Goal: Task Accomplishment & Management: Manage account settings

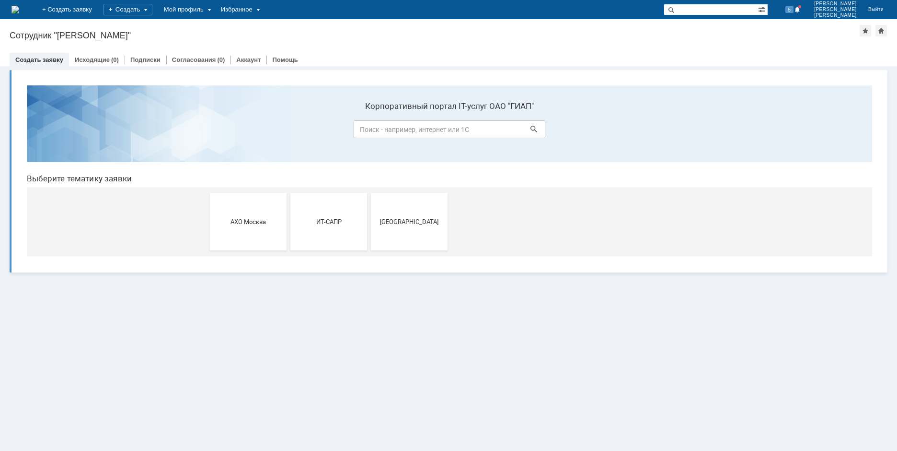
click at [447, 125] on input at bounding box center [450, 129] width 192 height 18
click at [768, 10] on span at bounding box center [763, 8] width 10 height 9
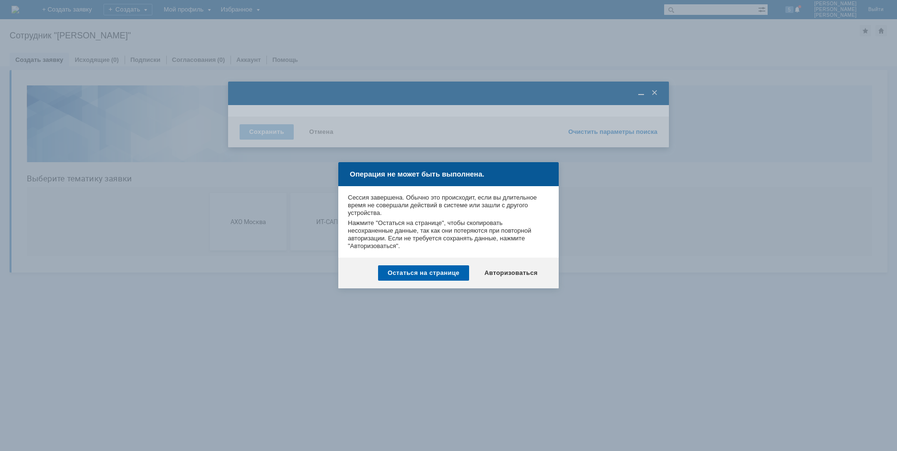
click at [442, 276] on div "Остаться на странице" at bounding box center [423, 272] width 91 height 15
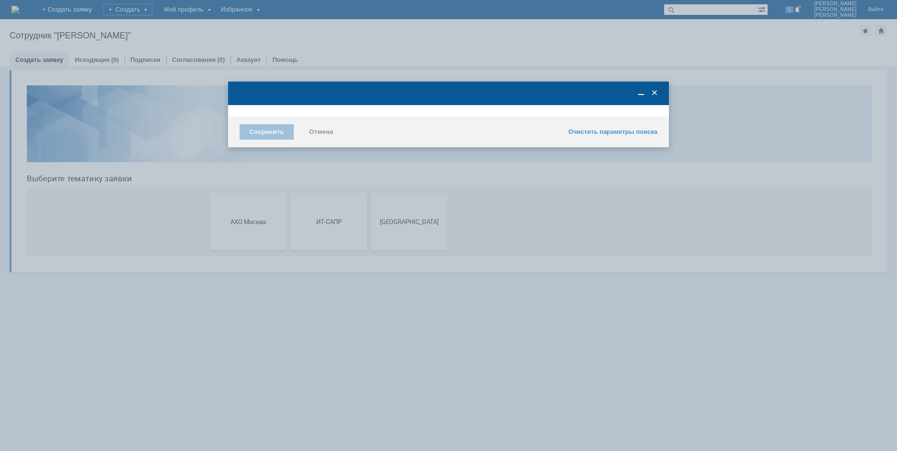
click at [653, 93] on span at bounding box center [655, 93] width 10 height 9
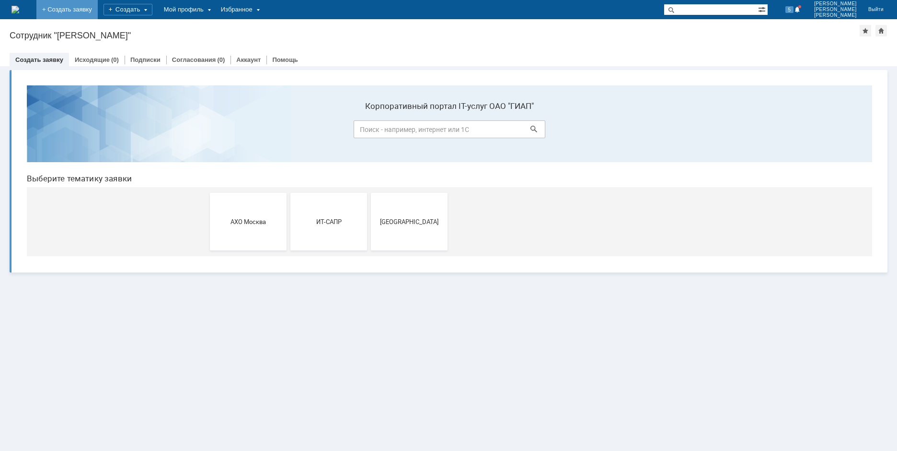
click at [92, 11] on link "+ Создать заявку" at bounding box center [66, 9] width 61 height 19
click at [152, 9] on div "Создать" at bounding box center [128, 10] width 49 height 12
click at [215, 6] on div "Мой профиль" at bounding box center [186, 9] width 57 height 19
click at [264, 7] on div "Избранное" at bounding box center [239, 9] width 49 height 19
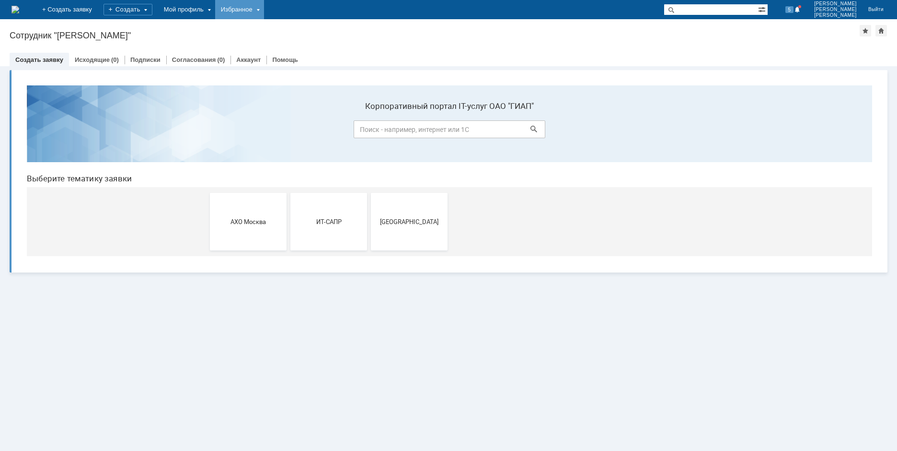
click at [264, 7] on div "Избранное" at bounding box center [239, 9] width 49 height 19
click at [264, 11] on div "Избранное" at bounding box center [239, 9] width 49 height 19
click at [19, 6] on img at bounding box center [16, 10] width 8 height 8
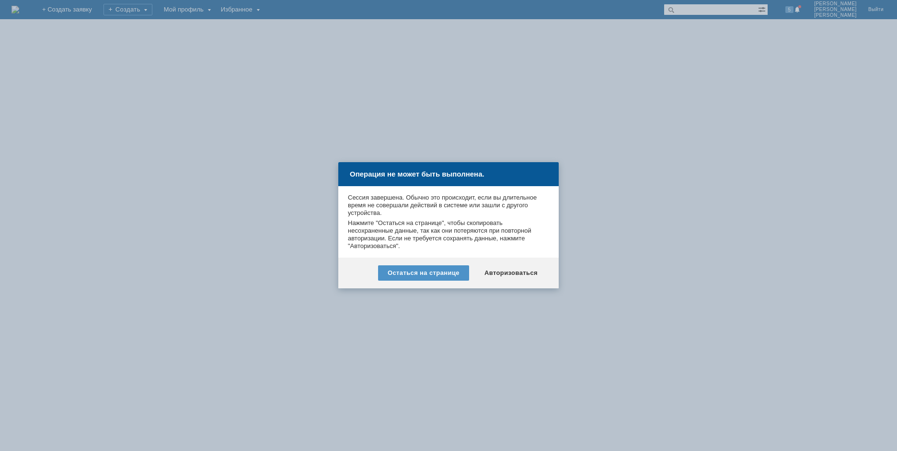
click at [451, 275] on div "Остаться на странице" at bounding box center [423, 272] width 91 height 15
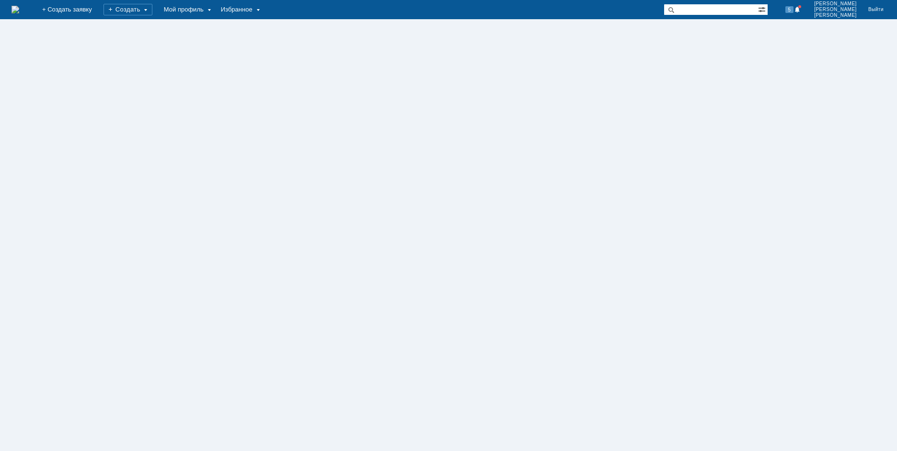
click at [19, 13] on img at bounding box center [16, 10] width 8 height 8
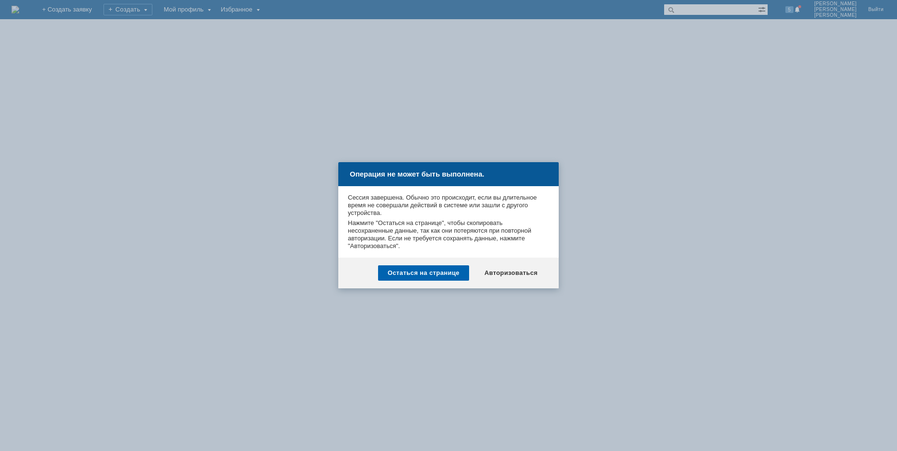
click at [425, 275] on div "Остаться на странице" at bounding box center [423, 272] width 91 height 15
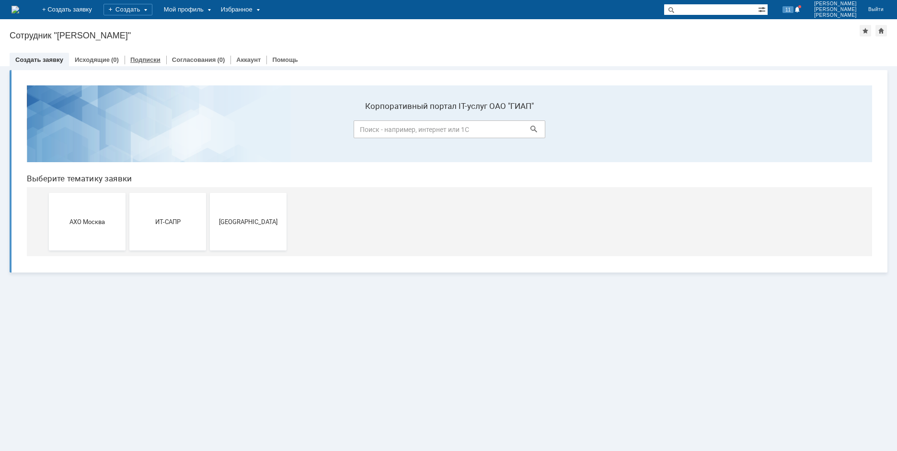
click at [142, 59] on link "Подписки" at bounding box center [145, 59] width 30 height 7
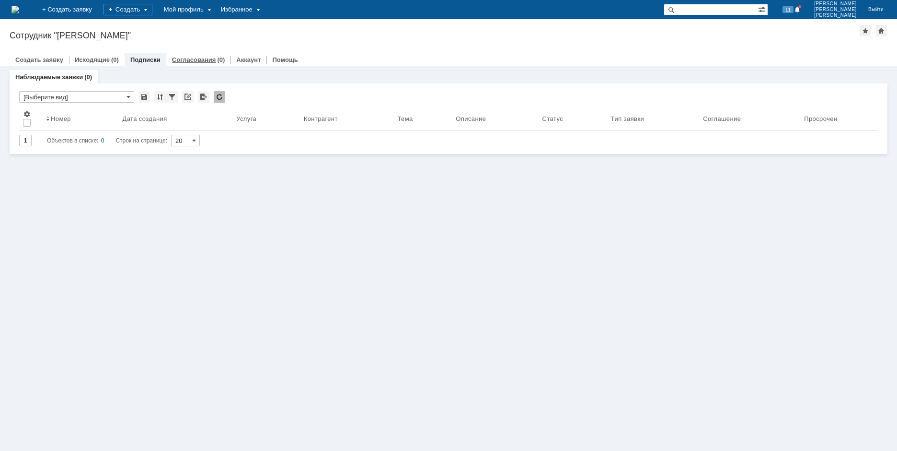
click at [194, 57] on link "Согласования" at bounding box center [194, 59] width 44 height 7
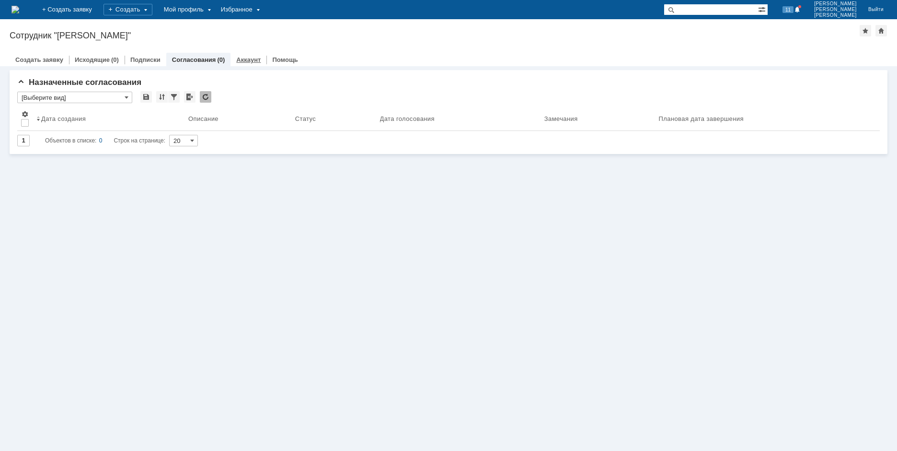
click at [247, 59] on link "Аккаунт" at bounding box center [248, 59] width 24 height 7
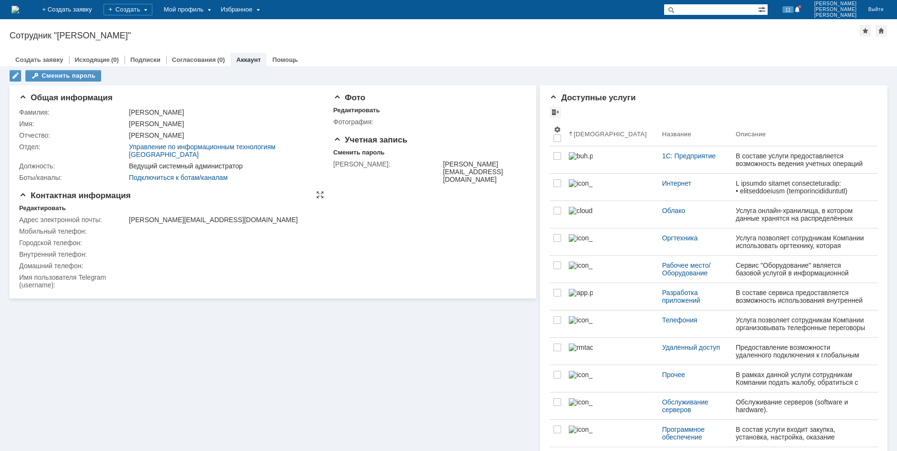
click at [132, 225] on td at bounding box center [224, 231] width 194 height 12
click at [132, 248] on td at bounding box center [224, 254] width 194 height 12
click at [133, 260] on td at bounding box center [224, 266] width 194 height 12
click at [133, 261] on td at bounding box center [224, 266] width 194 height 12
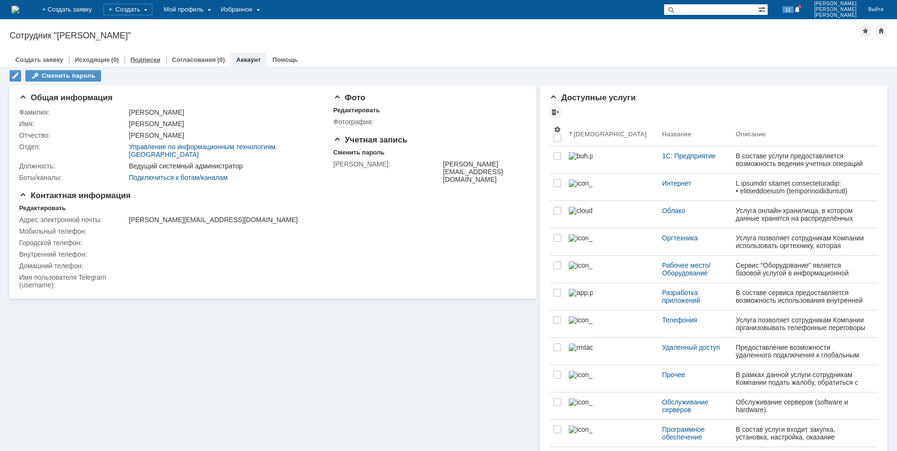
click at [142, 61] on link "Подписки" at bounding box center [145, 59] width 30 height 7
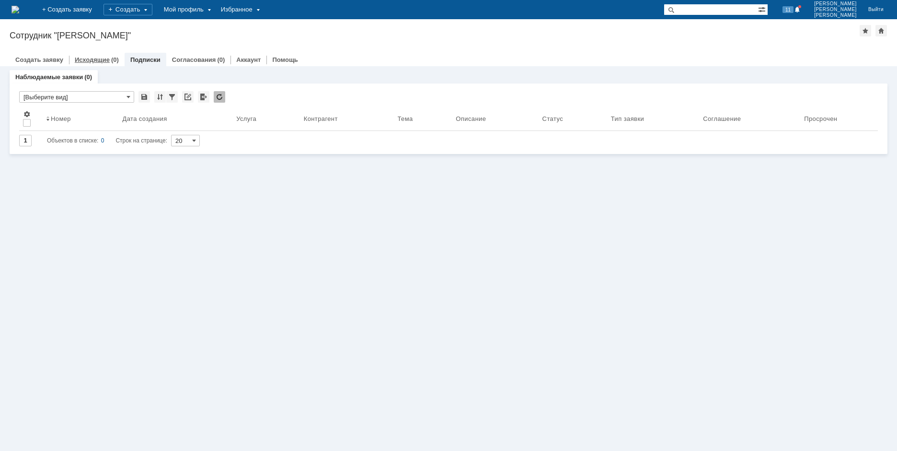
click at [84, 57] on link "Исходящие" at bounding box center [92, 59] width 35 height 7
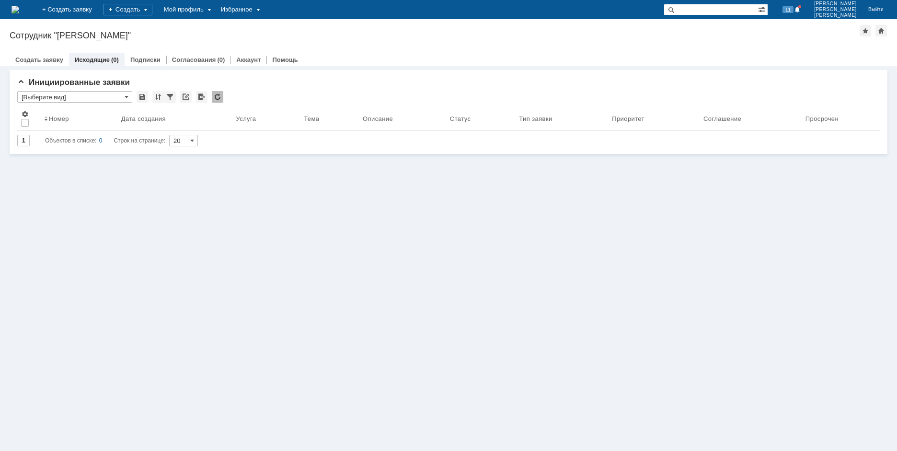
click at [19, 12] on img at bounding box center [16, 10] width 8 height 8
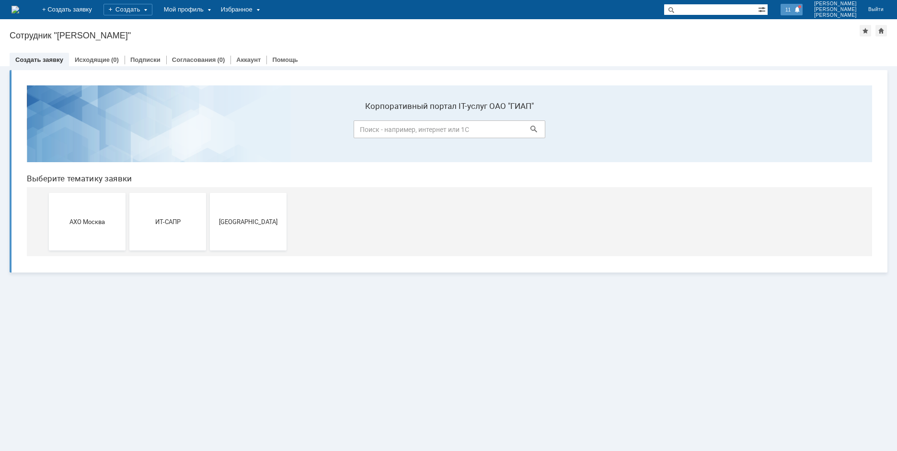
click at [794, 8] on span "11" at bounding box center [788, 9] width 11 height 7
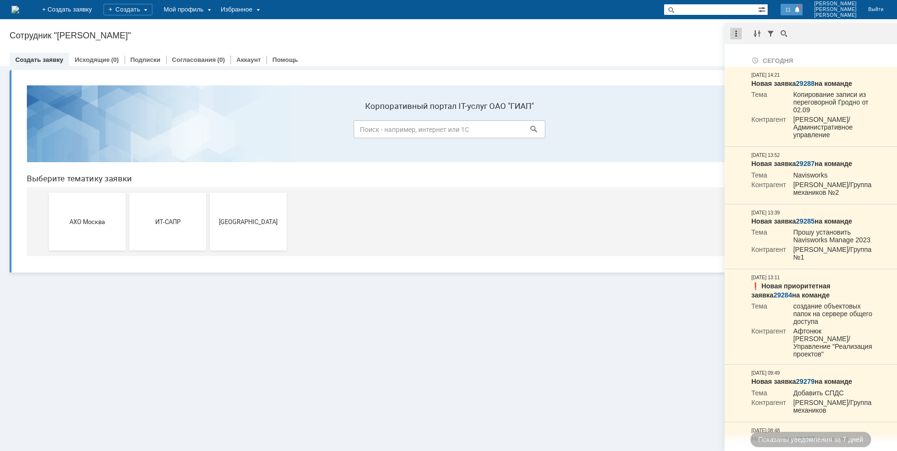
click at [739, 31] on div at bounding box center [737, 34] width 12 height 12
click at [693, 87] on section "Корпоративный портал IT-услуг ОАО "ГИАП"" at bounding box center [450, 123] width 846 height 77
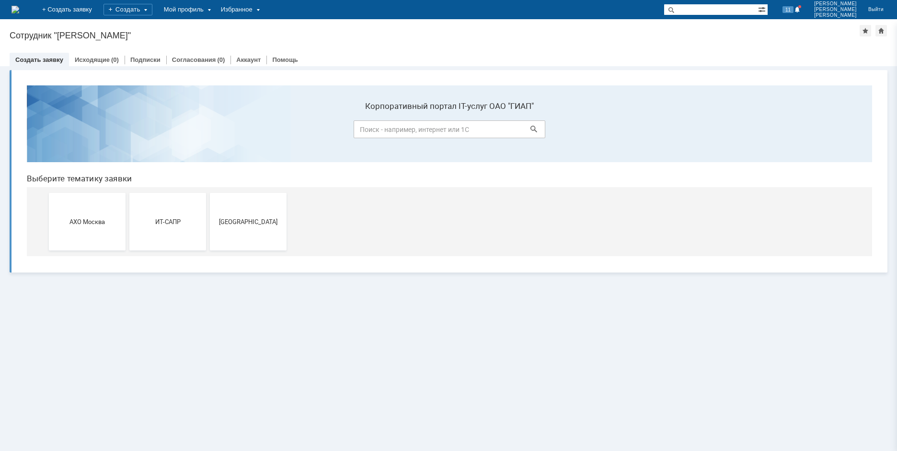
click at [497, 29] on div "Назад | Сотрудник "Рубан Антон Юрьевич" Сотрудник "Рубан Антон Юрьевич" employe…" at bounding box center [448, 42] width 897 height 47
drag, startPoint x: 777, startPoint y: 198, endPoint x: 777, endPoint y: 193, distance: 5.3
click at [777, 197] on div "АХО Москва ИТ-САПР Москва" at bounding box center [451, 221] width 805 height 69
click at [469, 283] on div "Витрина услуг" at bounding box center [448, 258] width 897 height 384
click at [421, 129] on input at bounding box center [450, 129] width 192 height 18
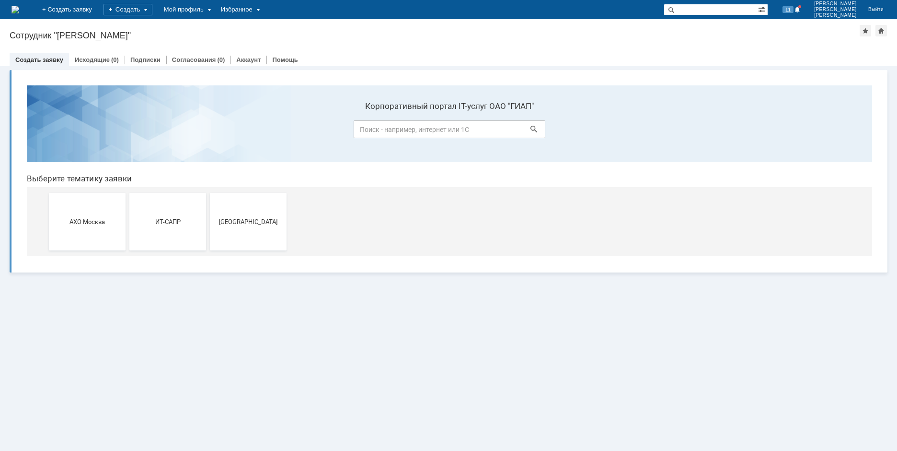
click at [750, 125] on section "Корпоративный портал IT-услуг ОАО "ГИАП"" at bounding box center [450, 123] width 846 height 77
click at [215, 6] on div "Мой профиль" at bounding box center [186, 9] width 57 height 19
click at [215, 10] on div "Мой профиль" at bounding box center [186, 9] width 57 height 19
click at [222, 134] on section "Корпоративный портал IT-услуг ОАО "ГИАП"" at bounding box center [450, 123] width 846 height 77
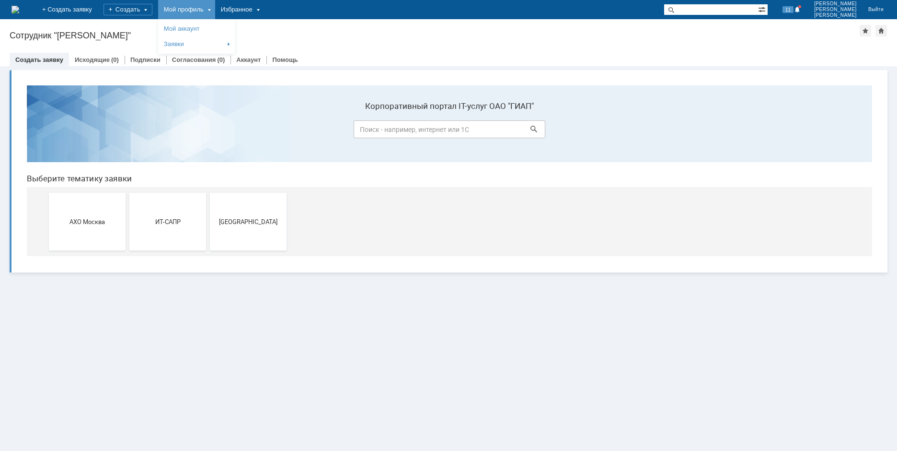
click at [19, 8] on img at bounding box center [16, 10] width 8 height 8
click at [870, 11] on link "Выйти" at bounding box center [876, 9] width 27 height 19
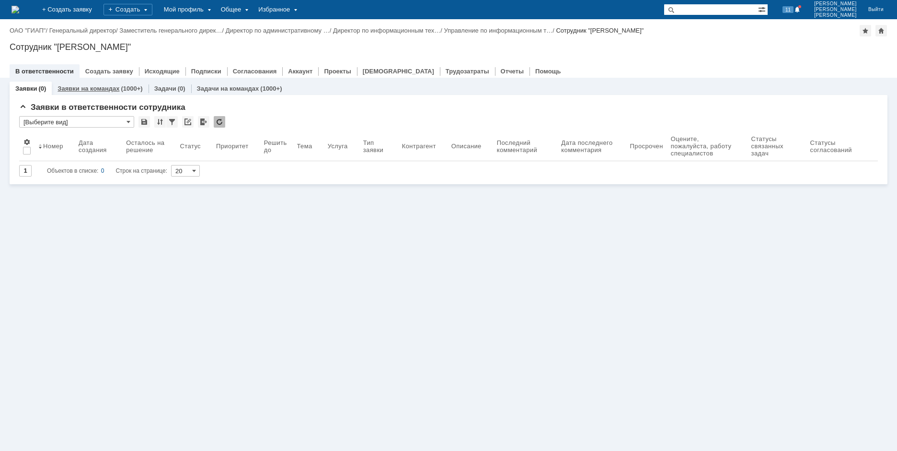
click at [111, 89] on link "Заявки на командах" at bounding box center [89, 88] width 62 height 7
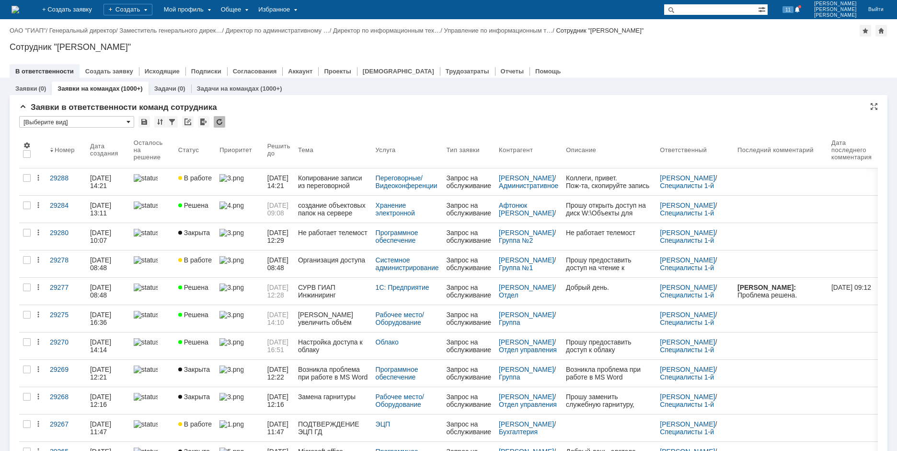
click at [127, 121] on span at bounding box center [129, 122] width 4 height 8
click at [111, 122] on input "text" at bounding box center [76, 122] width 115 height 12
click at [92, 119] on input "text" at bounding box center [76, 122] width 115 height 12
click at [131, 120] on input "text" at bounding box center [76, 122] width 115 height 12
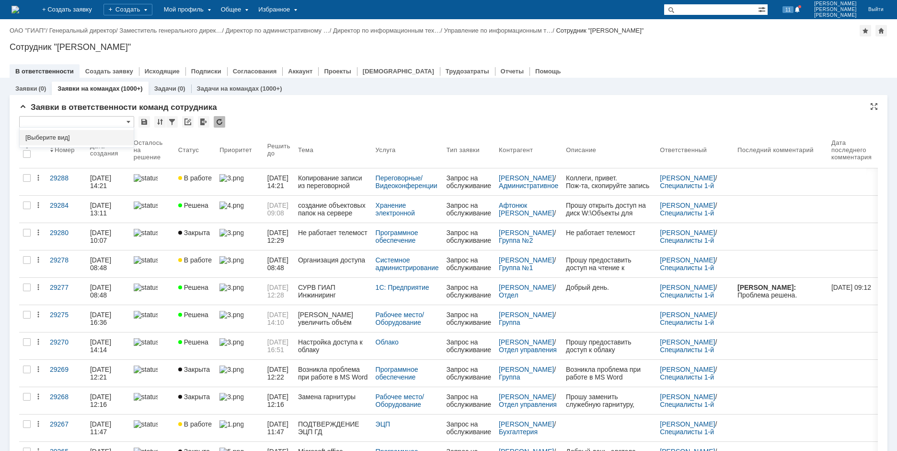
click at [285, 105] on div "Заявки в ответственности команд сотрудника" at bounding box center [448, 108] width 859 height 10
type input "[Выберите вид]"
click at [172, 122] on div at bounding box center [172, 122] width 12 height 12
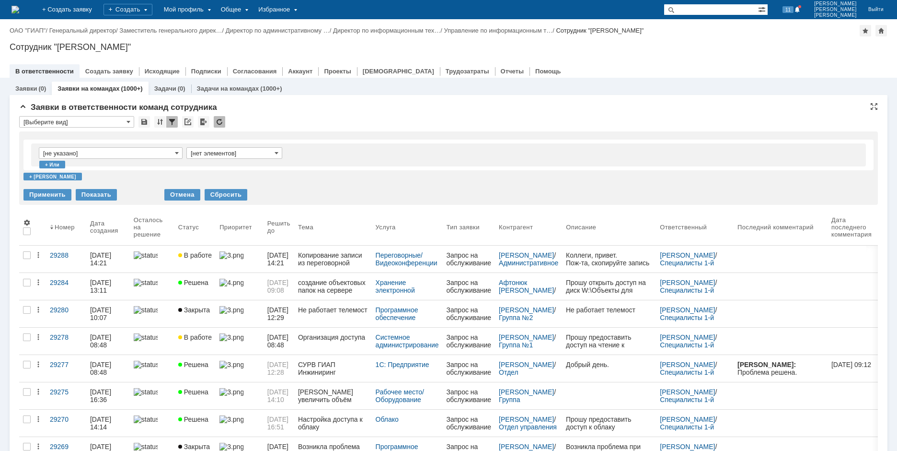
click at [174, 151] on input "[не указано]" at bounding box center [111, 153] width 144 height 12
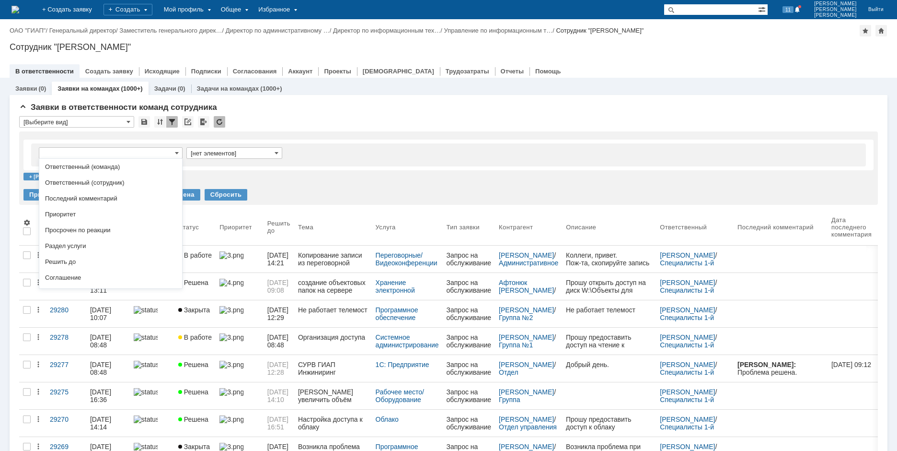
scroll to position [240, 0]
click at [67, 249] on span "Статус" at bounding box center [110, 246] width 131 height 8
type input "Статус"
type input "содержит"
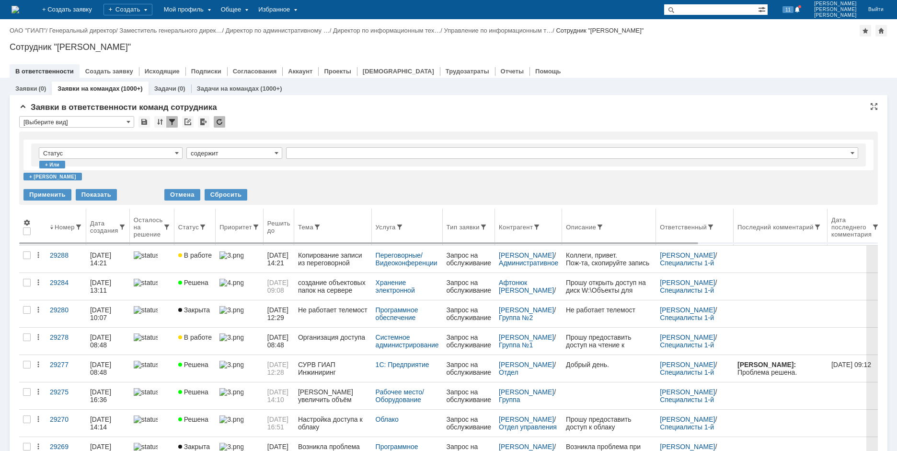
type input "Статус"
click at [279, 150] on input "содержит" at bounding box center [234, 153] width 96 height 12
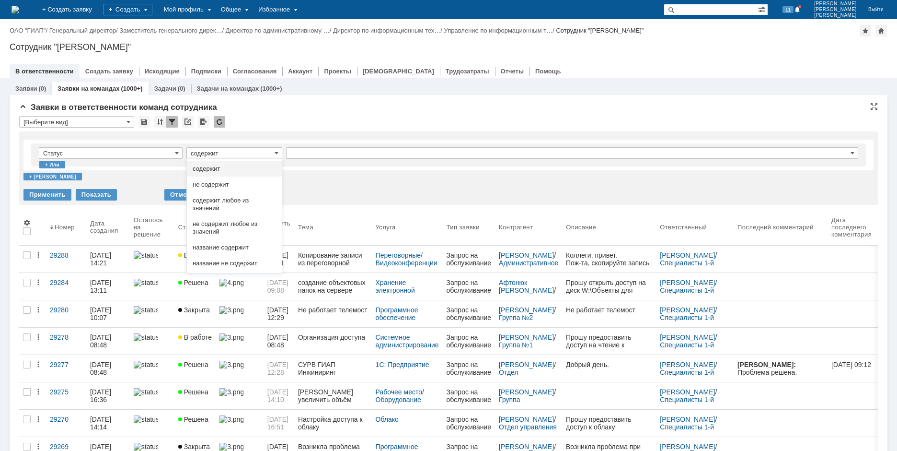
click at [279, 150] on input "содержит" at bounding box center [234, 153] width 96 height 12
click at [217, 184] on span "не содержит" at bounding box center [234, 185] width 83 height 8
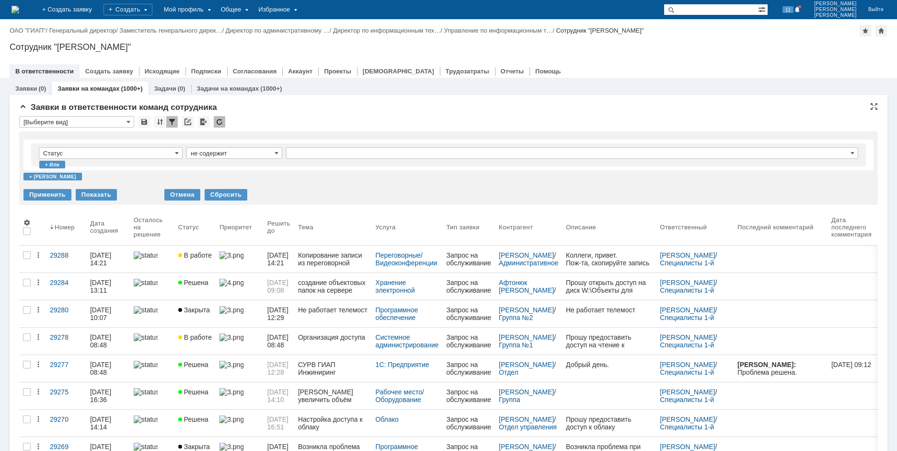
type input "не содержит"
click at [318, 153] on input "text" at bounding box center [572, 153] width 572 height 12
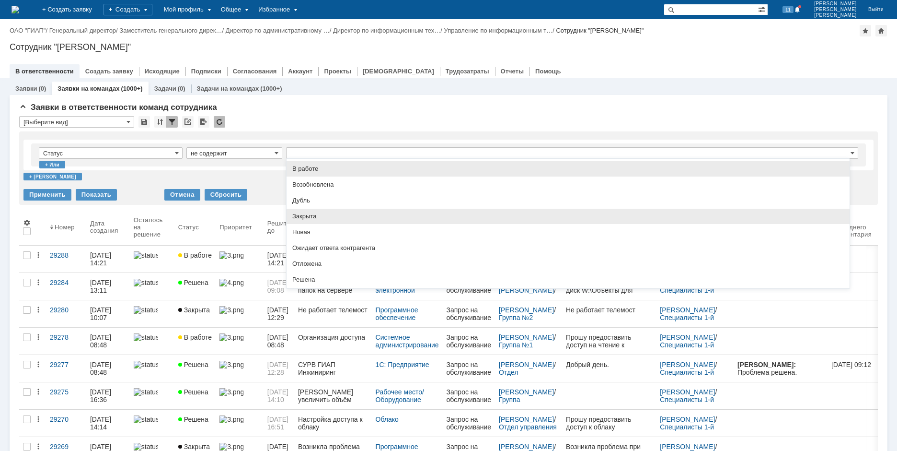
click at [308, 219] on span "Закрыта" at bounding box center [568, 216] width 552 height 8
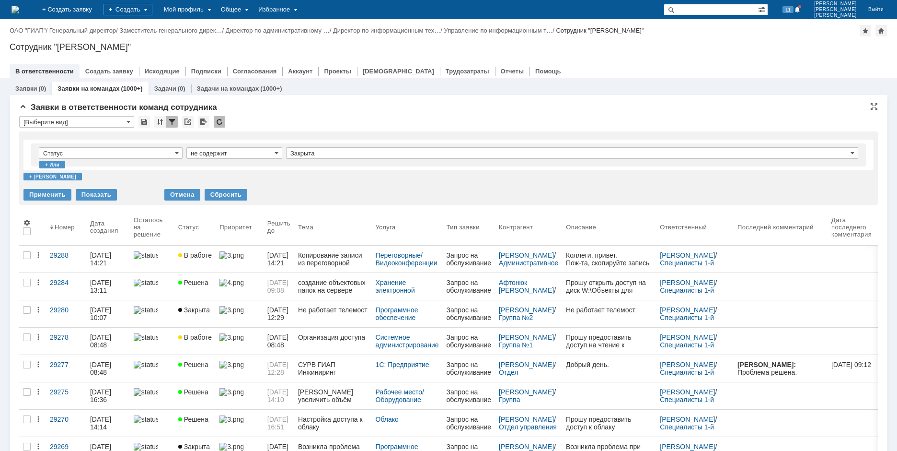
type input "Закрыта"
click at [56, 192] on div "Применить" at bounding box center [47, 195] width 48 height 12
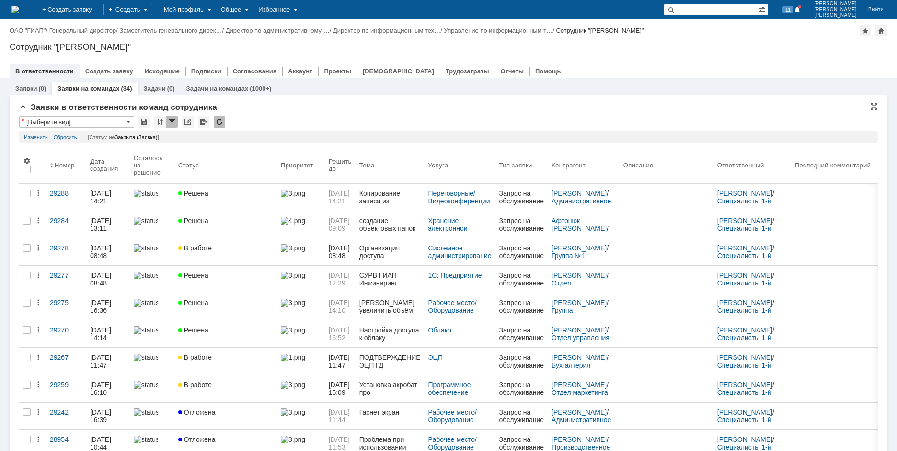
scroll to position [0, 0]
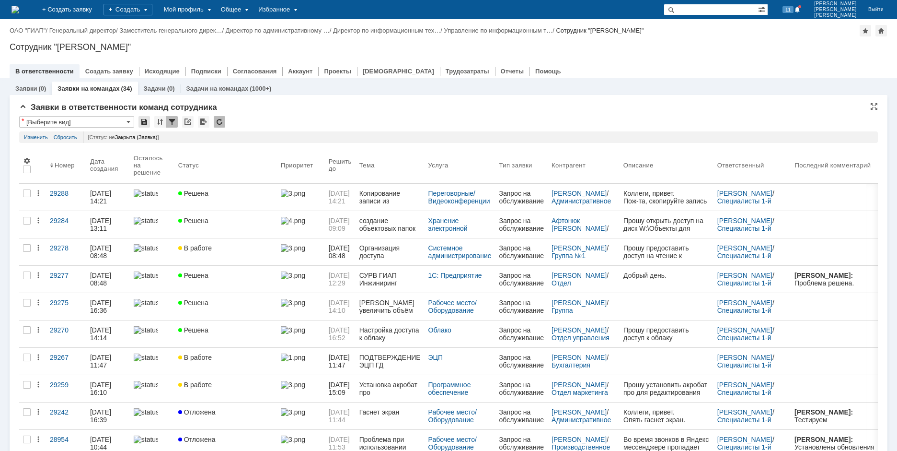
click at [144, 120] on div at bounding box center [145, 122] width 12 height 12
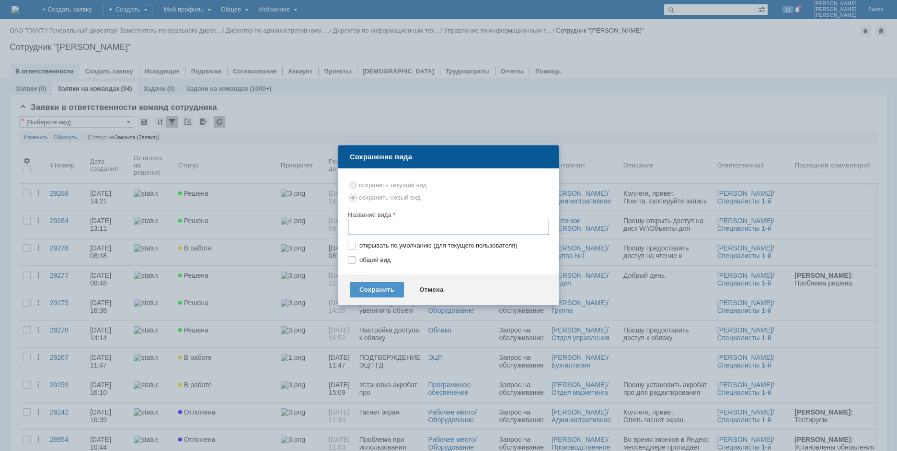
click at [377, 228] on input "text" at bounding box center [448, 227] width 201 height 15
click at [377, 229] on input "text" at bounding box center [448, 227] width 201 height 15
type input "без закрытых"
click at [380, 287] on div "Сохранить" at bounding box center [377, 289] width 54 height 15
type input "без закрытых"
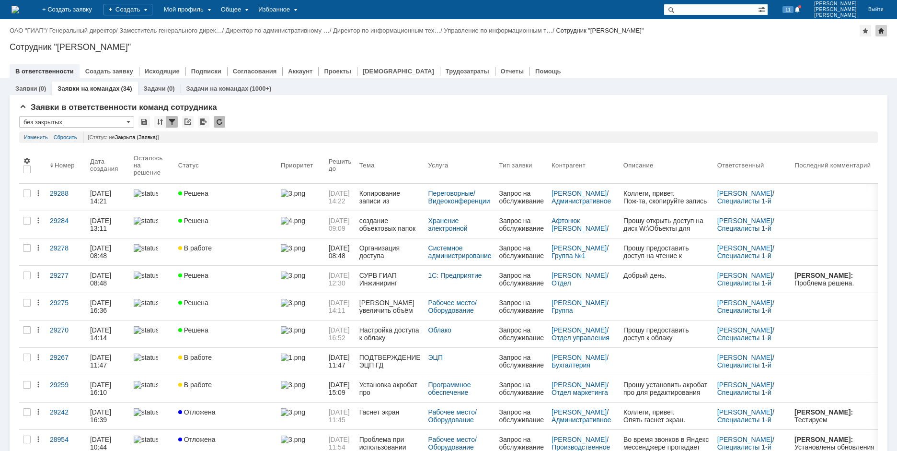
click at [881, 30] on div at bounding box center [882, 31] width 12 height 12
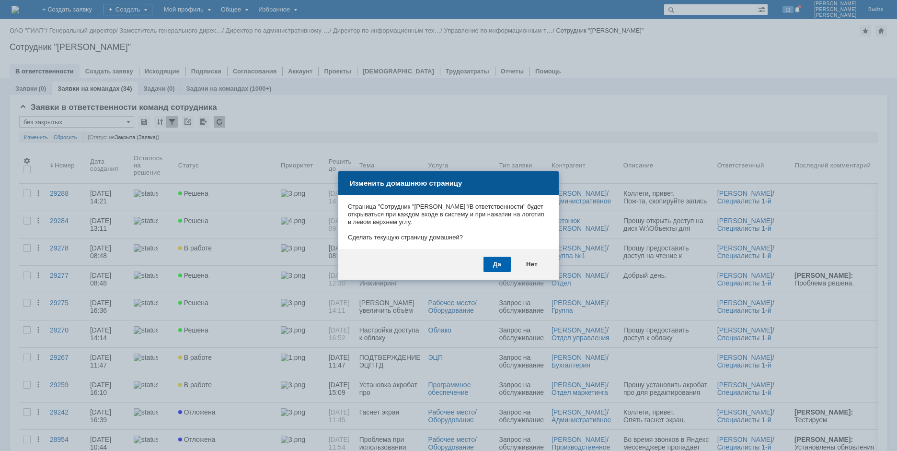
click at [492, 265] on div "Да" at bounding box center [497, 263] width 27 height 15
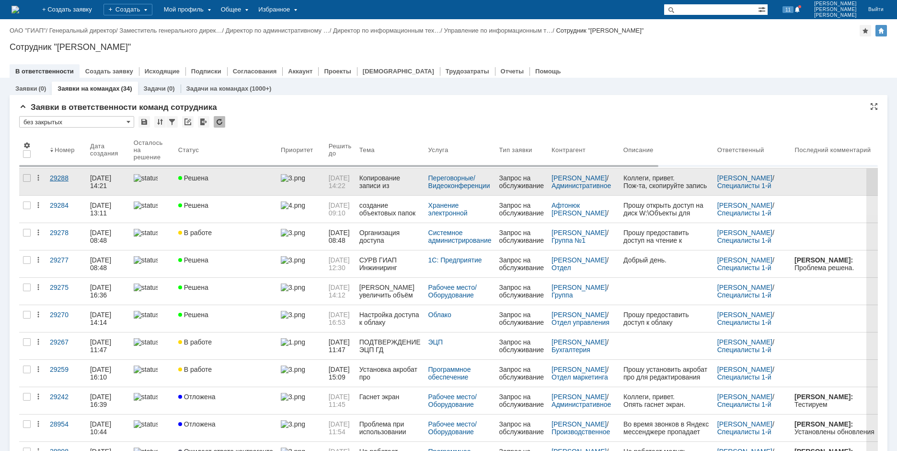
click at [60, 176] on div "29288" at bounding box center [66, 178] width 33 height 8
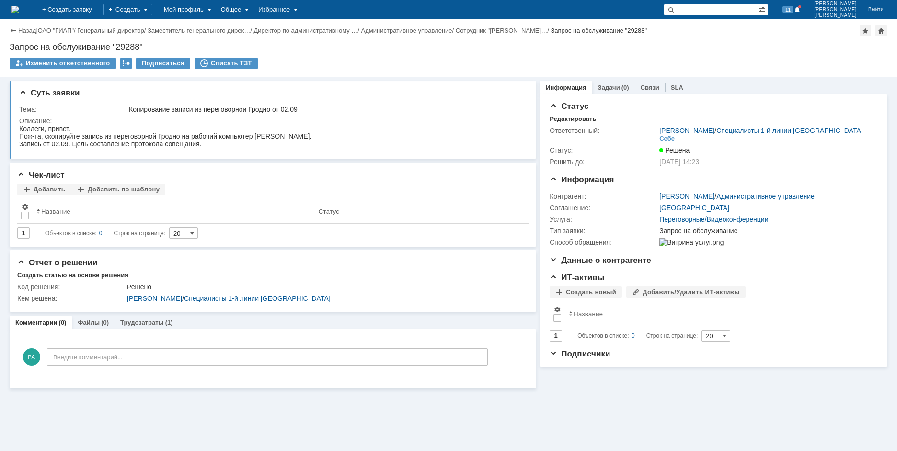
click at [19, 8] on img at bounding box center [16, 10] width 8 height 8
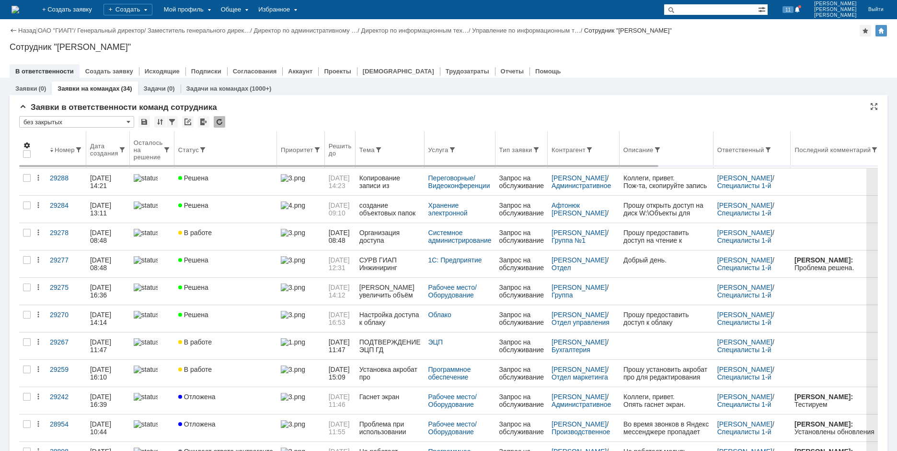
click at [27, 144] on span at bounding box center [27, 145] width 8 height 8
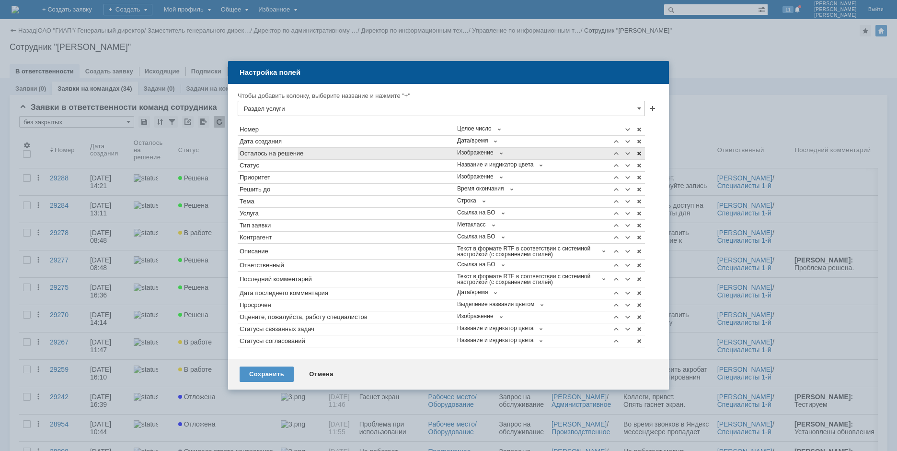
click at [640, 152] on span at bounding box center [640, 154] width 8 height 8
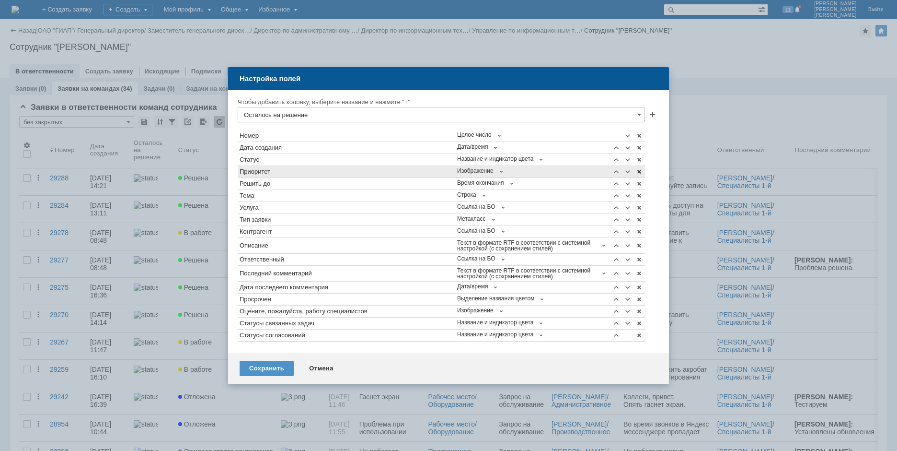
click at [640, 171] on span at bounding box center [640, 172] width 8 height 8
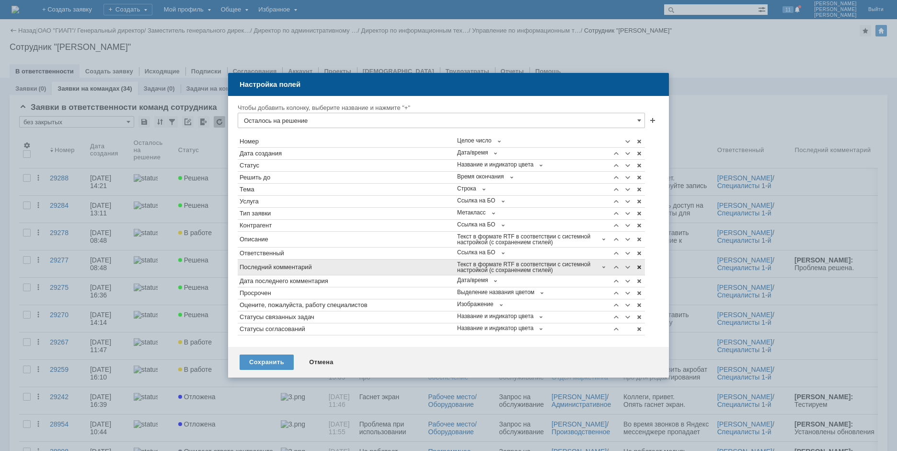
click at [639, 269] on span at bounding box center [640, 267] width 8 height 8
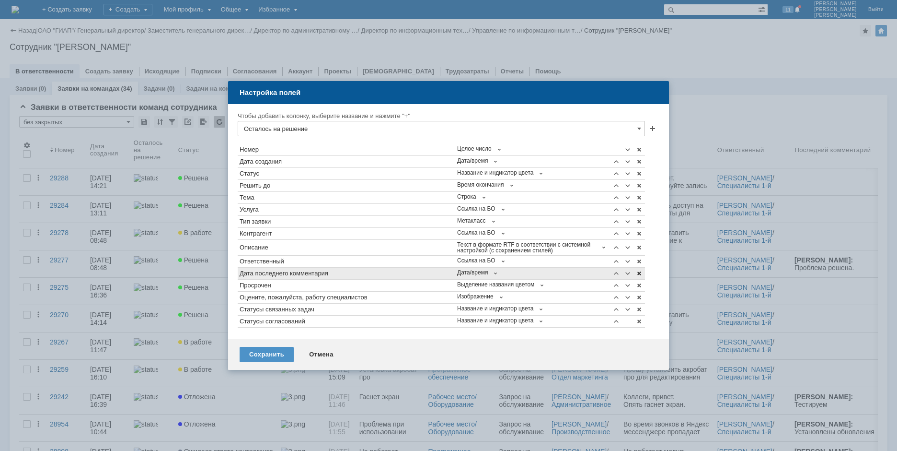
click at [639, 272] on span at bounding box center [640, 273] width 8 height 8
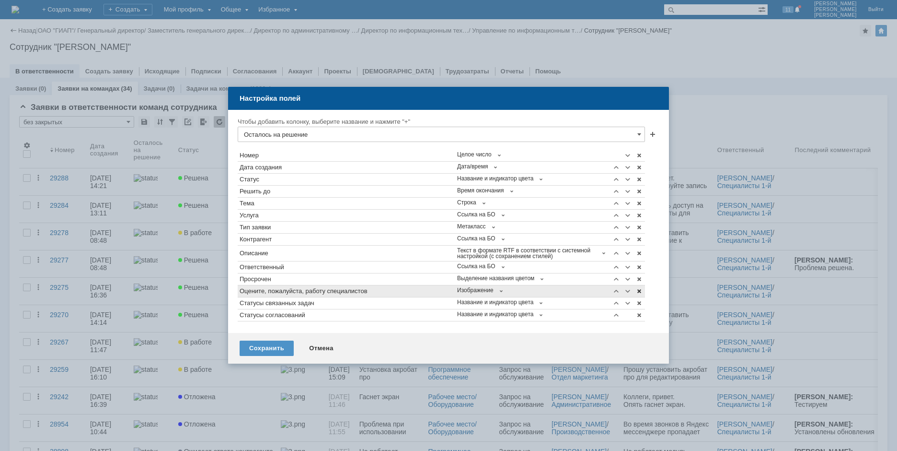
click at [639, 291] on span at bounding box center [640, 291] width 8 height 8
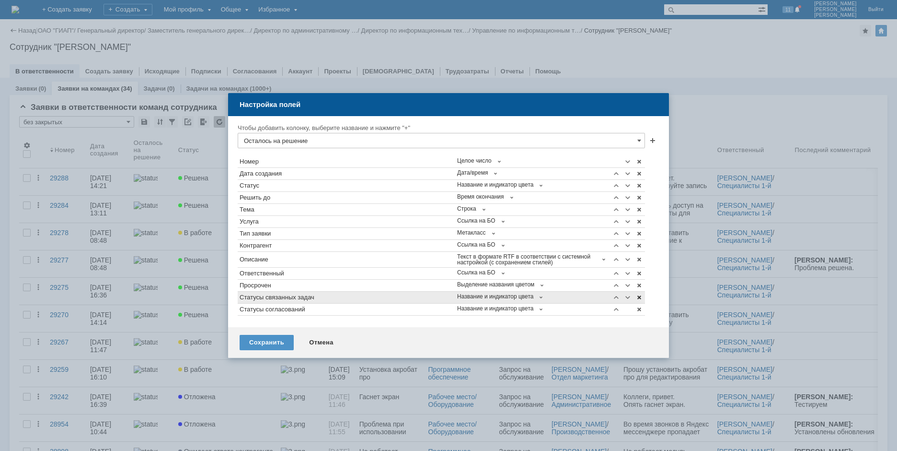
click at [640, 297] on span at bounding box center [640, 297] width 8 height 8
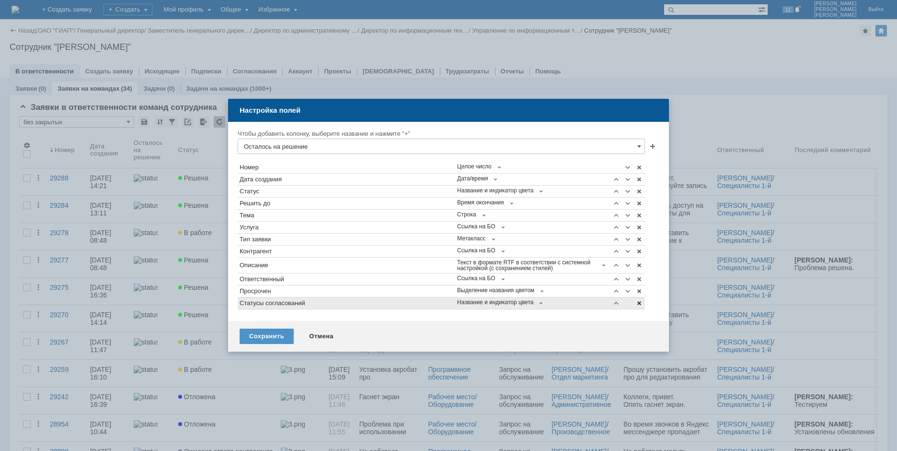
click at [639, 306] on span at bounding box center [640, 303] width 8 height 8
type input "Осталось на решение"
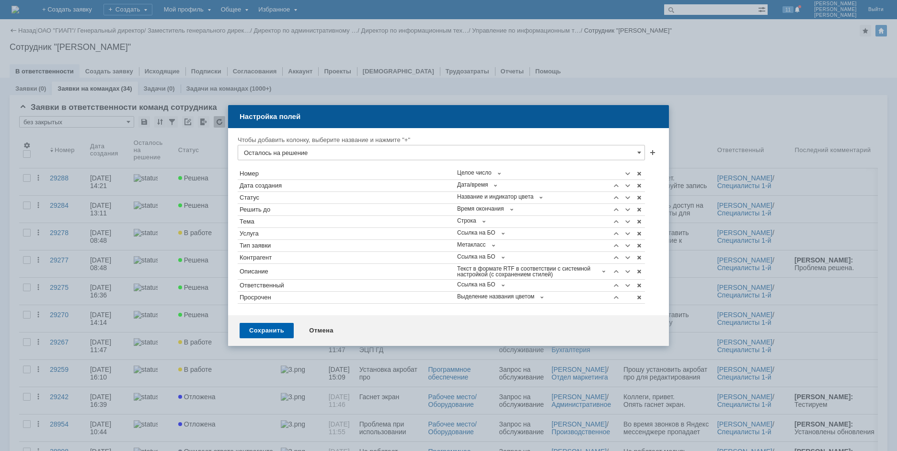
click at [269, 328] on div "Сохранить" at bounding box center [267, 330] width 54 height 15
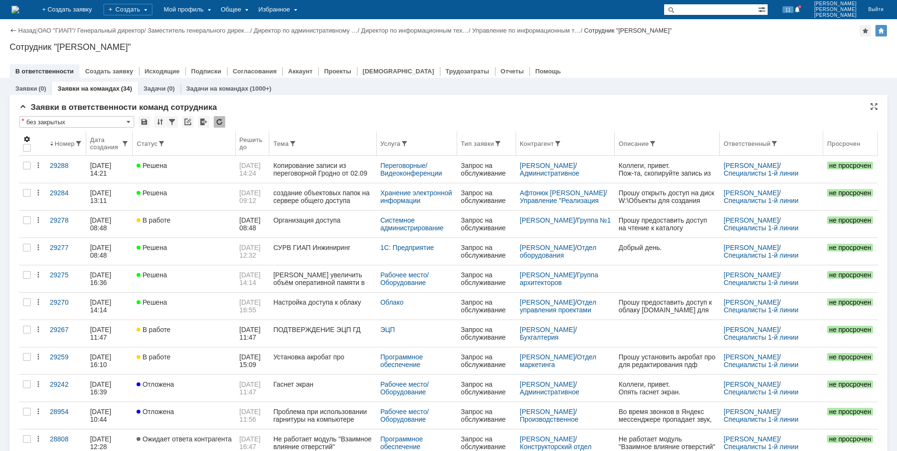
click at [28, 137] on span at bounding box center [27, 139] width 8 height 8
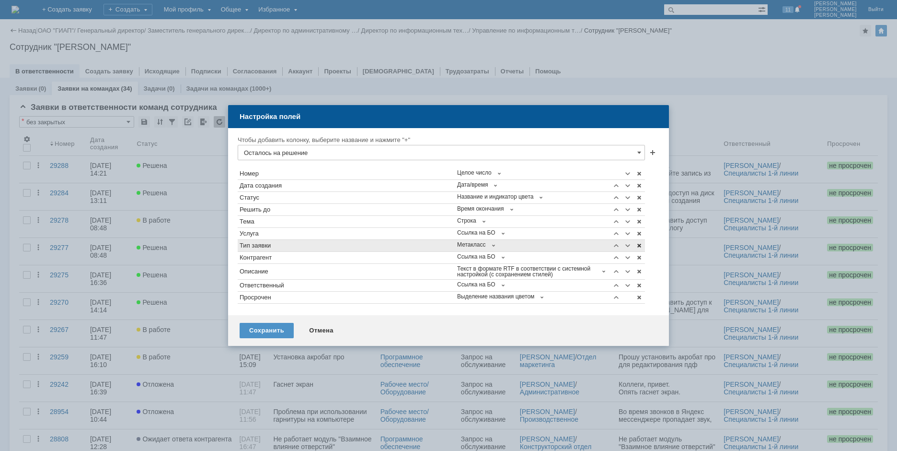
click at [639, 245] on span at bounding box center [640, 246] width 8 height 8
type input "Осталось на решение"
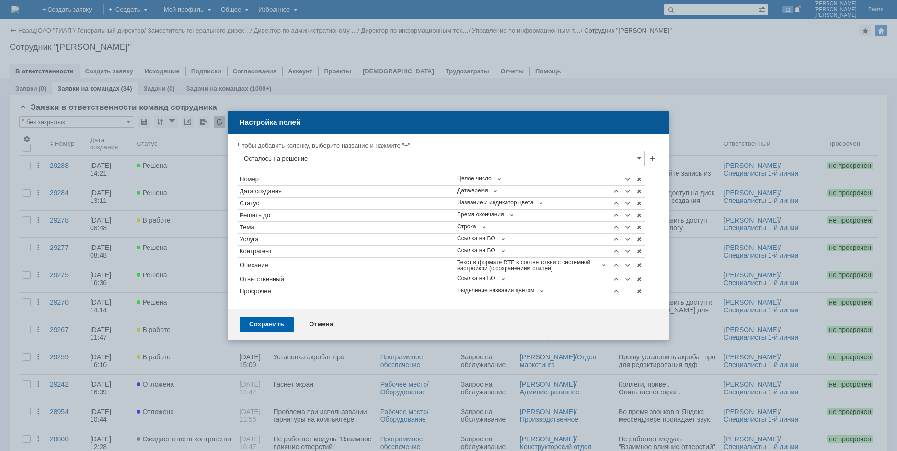
click at [270, 321] on div "Сохранить" at bounding box center [267, 323] width 54 height 15
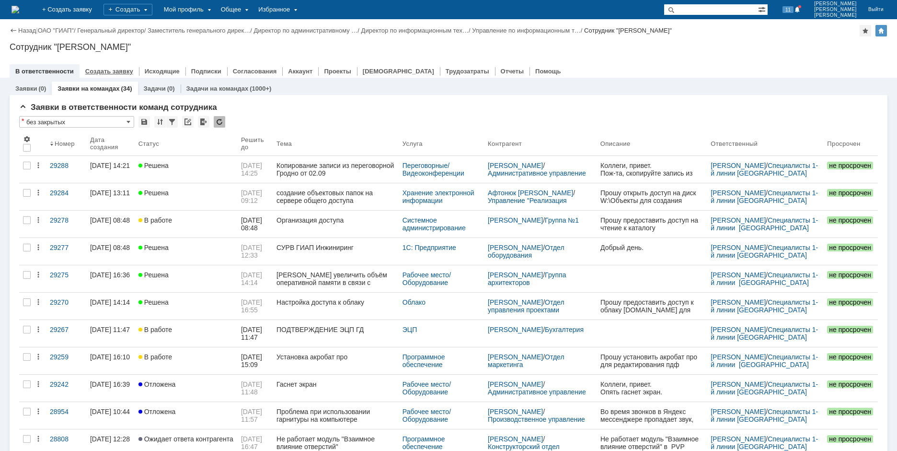
click at [121, 66] on div "Создать заявку" at bounding box center [109, 71] width 59 height 14
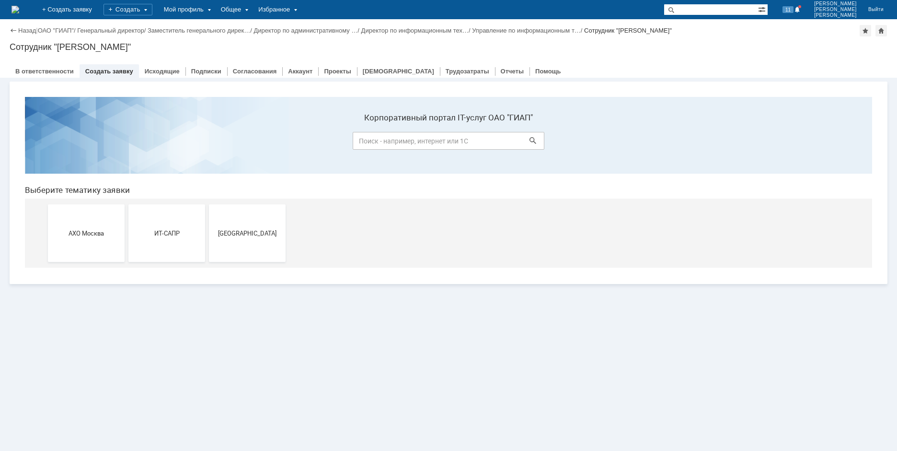
click at [19, 8] on img at bounding box center [16, 10] width 8 height 8
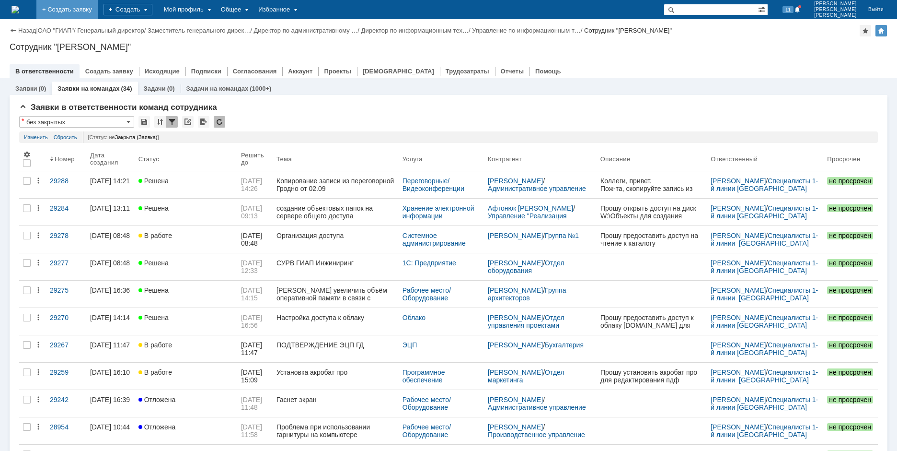
click at [98, 4] on link "+ Создать заявку" at bounding box center [66, 9] width 61 height 19
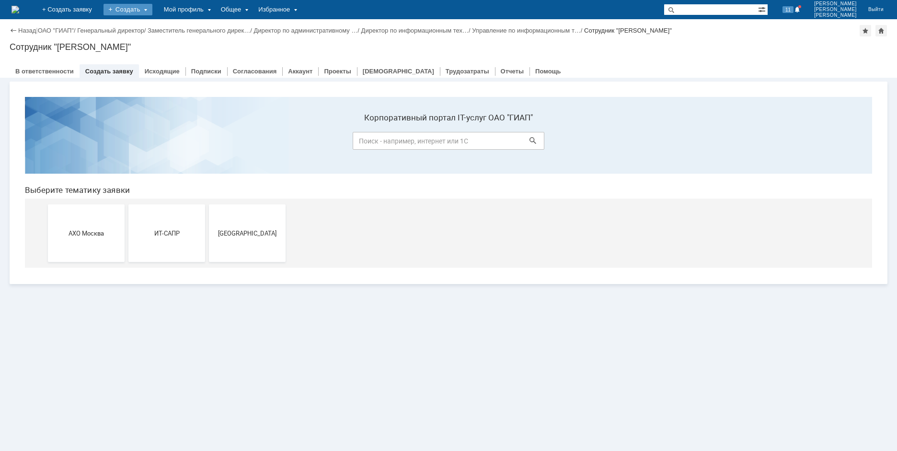
click at [152, 6] on div "Создать" at bounding box center [128, 10] width 49 height 12
click at [168, 56] on link "Заявка" at bounding box center [141, 60] width 73 height 12
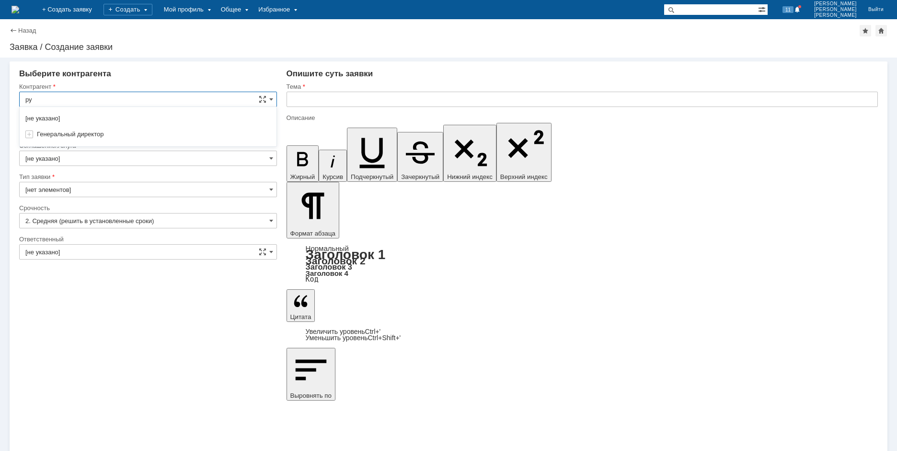
type input "р"
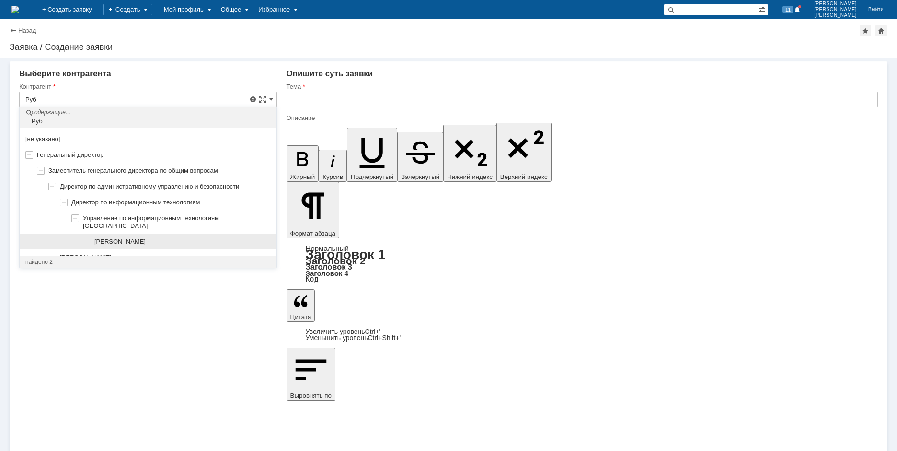
click at [125, 238] on span "[PERSON_NAME]" at bounding box center [119, 241] width 51 height 7
type input "[PERSON_NAME]"
type input "[GEOGRAPHIC_DATA]"
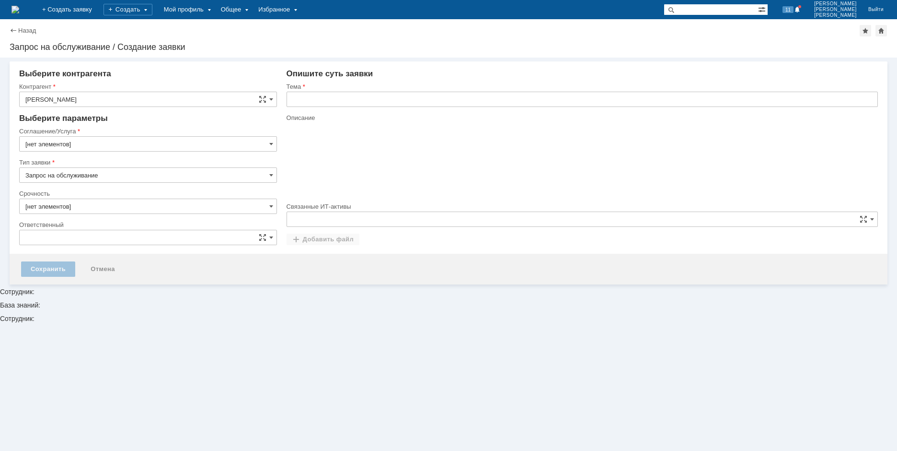
type input "[GEOGRAPHIC_DATA]"
type input "2. Средняя (решить в установленные сроки)"
type input "[не указано]"
type input "[нет элементов]"
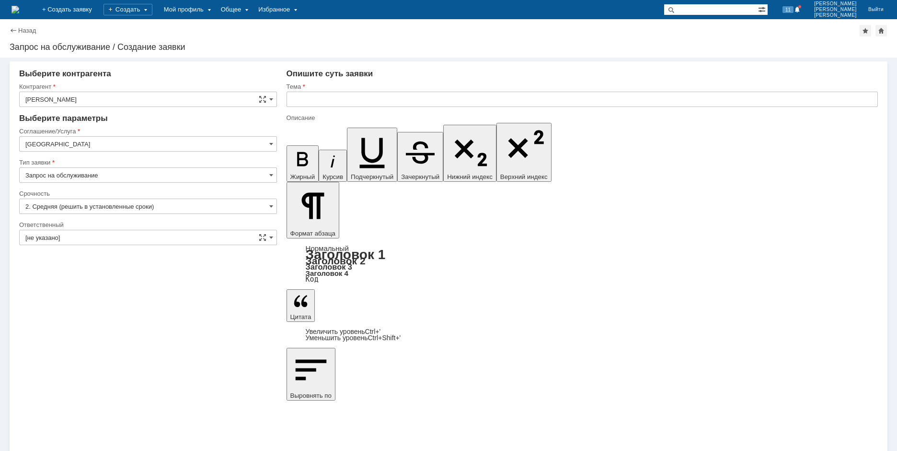
click at [77, 174] on input "Запрос на обслуживание" at bounding box center [148, 174] width 258 height 15
click at [66, 142] on input "[GEOGRAPHIC_DATA]" at bounding box center [148, 143] width 258 height 15
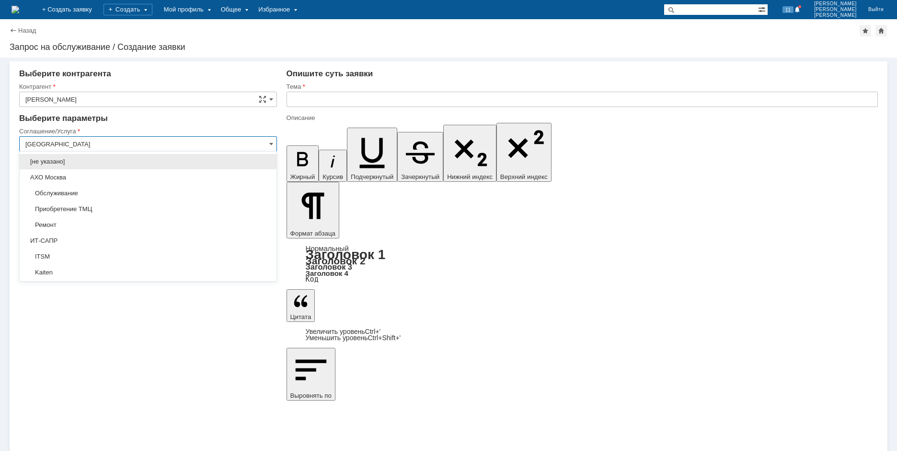
scroll to position [281, 0]
type input "Запрос на обслуживание"
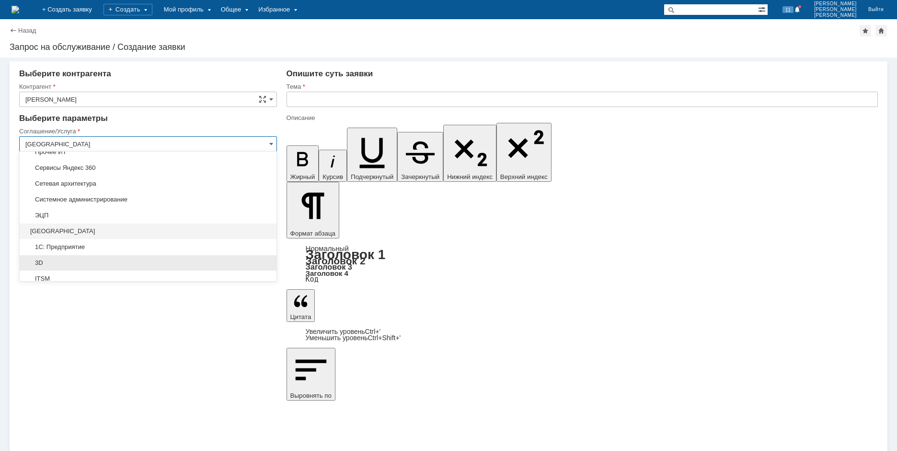
scroll to position [263, 0]
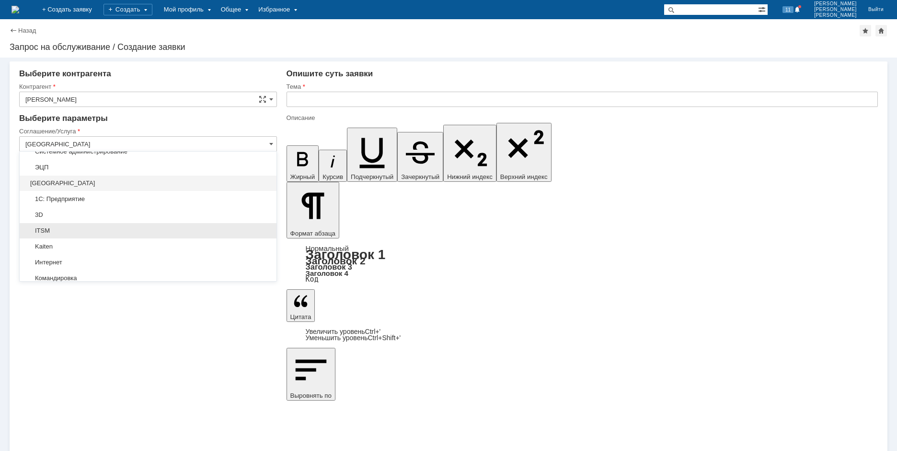
click at [45, 230] on span "ITSM" at bounding box center [147, 231] width 245 height 8
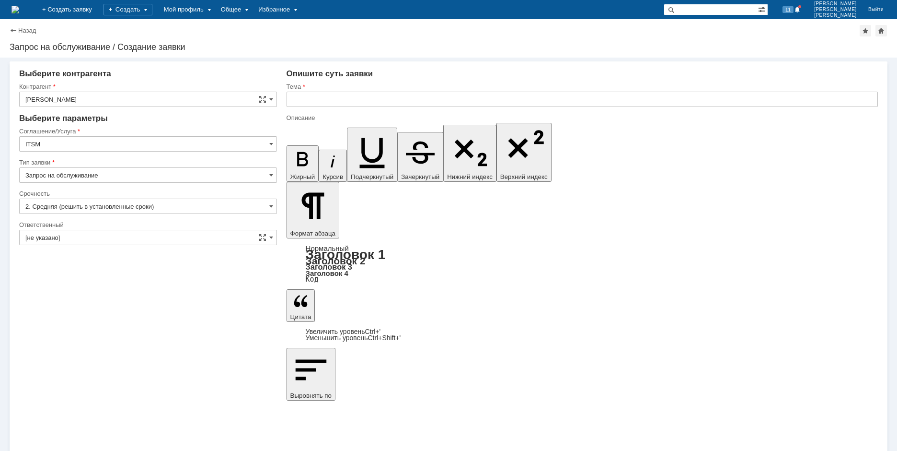
type input "ITSM"
click at [72, 178] on input "Запрос на обслуживание" at bounding box center [148, 174] width 258 height 15
click at [74, 176] on input "Запрос на обслуживание" at bounding box center [148, 174] width 258 height 15
click at [66, 209] on span "Запрос на обслуживание" at bounding box center [147, 209] width 245 height 8
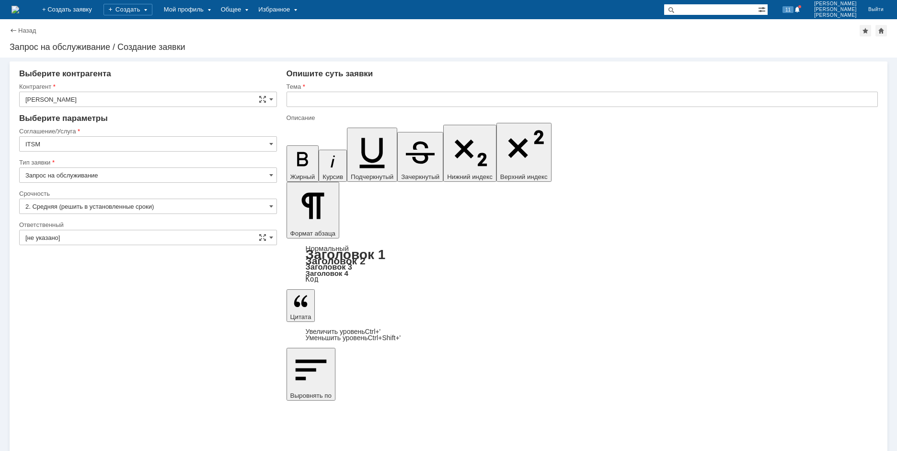
type input "Запрос на обслуживание"
click at [70, 235] on input "[не указано]" at bounding box center [148, 237] width 258 height 15
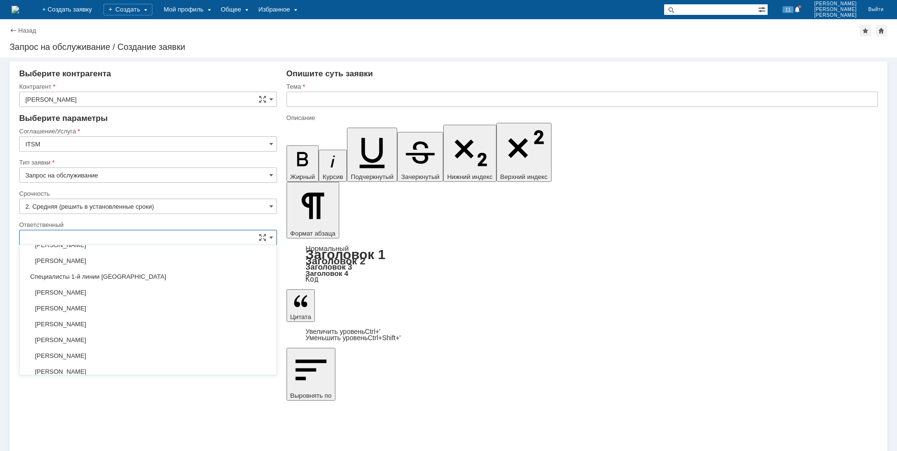
scroll to position [281, 0]
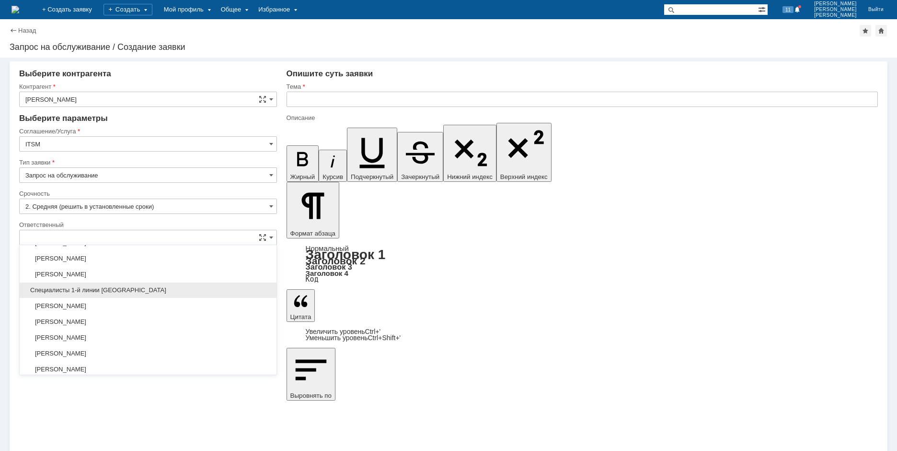
click at [117, 287] on span "Специалисты 1-й линии [GEOGRAPHIC_DATA]" at bounding box center [147, 290] width 245 height 8
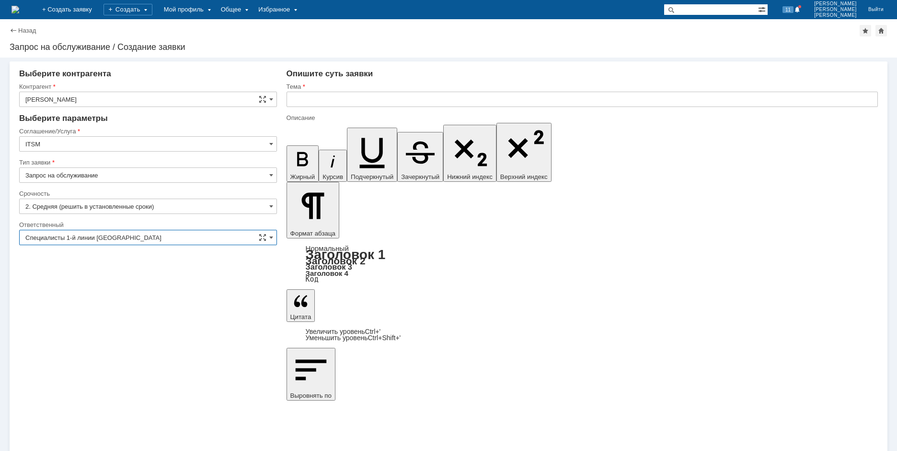
type input "Специалисты 1-й линии [GEOGRAPHIC_DATA]"
click at [320, 95] on input "text" at bounding box center [583, 99] width 592 height 15
type input "тест"
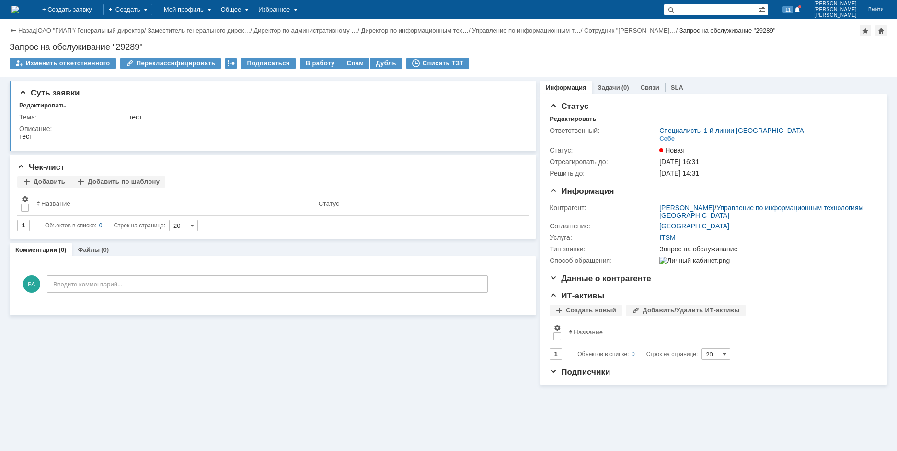
click at [19, 13] on img at bounding box center [16, 10] width 8 height 8
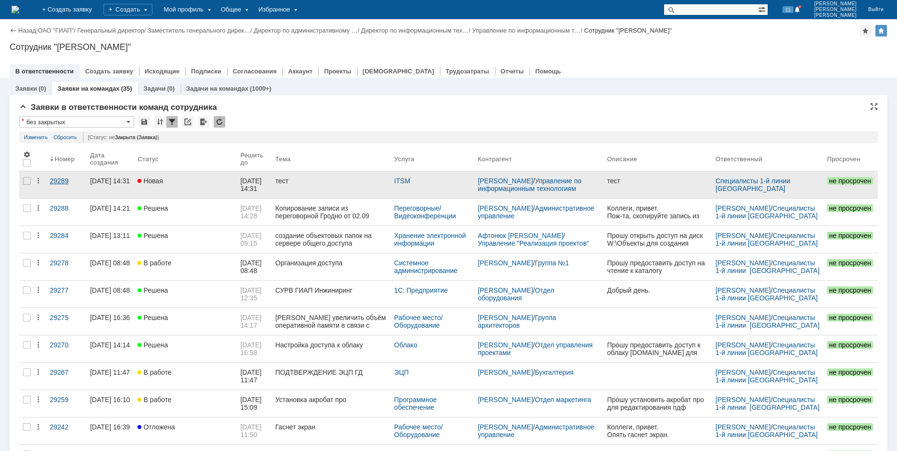
click at [61, 179] on div "29289" at bounding box center [66, 181] width 33 height 8
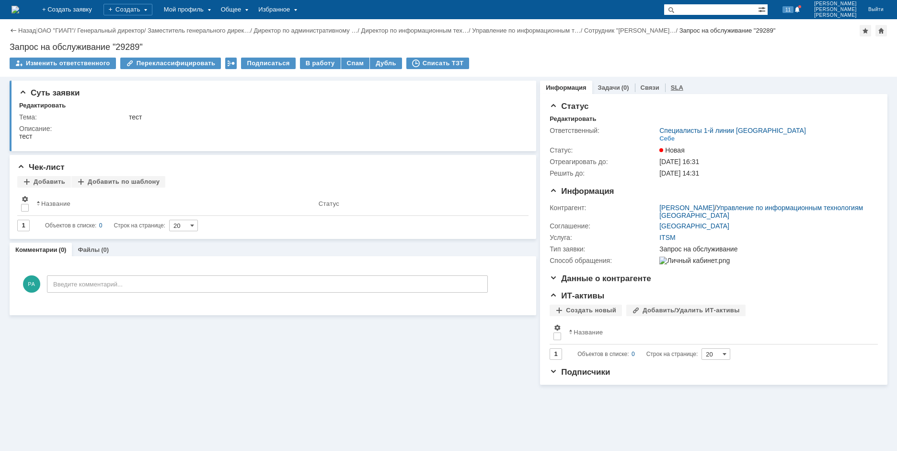
click at [684, 89] on div "SLA" at bounding box center [677, 88] width 24 height 14
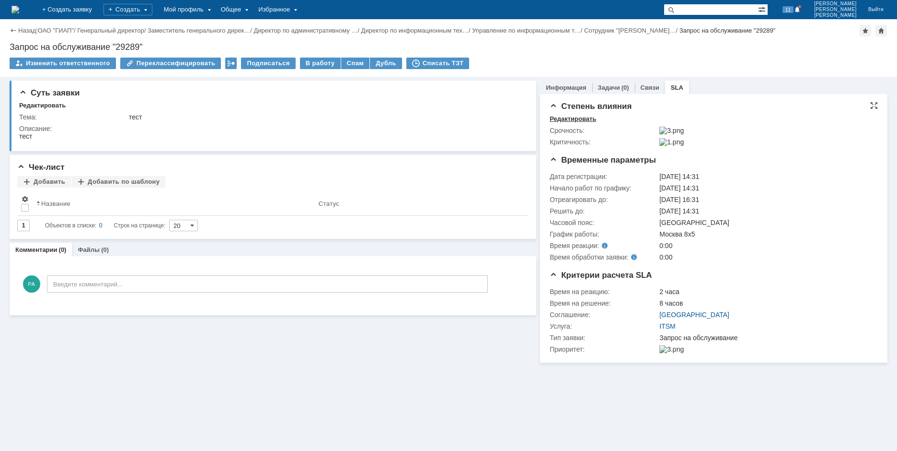
click at [565, 116] on div "Редактировать" at bounding box center [573, 119] width 46 height 8
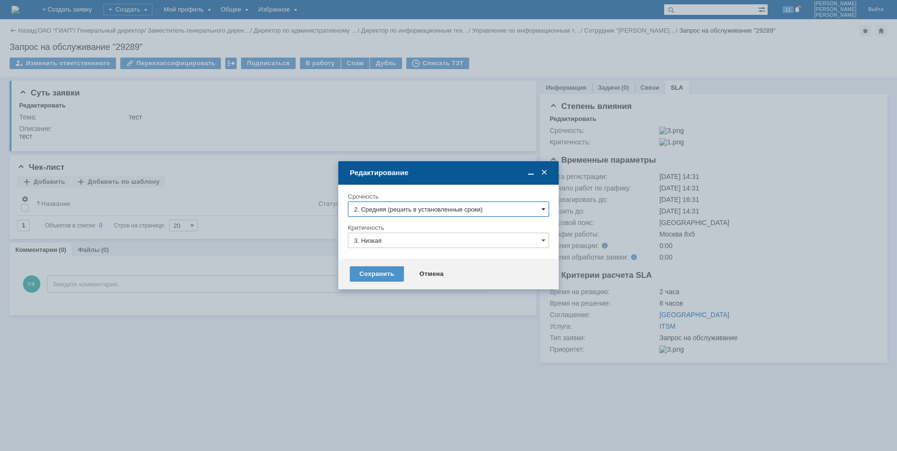
click at [542, 206] on span at bounding box center [544, 209] width 4 height 8
click at [465, 272] on span "3. Низкая (готовы подождать решение)" at bounding box center [448, 274] width 189 height 8
type input "3. Низкая (готовы подождать решение)"
click at [401, 238] on input "3. Низкая" at bounding box center [448, 239] width 201 height 15
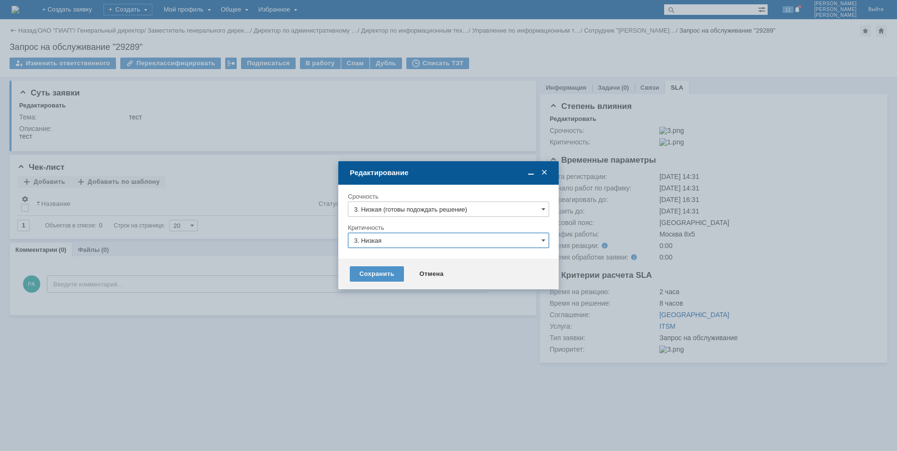
click at [297, 201] on div at bounding box center [448, 225] width 897 height 451
type input "3. Низкая"
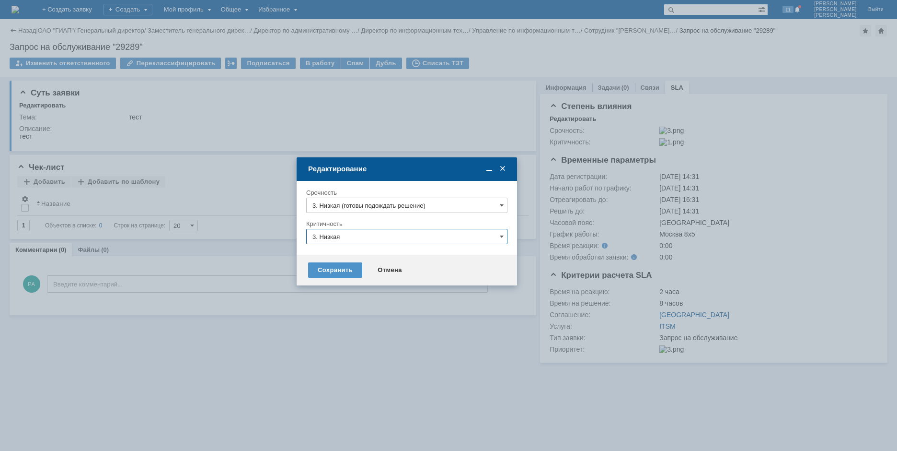
drag, startPoint x: 498, startPoint y: 169, endPoint x: 449, endPoint y: 170, distance: 48.9
click at [457, 165] on div "Редактирование" at bounding box center [407, 168] width 199 height 9
click at [336, 265] on div "Сохранить" at bounding box center [336, 269] width 54 height 15
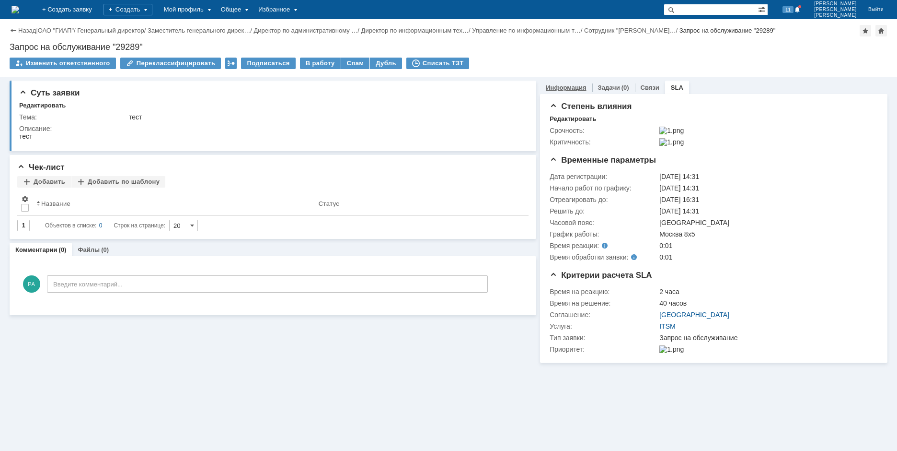
click at [567, 88] on link "Информация" at bounding box center [566, 87] width 40 height 7
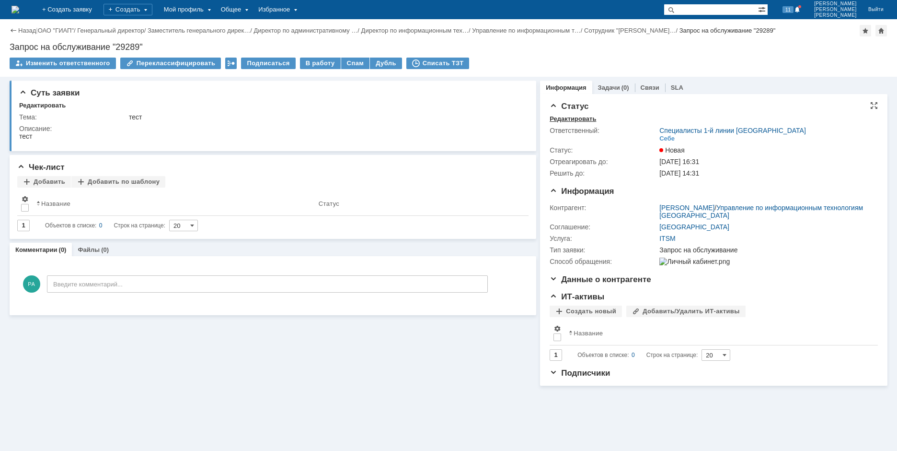
click at [577, 119] on div "Редактировать" at bounding box center [573, 119] width 46 height 8
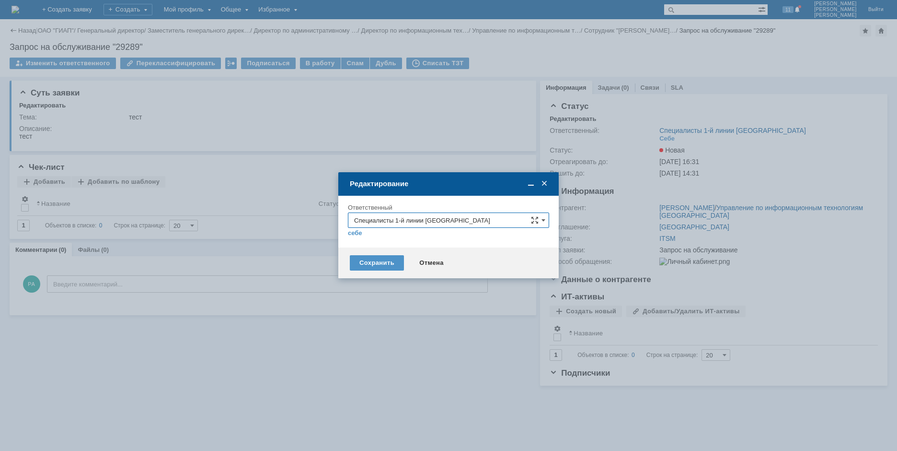
click at [546, 216] on input "Специалисты 1-й линии [GEOGRAPHIC_DATA]" at bounding box center [448, 219] width 201 height 15
click at [542, 183] on span at bounding box center [545, 183] width 10 height 9
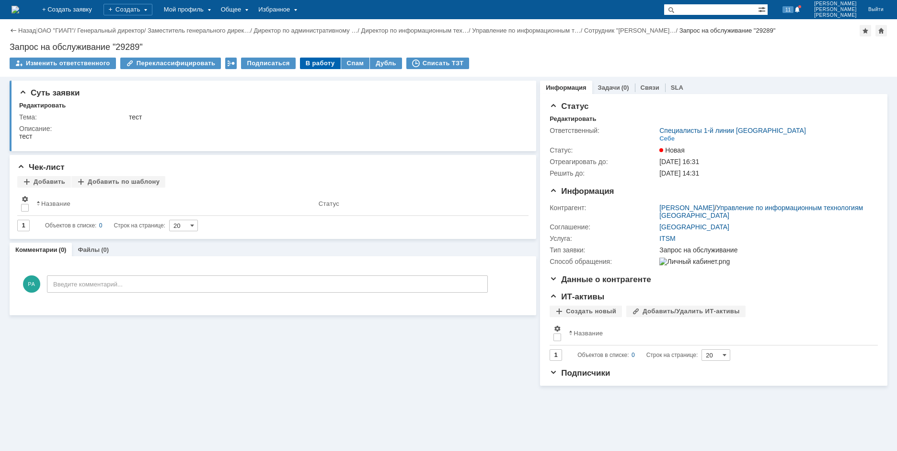
click at [308, 64] on div "В работу" at bounding box center [320, 64] width 41 height 12
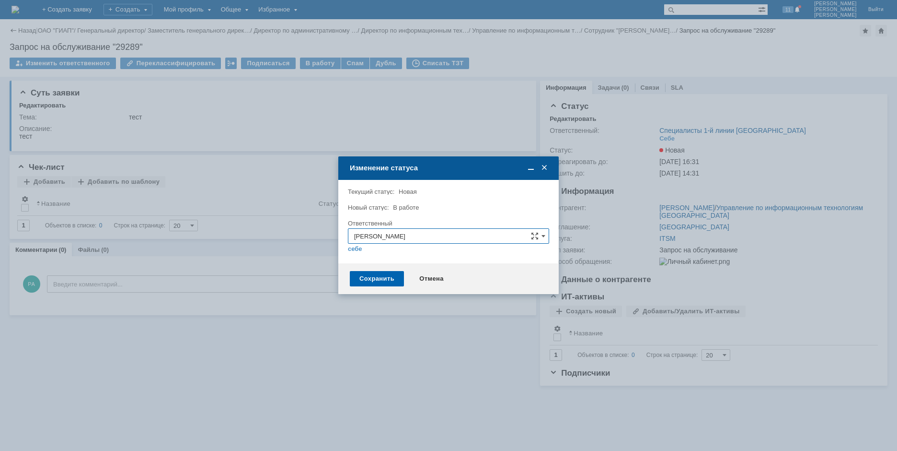
click at [380, 275] on div "Сохранить" at bounding box center [377, 278] width 54 height 15
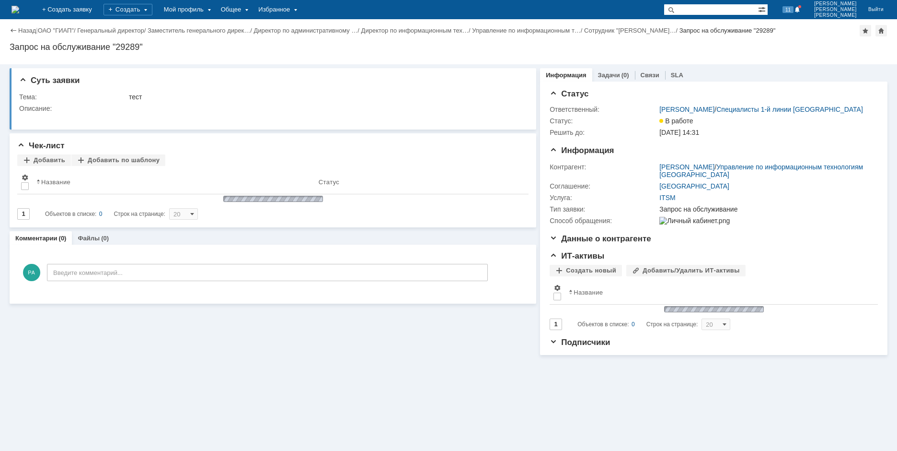
scroll to position [0, 0]
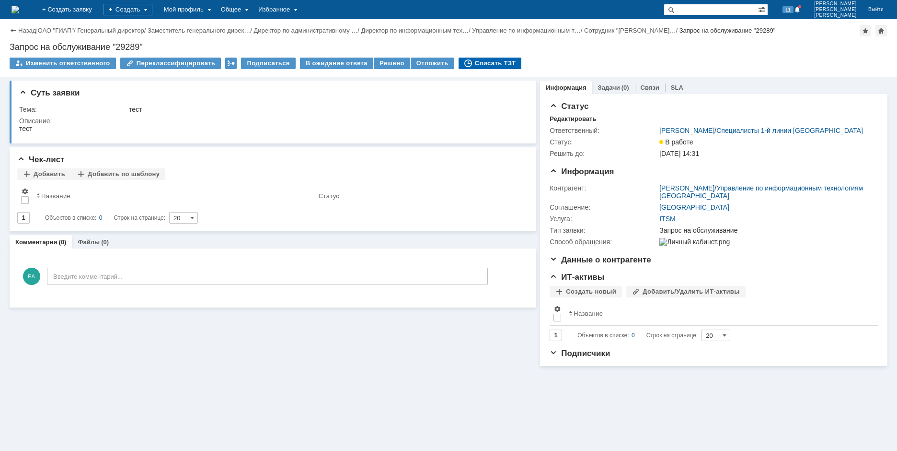
click at [464, 60] on div "Списать ТЗТ" at bounding box center [490, 64] width 63 height 12
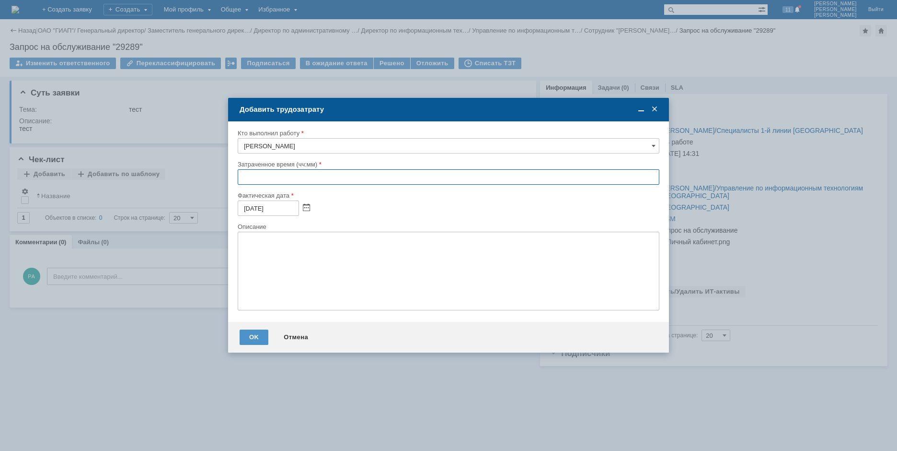
click at [285, 176] on input "text" at bounding box center [449, 176] width 422 height 15
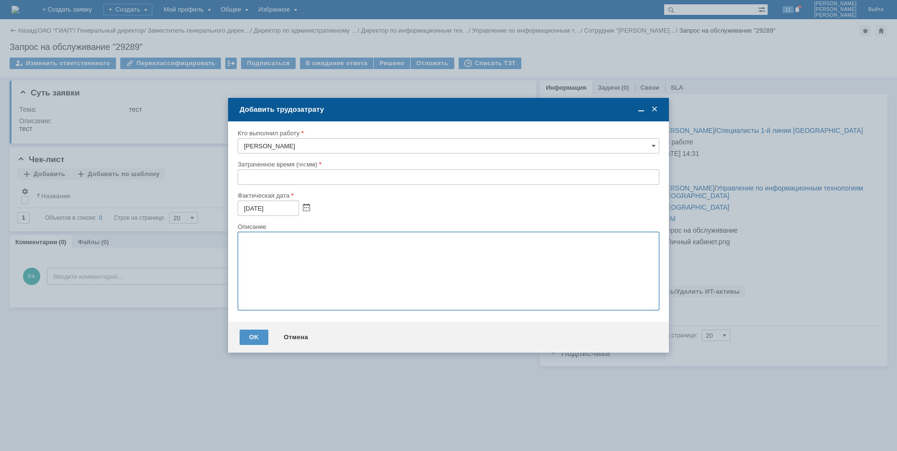
click at [272, 248] on textarea at bounding box center [449, 271] width 422 height 79
click at [294, 337] on div "Отмена" at bounding box center [296, 336] width 44 height 15
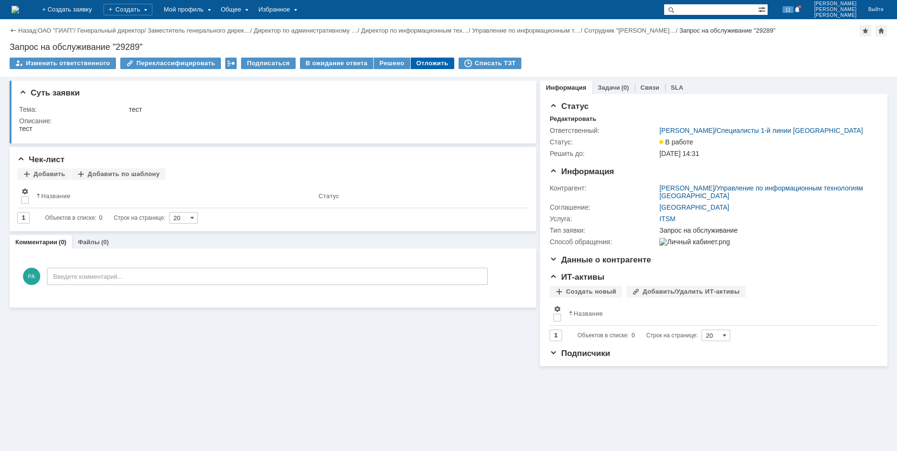
click at [428, 63] on div "Отложить" at bounding box center [433, 64] width 44 height 12
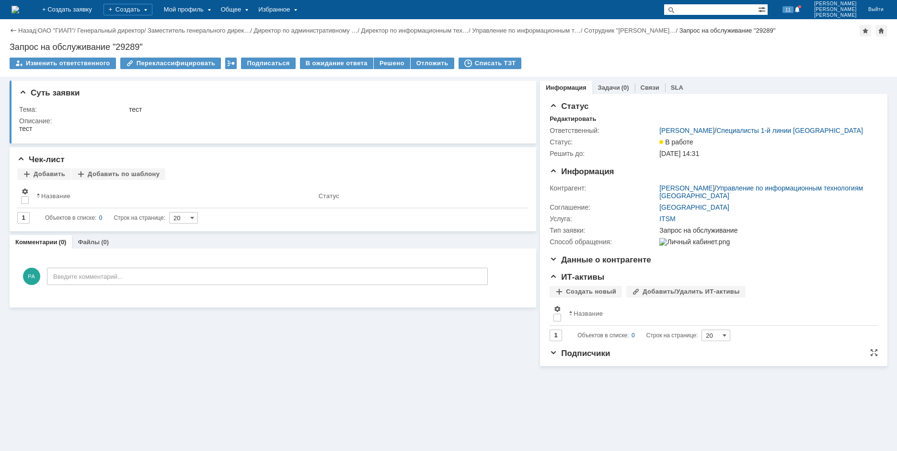
click at [555, 358] on span "Подписчики" at bounding box center [580, 352] width 60 height 9
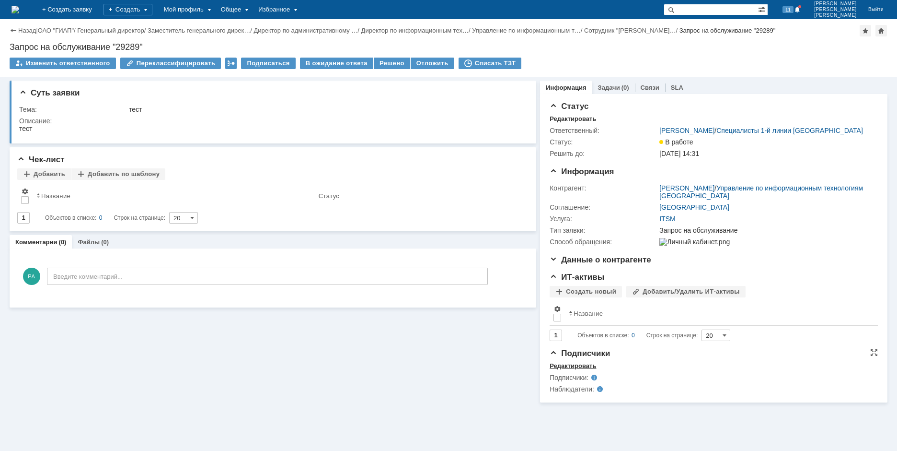
click at [575, 370] on div "Редактировать" at bounding box center [573, 366] width 46 height 8
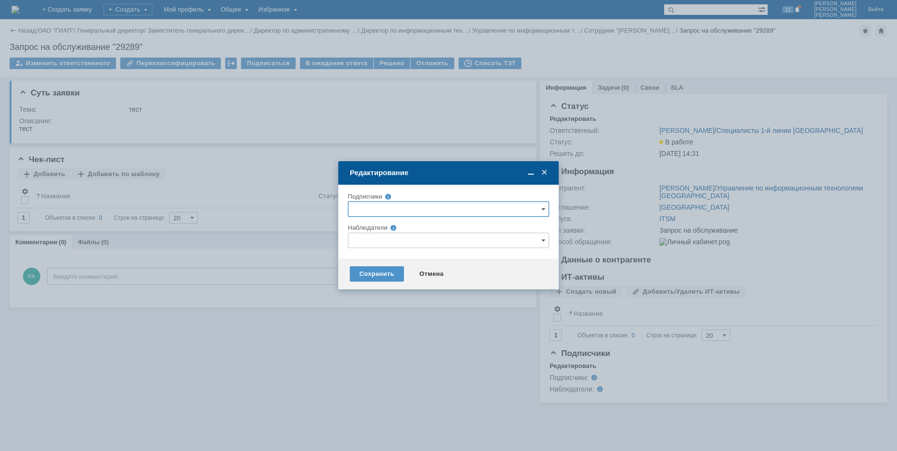
click at [371, 203] on input "text" at bounding box center [448, 208] width 201 height 15
click at [420, 192] on div "Подписчики" at bounding box center [448, 196] width 201 height 9
click at [394, 237] on input "text" at bounding box center [448, 239] width 201 height 15
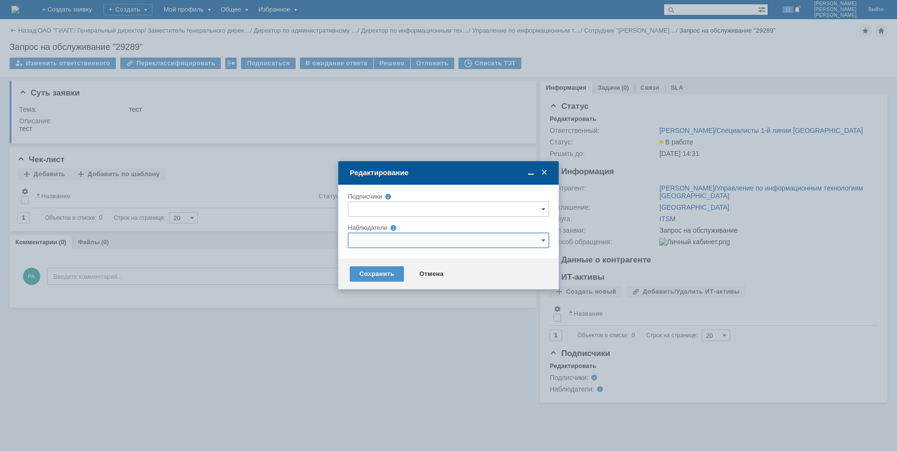
click at [386, 202] on input "text" at bounding box center [448, 208] width 201 height 15
click at [409, 183] on td "Редактирование" at bounding box center [448, 172] width 221 height 23
click at [390, 235] on input "text" at bounding box center [448, 239] width 201 height 15
click at [402, 222] on div at bounding box center [448, 220] width 201 height 7
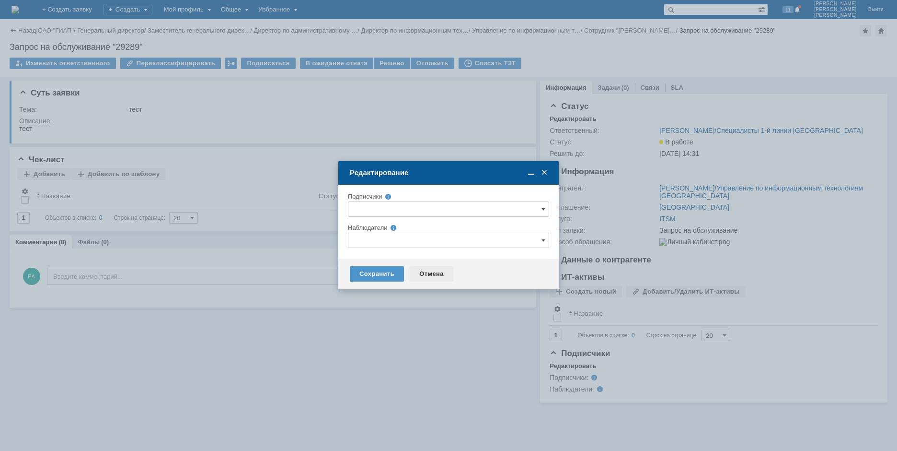
click at [428, 279] on div "Отмена" at bounding box center [432, 273] width 44 height 15
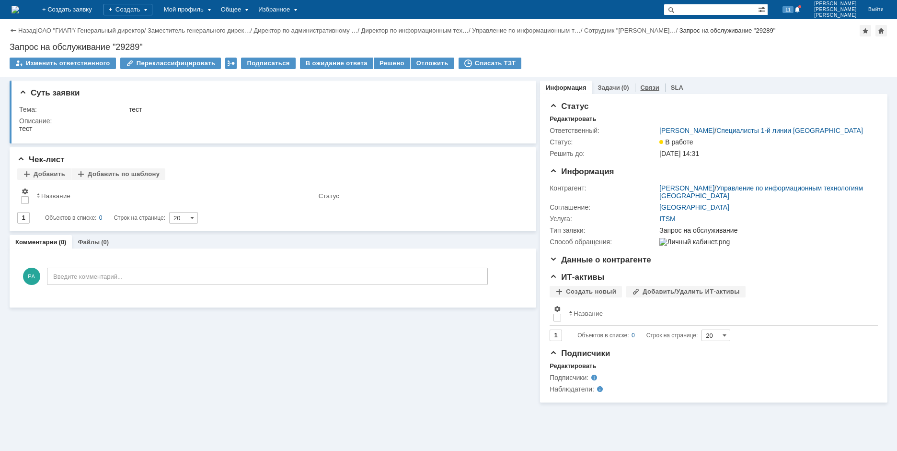
click at [645, 86] on link "Связи" at bounding box center [650, 87] width 19 height 7
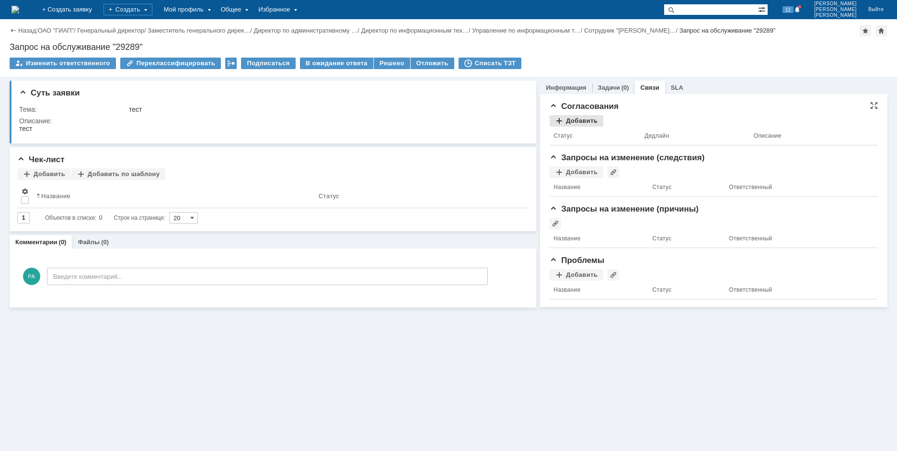
click at [585, 119] on div "Добавить" at bounding box center [577, 121] width 54 height 12
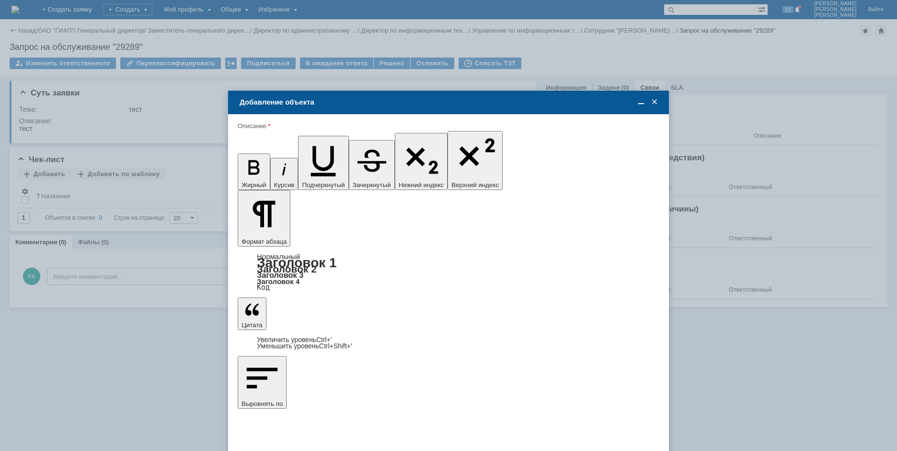
type input "Выбрано: 0 (объекты класса 'Сотрудник')"
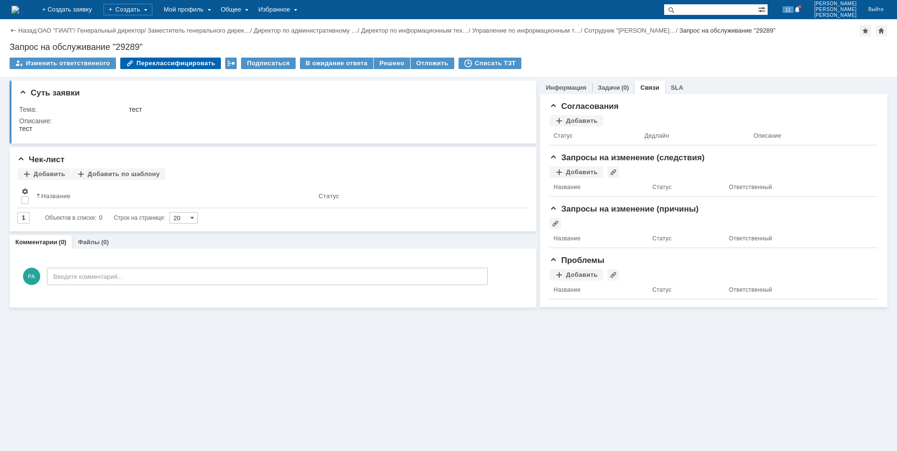
click at [178, 65] on div "Переклассифицировать" at bounding box center [170, 64] width 101 height 12
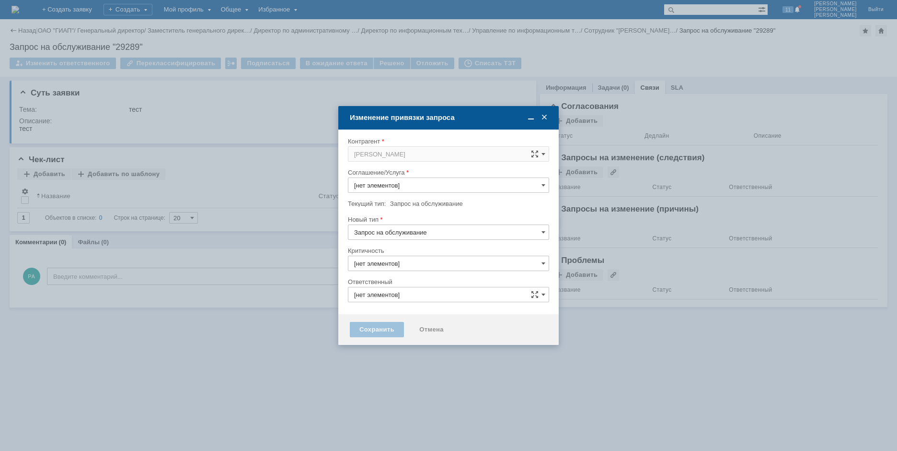
type input "ITSM"
type input "[PERSON_NAME]"
type input "3. Низкая"
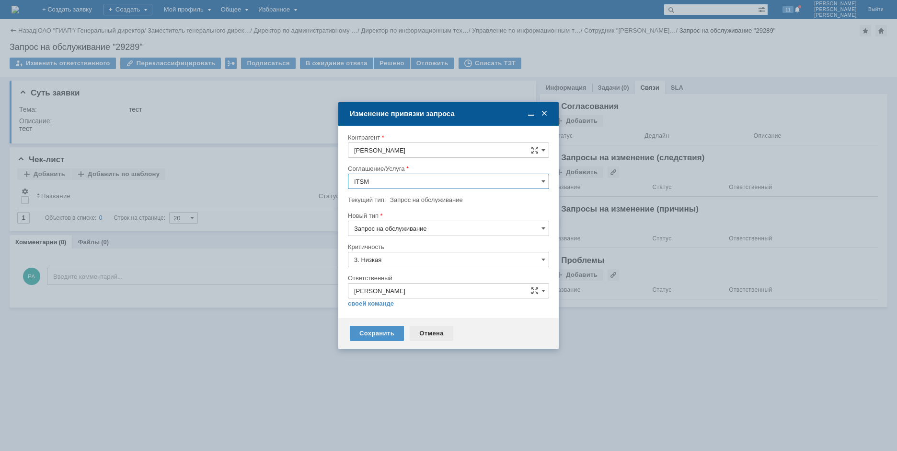
click at [432, 332] on div "Отмена" at bounding box center [432, 332] width 44 height 15
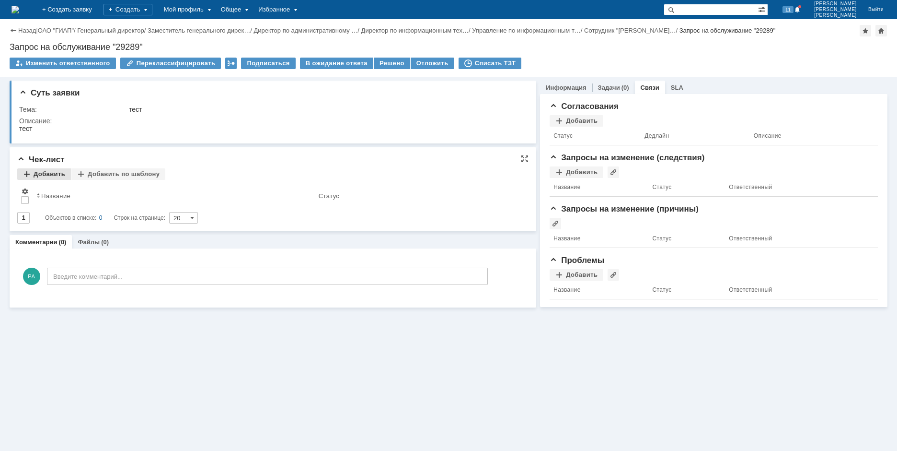
click at [58, 174] on div "Добавить" at bounding box center [44, 174] width 54 height 12
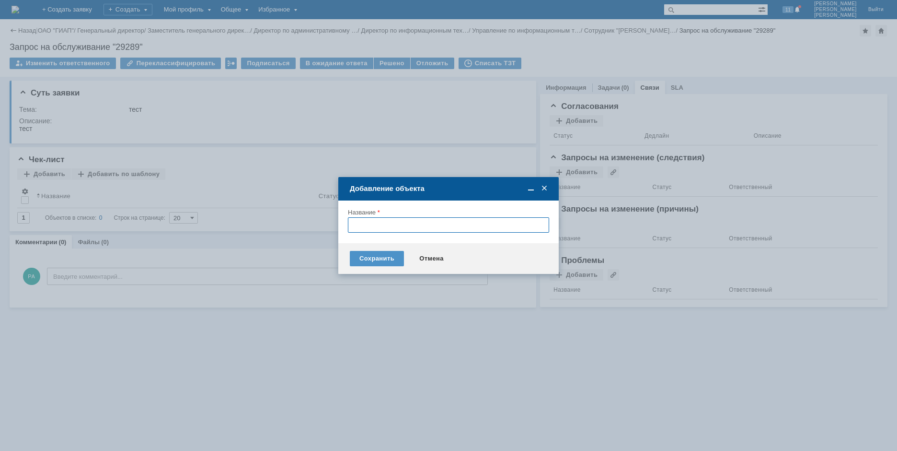
click at [546, 188] on span at bounding box center [545, 188] width 10 height 9
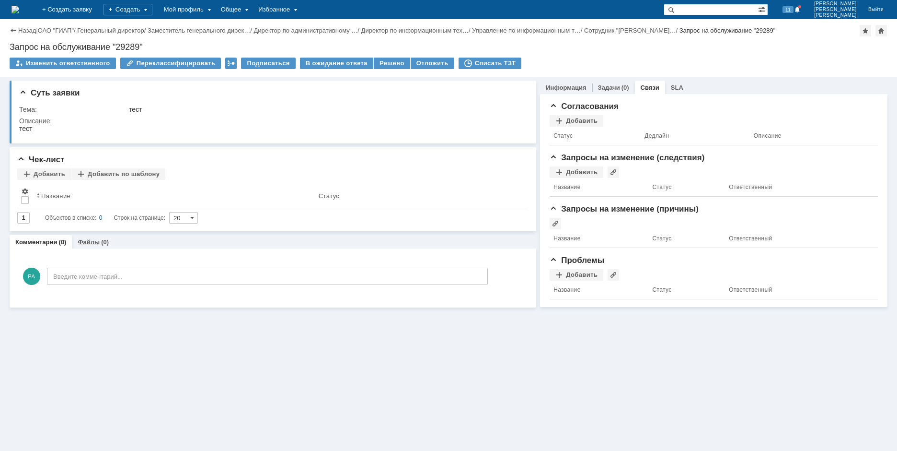
click at [87, 241] on link "Файлы" at bounding box center [89, 241] width 22 height 7
click at [47, 241] on link "Комментарии" at bounding box center [36, 241] width 42 height 7
click at [152, 7] on div "Создать" at bounding box center [128, 10] width 49 height 12
click at [178, 31] on link "Задача" at bounding box center [141, 29] width 73 height 12
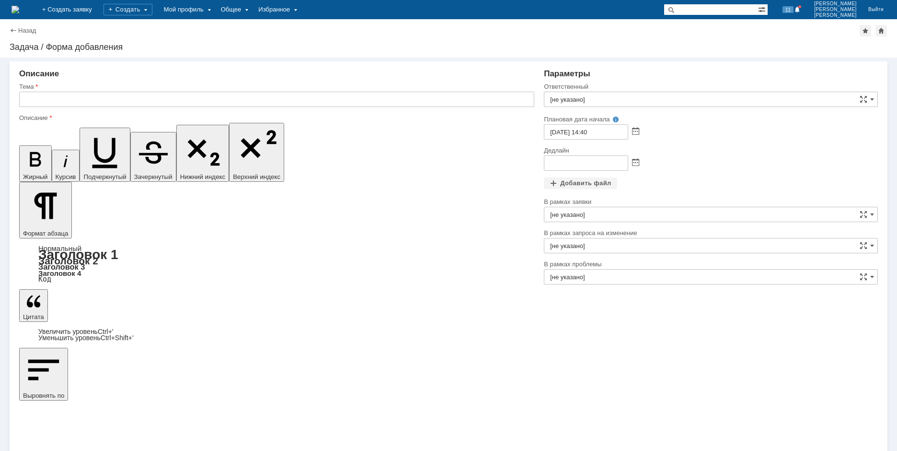
click at [71, 100] on input "text" at bounding box center [276, 99] width 515 height 15
click at [19, 8] on img at bounding box center [16, 10] width 8 height 8
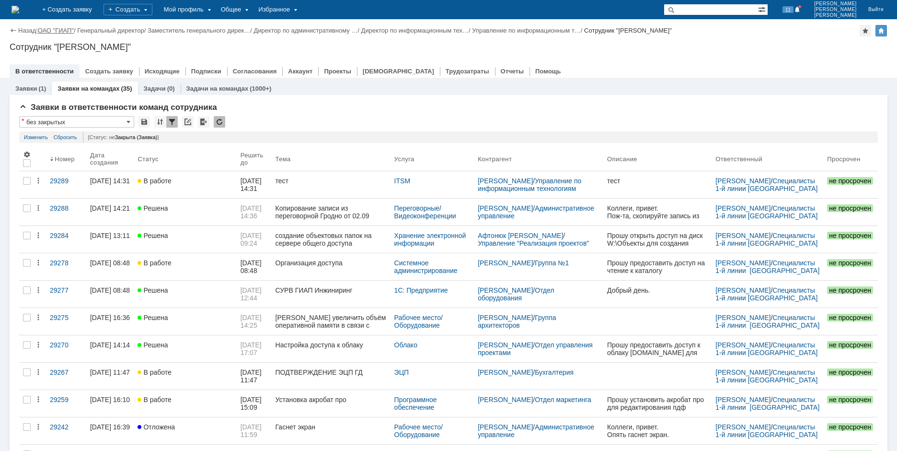
click at [68, 29] on link "ОАО "ГИАП"" at bounding box center [56, 30] width 36 height 7
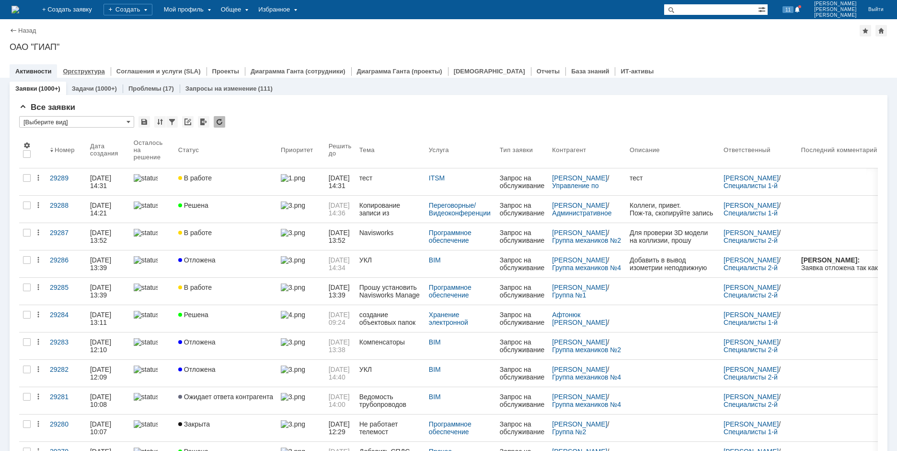
click at [82, 73] on link "Оргструктура" at bounding box center [84, 71] width 42 height 7
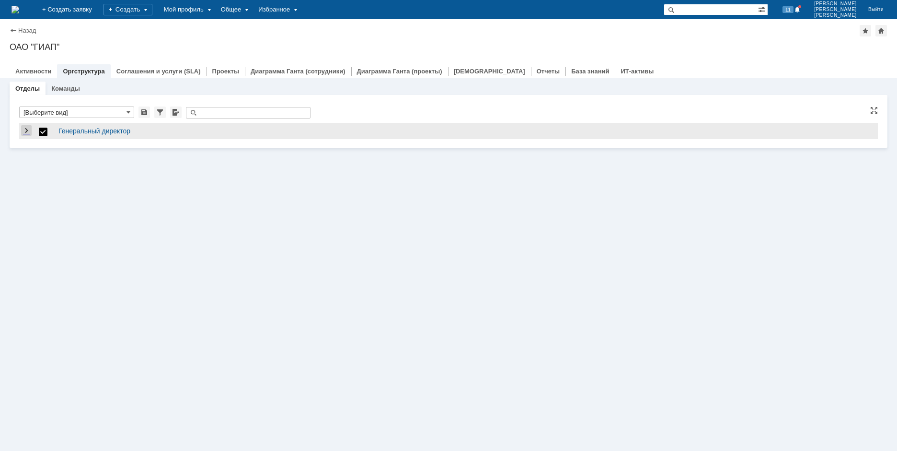
click at [27, 129] on link "Expand" at bounding box center [26, 131] width 11 height 8
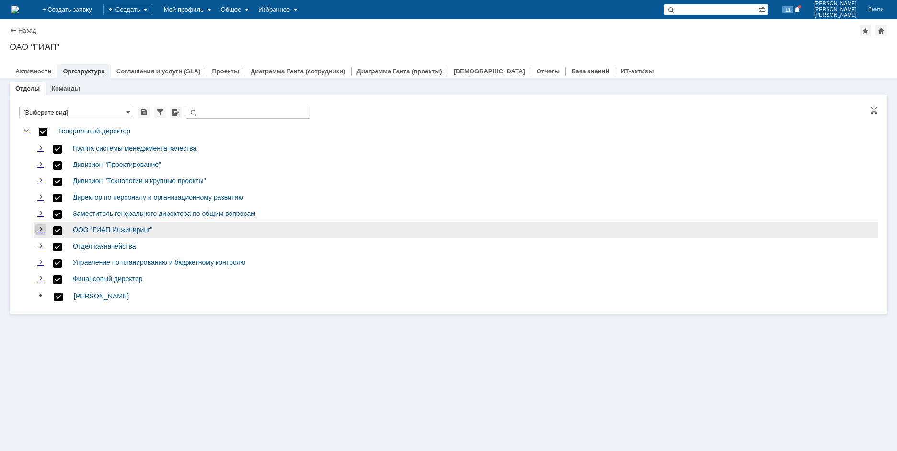
click at [45, 226] on link "Expand" at bounding box center [40, 230] width 11 height 8
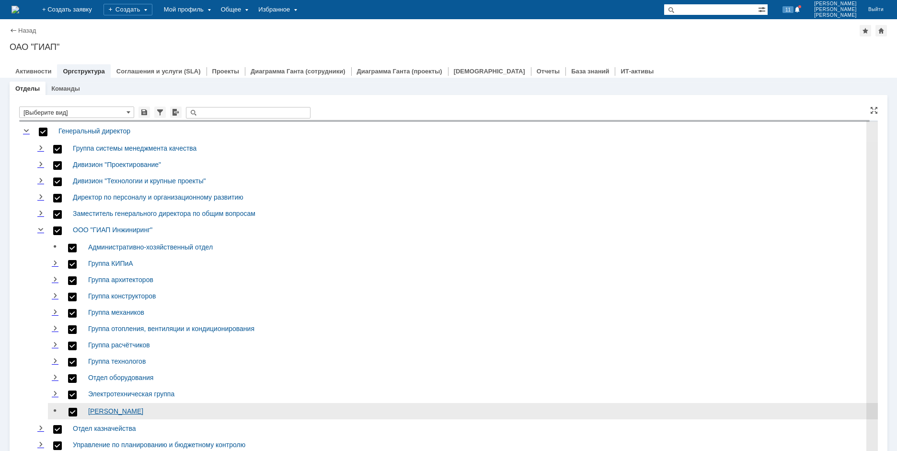
click at [125, 407] on link "[PERSON_NAME]" at bounding box center [115, 411] width 55 height 8
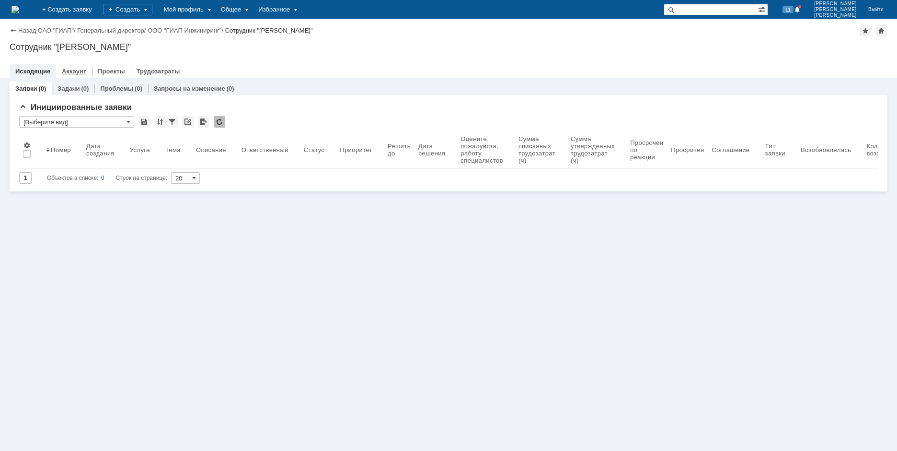
click at [70, 72] on link "Аккаунт" at bounding box center [74, 71] width 24 height 7
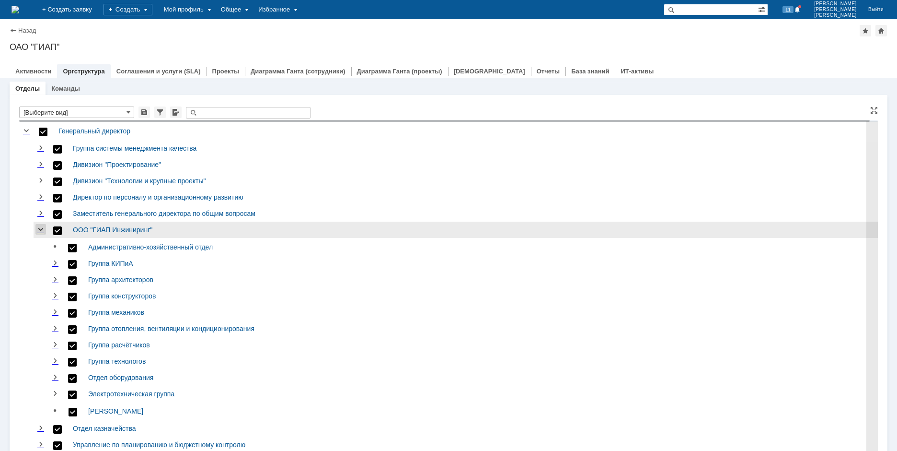
click at [44, 226] on link "Collapse" at bounding box center [40, 230] width 11 height 8
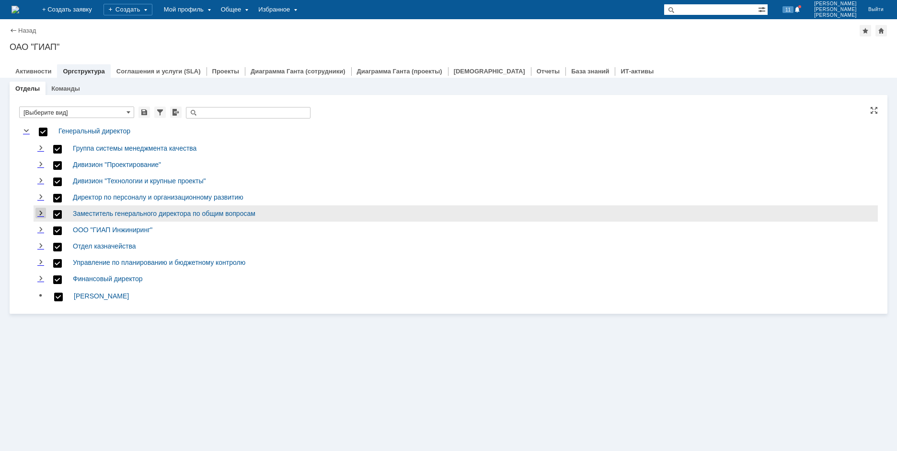
click at [43, 209] on link "Expand" at bounding box center [40, 213] width 11 height 8
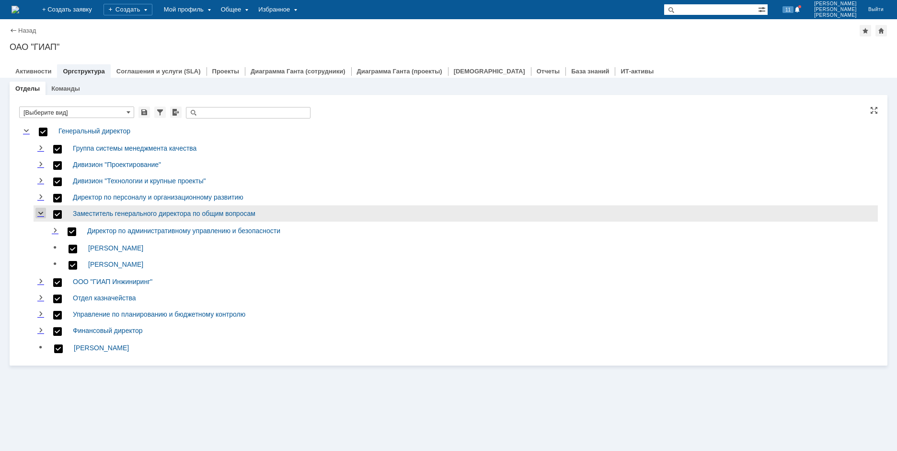
click at [43, 209] on link "Collapse" at bounding box center [40, 213] width 11 height 8
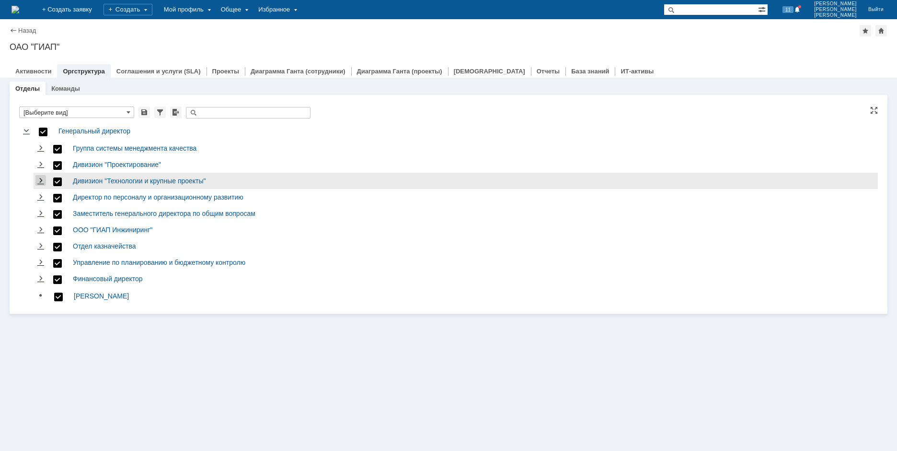
click at [46, 177] on link "Expand" at bounding box center [40, 181] width 11 height 8
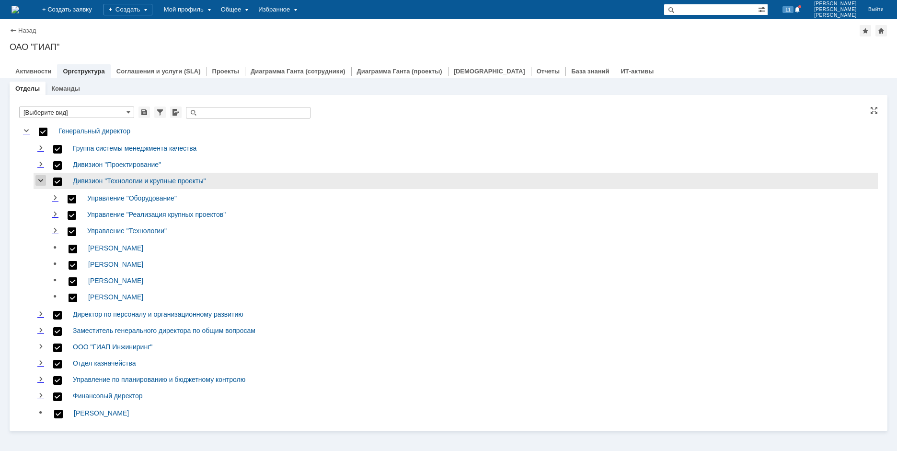
click at [44, 177] on link "Collapse" at bounding box center [40, 181] width 11 height 8
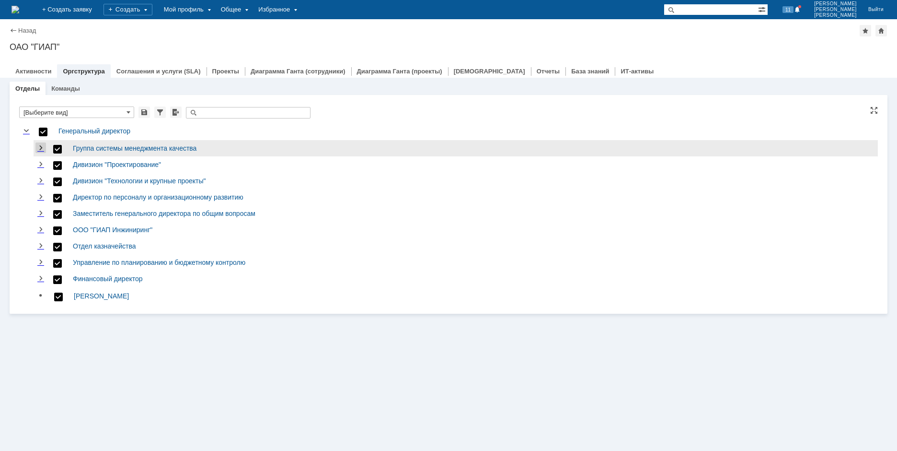
click at [40, 147] on link "Expand" at bounding box center [40, 148] width 11 height 8
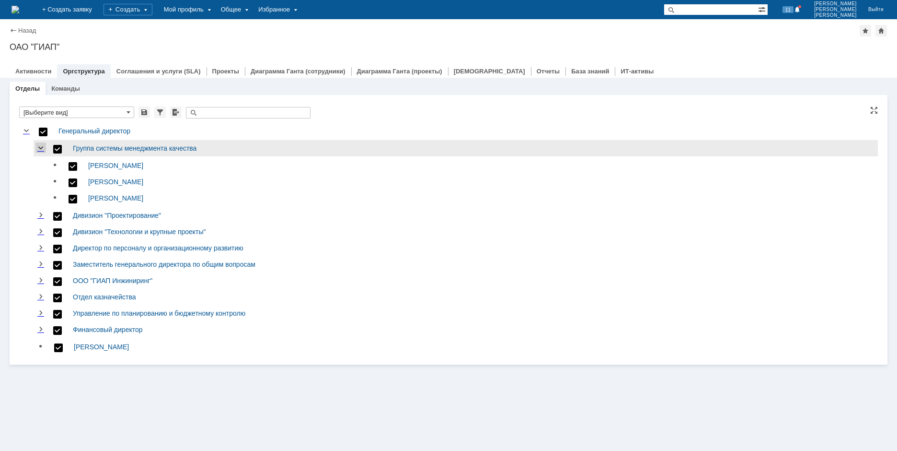
click at [40, 147] on link "Collapse" at bounding box center [40, 148] width 11 height 8
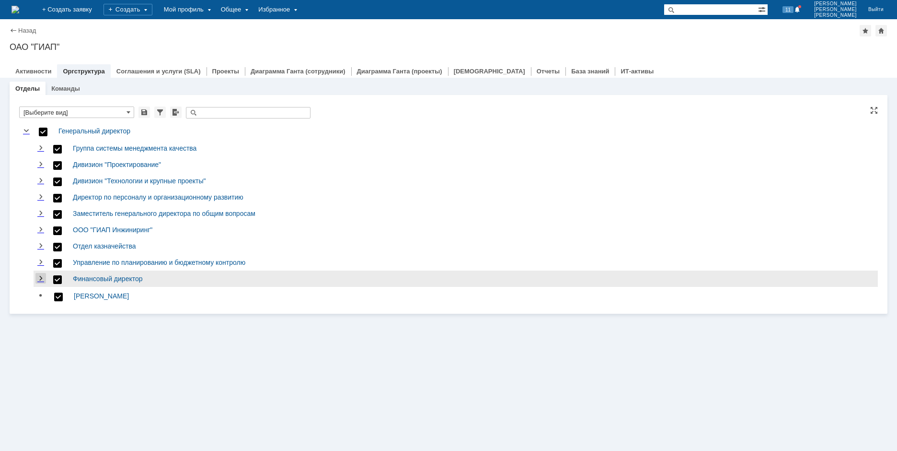
click at [43, 275] on link "Expand" at bounding box center [40, 279] width 11 height 8
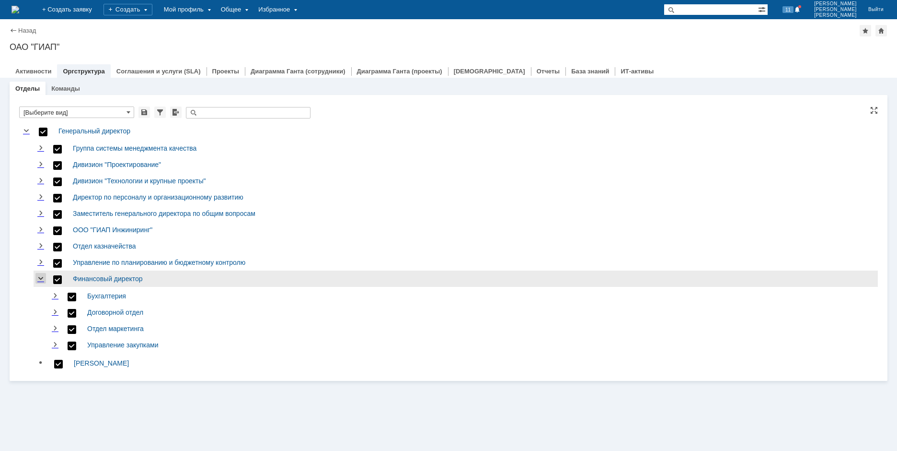
click at [43, 275] on link "Collapse" at bounding box center [40, 279] width 11 height 8
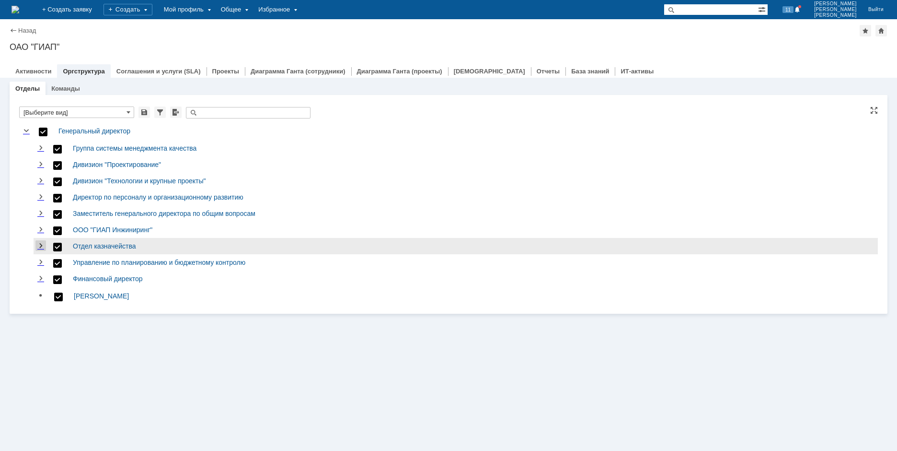
click at [43, 242] on link "Expand" at bounding box center [40, 246] width 11 height 8
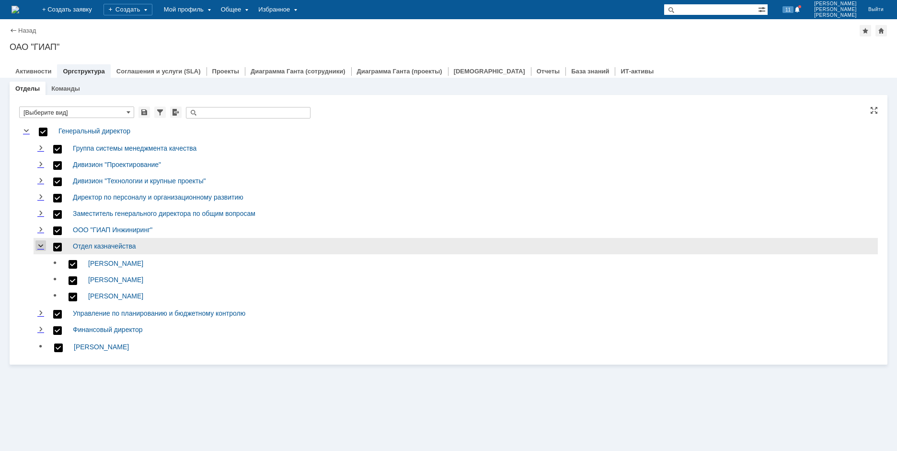
click at [43, 242] on link "Collapse" at bounding box center [40, 246] width 11 height 8
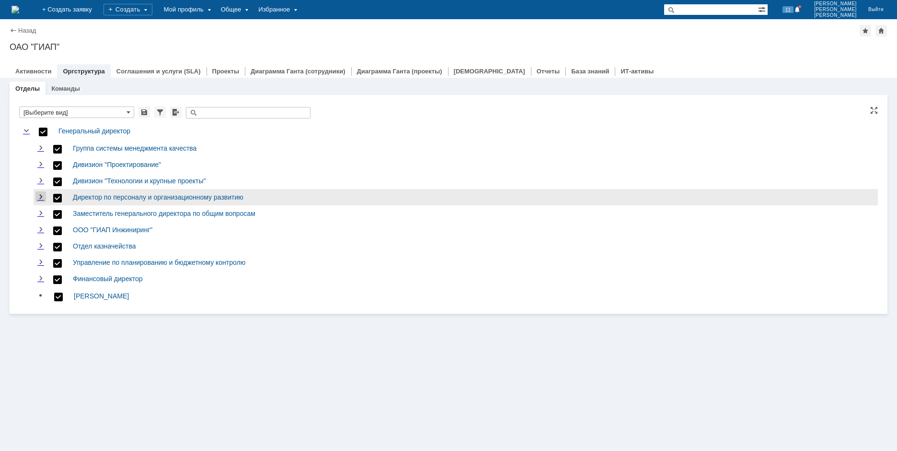
click at [44, 193] on link "Expand" at bounding box center [40, 197] width 11 height 8
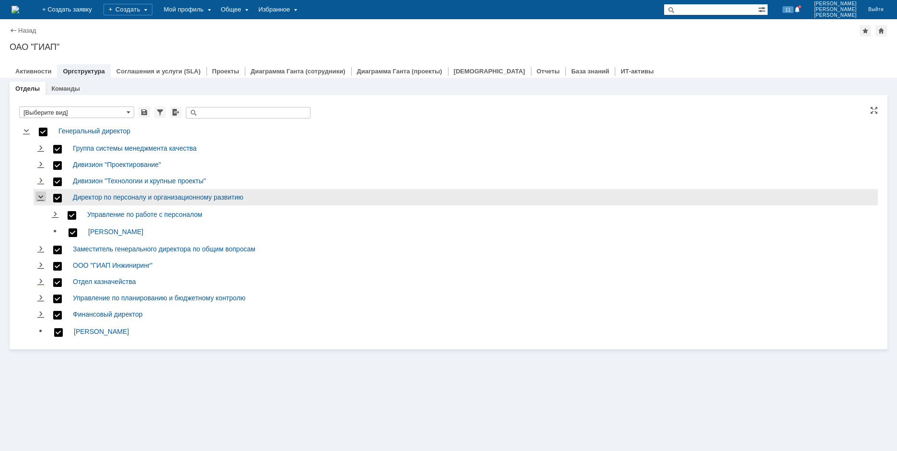
click at [44, 193] on link "Collapse" at bounding box center [40, 197] width 11 height 8
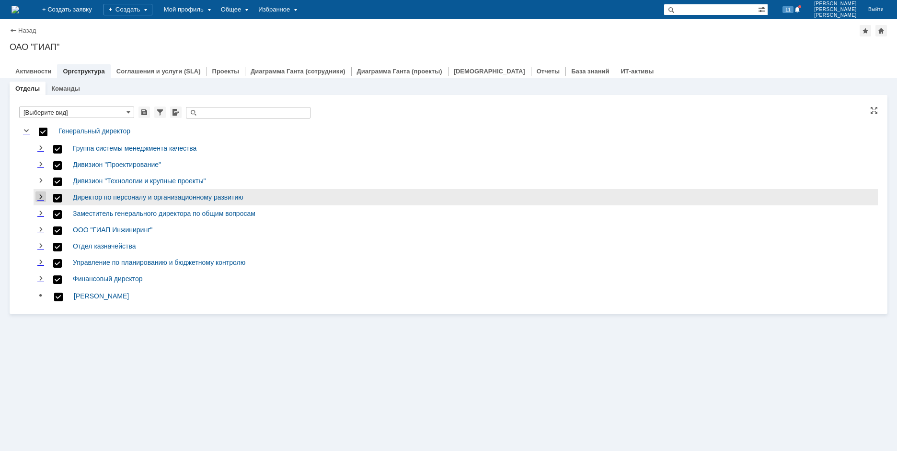
click at [44, 193] on link "Expand" at bounding box center [40, 197] width 11 height 8
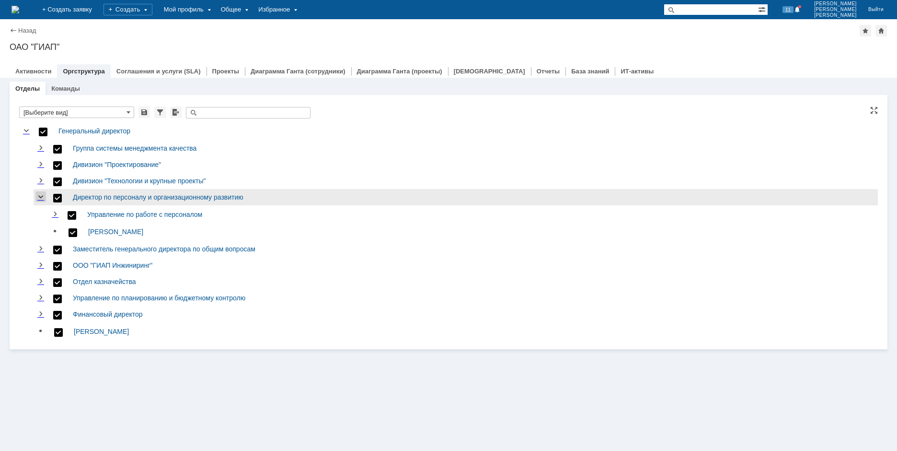
click at [43, 193] on link "Collapse" at bounding box center [40, 197] width 11 height 8
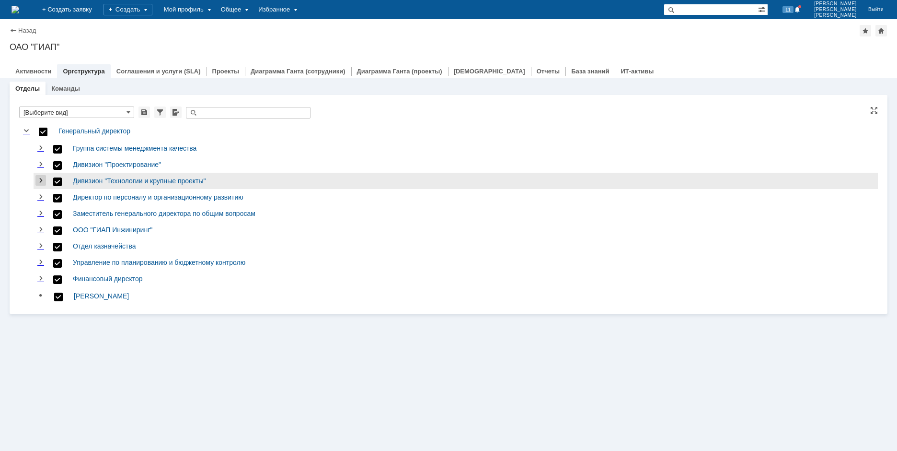
click at [44, 177] on link "Expand" at bounding box center [40, 181] width 11 height 8
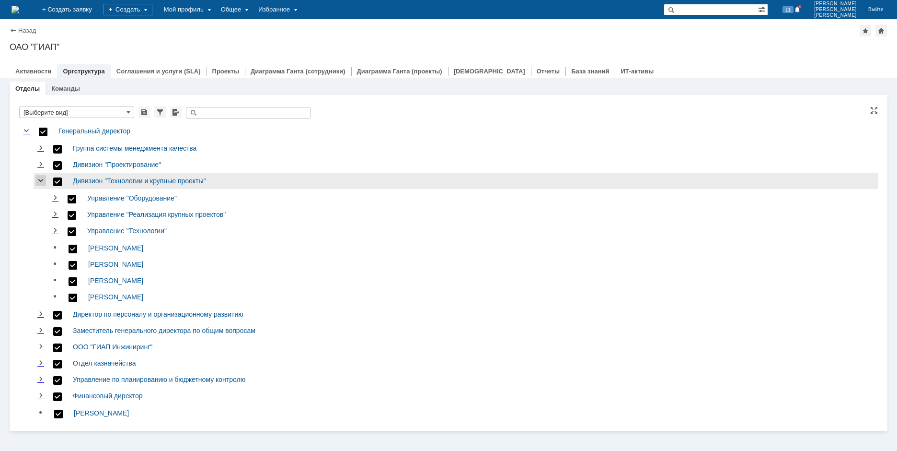
click at [44, 177] on link "Collapse" at bounding box center [40, 181] width 11 height 8
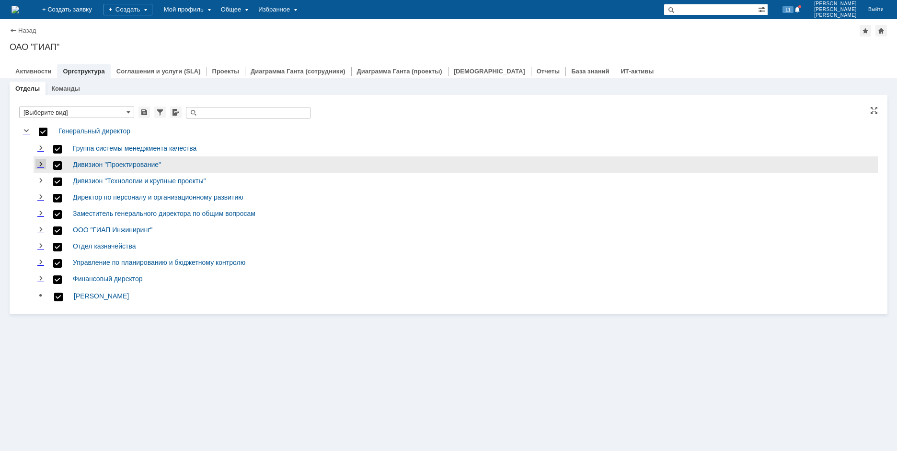
click at [43, 161] on link "Expand" at bounding box center [40, 165] width 11 height 8
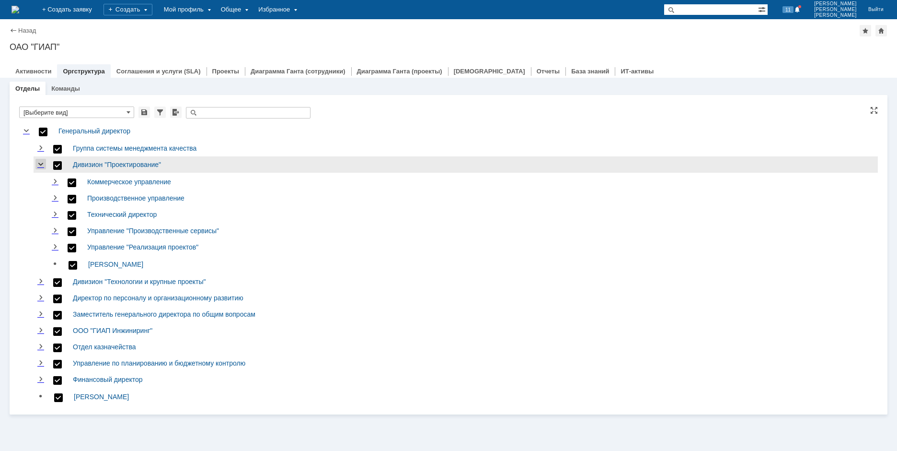
click at [43, 161] on link "Collapse" at bounding box center [40, 165] width 11 height 8
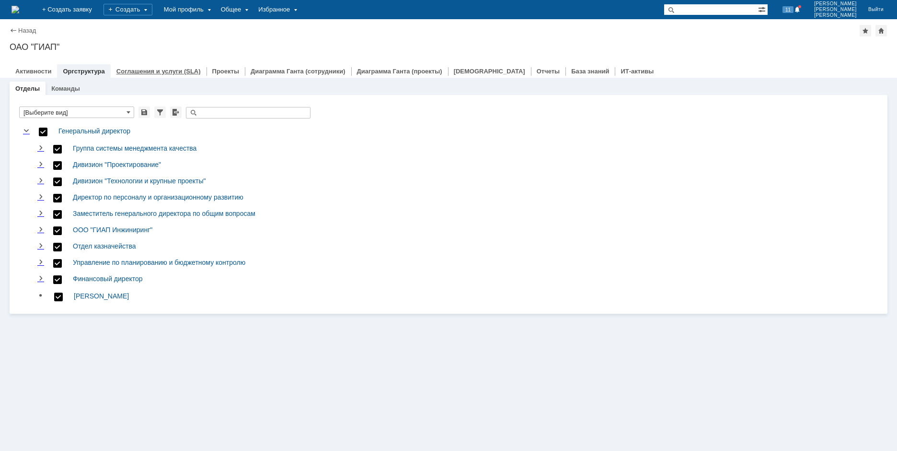
click at [132, 70] on link "Соглашения и услуги (SLA)" at bounding box center [158, 71] width 84 height 7
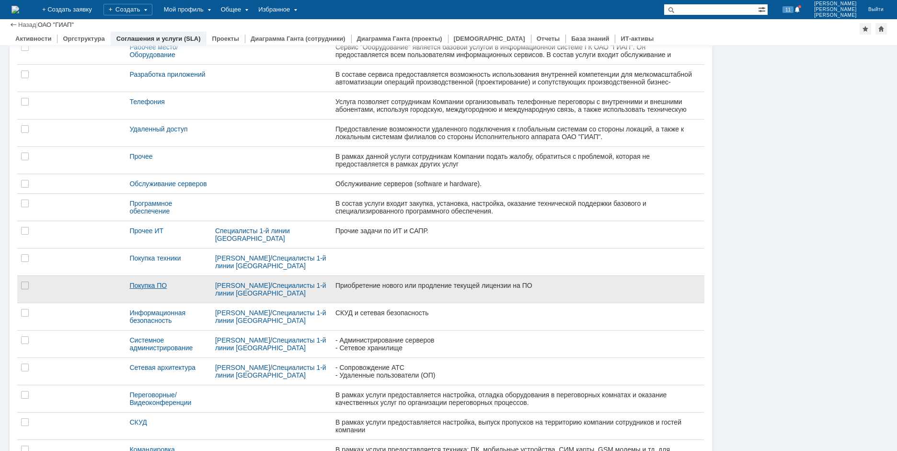
scroll to position [407, 0]
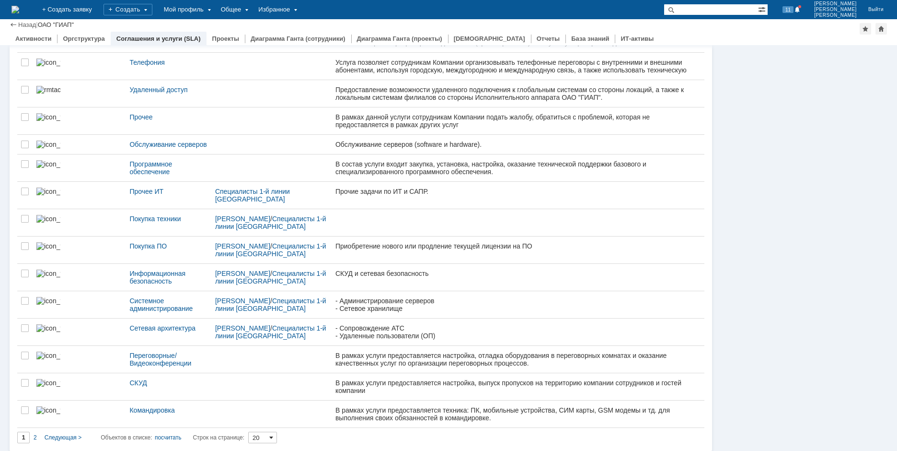
click at [273, 436] on span at bounding box center [271, 437] width 4 height 8
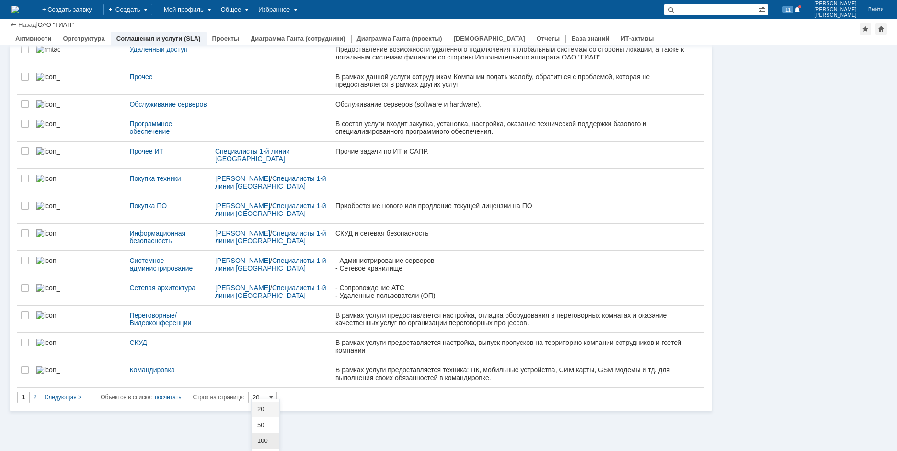
click at [260, 443] on span "100" at bounding box center [265, 441] width 16 height 8
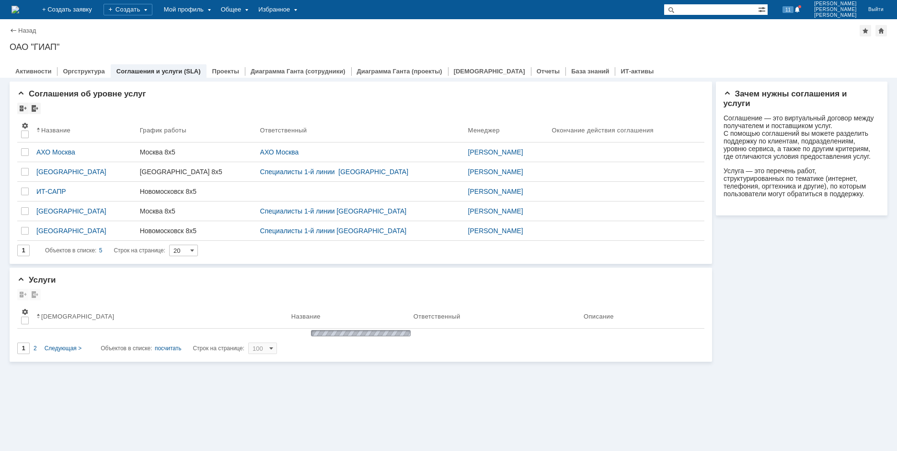
scroll to position [0, 0]
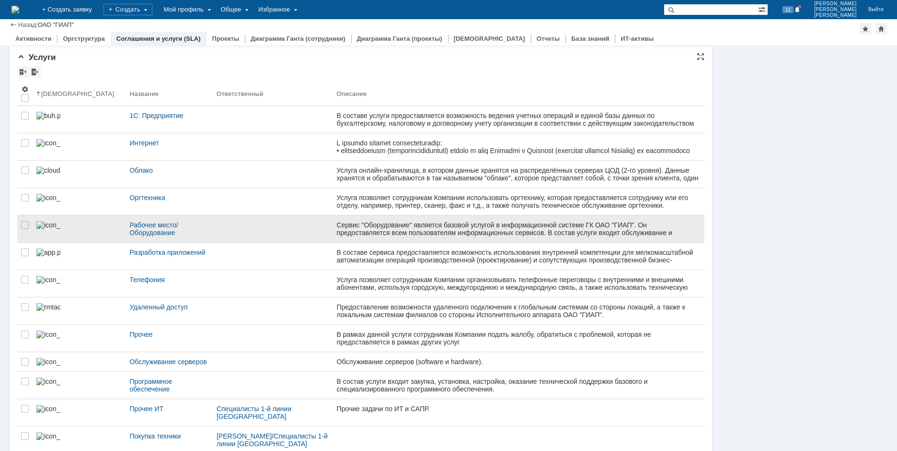
type input "100"
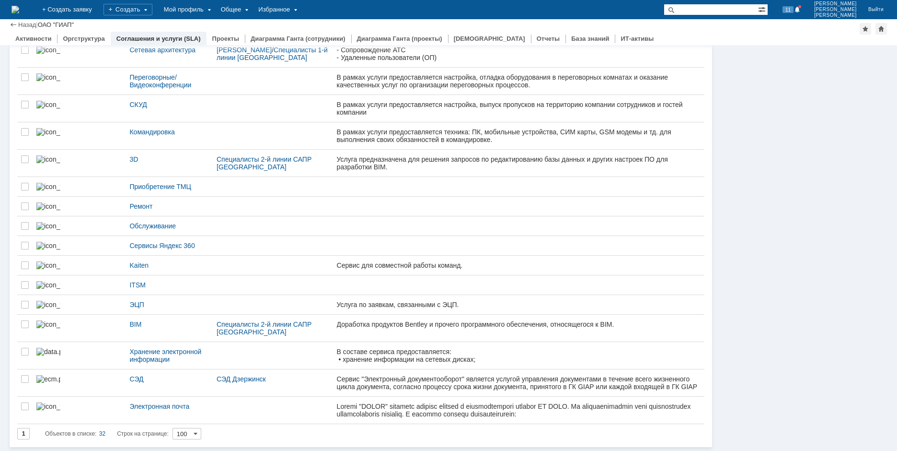
scroll to position [708, 0]
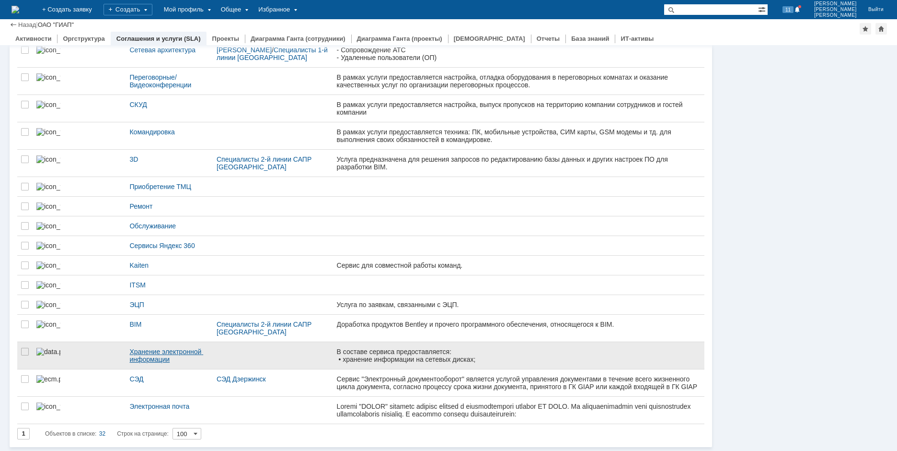
click at [129, 359] on div "Хранение электронной информации" at bounding box center [169, 355] width 80 height 15
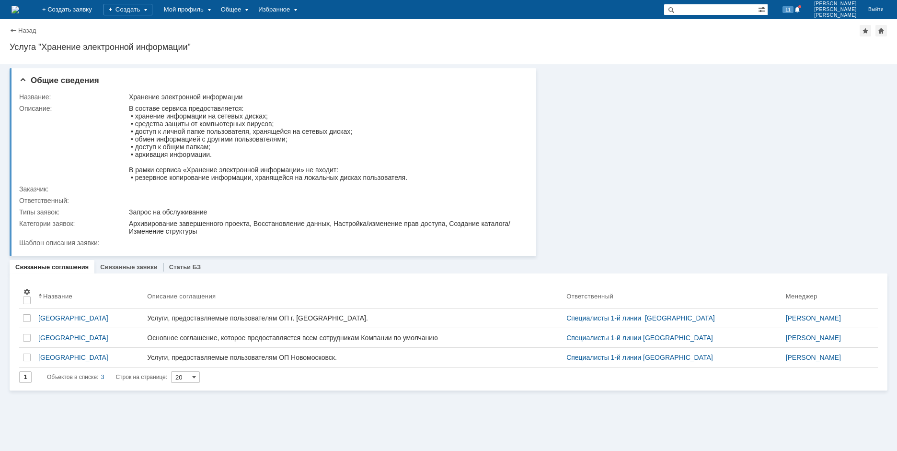
click at [19, 11] on img at bounding box center [16, 10] width 8 height 8
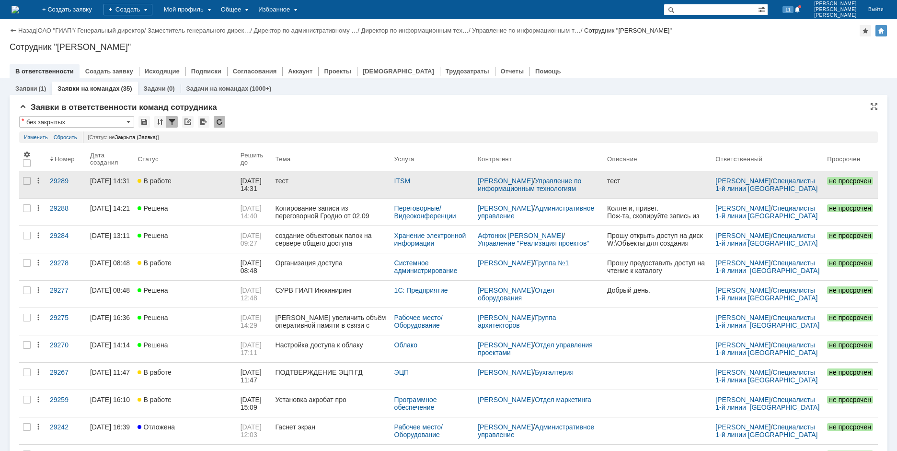
click at [128, 184] on div "[DATE] 14:31" at bounding box center [110, 181] width 40 height 8
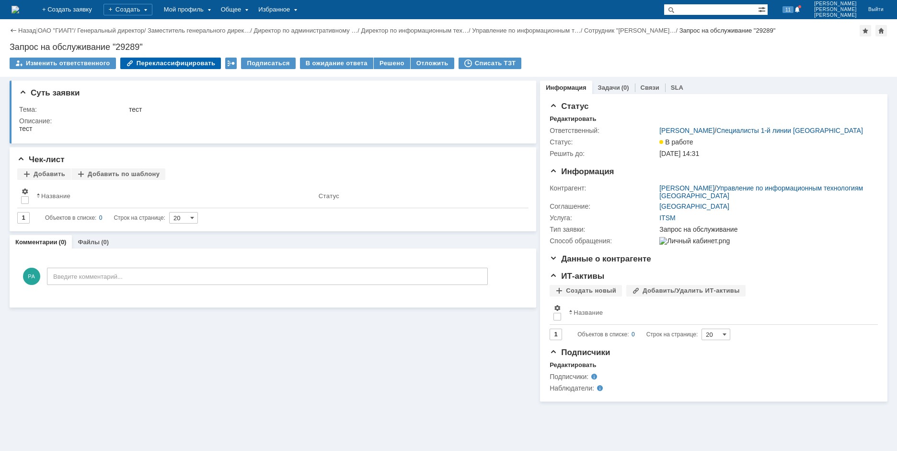
click at [170, 66] on div "Переклассифицировать" at bounding box center [170, 64] width 101 height 12
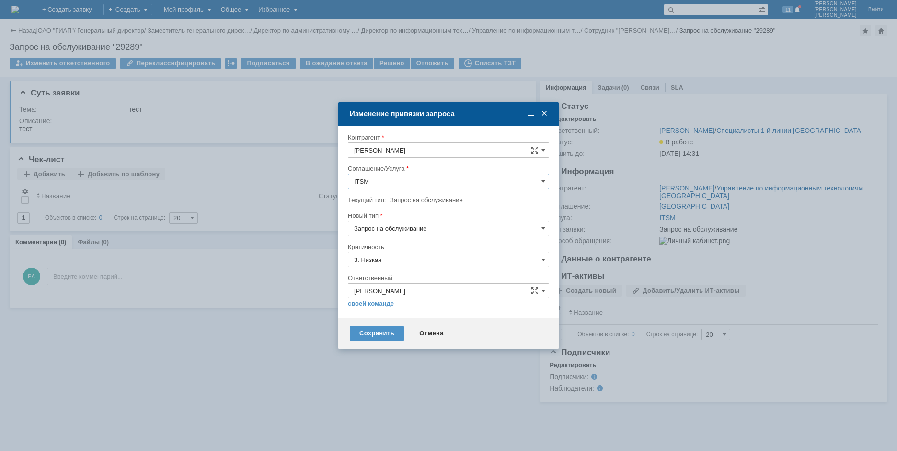
click at [541, 178] on input "ITSM" at bounding box center [448, 181] width 201 height 15
click at [399, 176] on input "ITSM" at bounding box center [448, 181] width 201 height 15
type input "I"
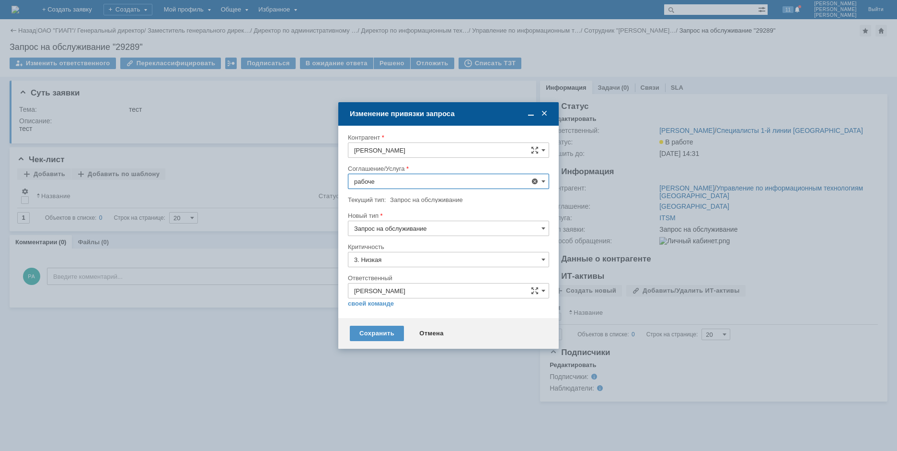
click at [422, 250] on span "Рабочее место/Оборудование" at bounding box center [448, 251] width 189 height 8
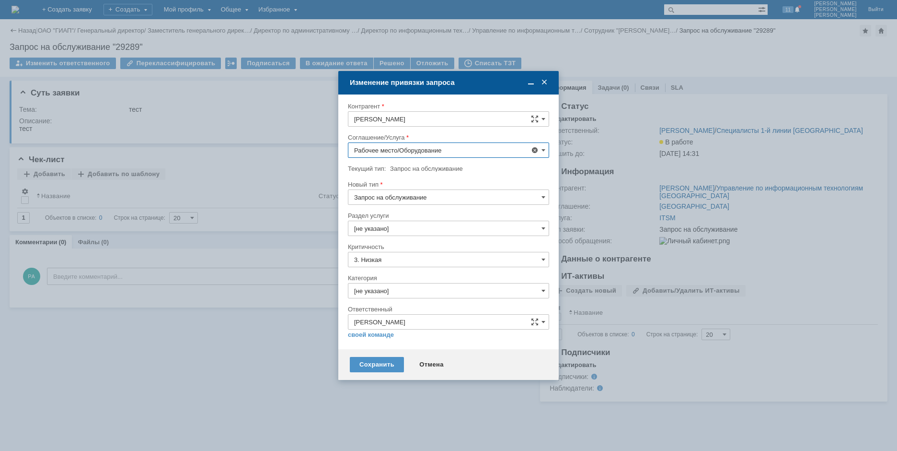
type input "Рабочее место/Оборудование"
click at [406, 226] on input "[не указано]" at bounding box center [448, 228] width 201 height 15
click at [366, 295] on span "Комплектующие" at bounding box center [448, 293] width 189 height 8
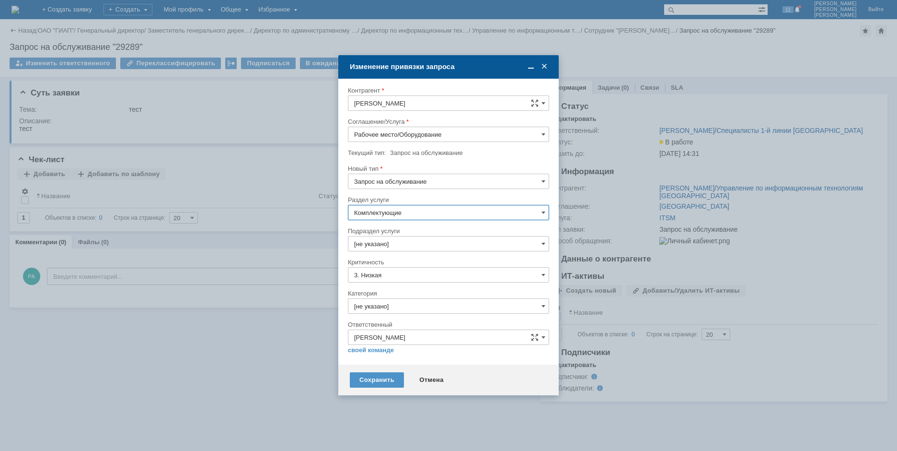
type input "Комплектующие"
click at [394, 244] on input "[не указано]" at bounding box center [448, 243] width 201 height 15
click at [400, 262] on span "Монитор" at bounding box center [448, 265] width 189 height 8
type input "Монитор"
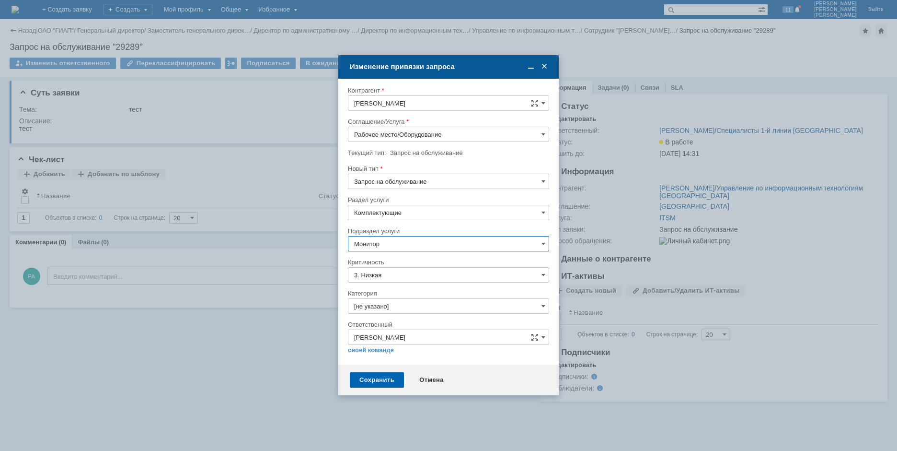
click at [378, 377] on div "Сохранить" at bounding box center [377, 379] width 54 height 15
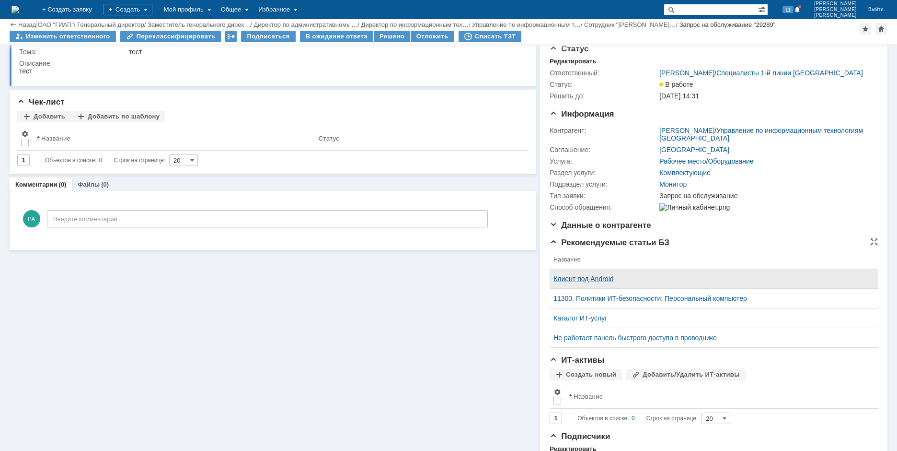
scroll to position [0, 0]
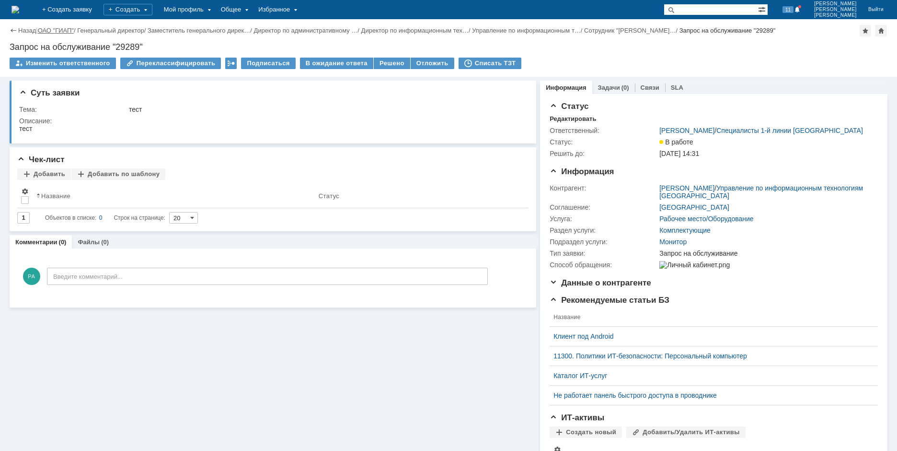
click at [58, 31] on link "ОАО "ГИАП"" at bounding box center [56, 30] width 36 height 7
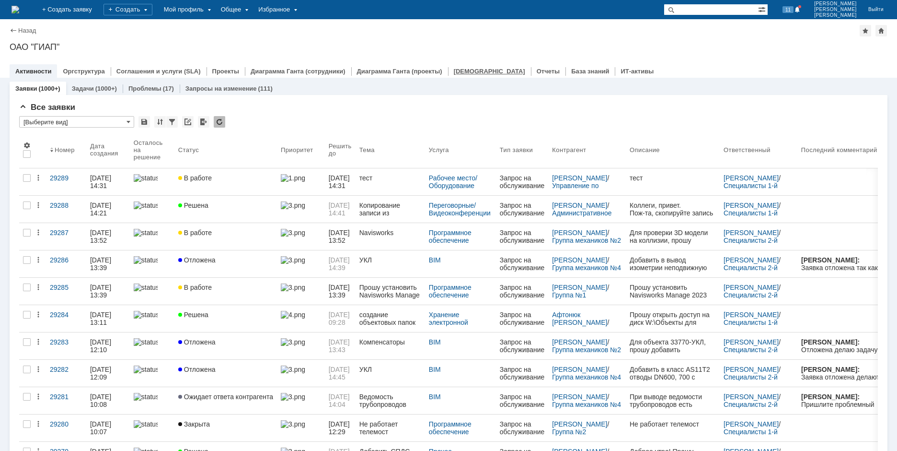
click at [463, 71] on link "[DEMOGRAPHIC_DATA]" at bounding box center [489, 71] width 71 height 7
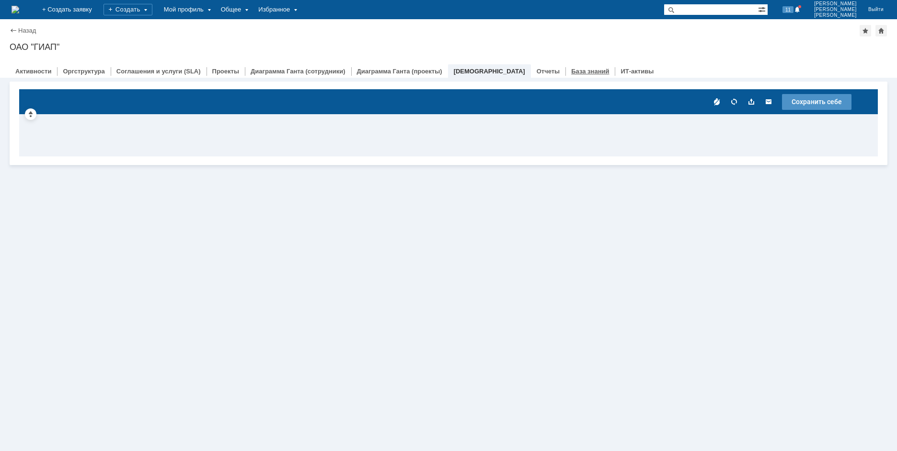
click at [571, 68] on link "База знаний" at bounding box center [590, 71] width 38 height 7
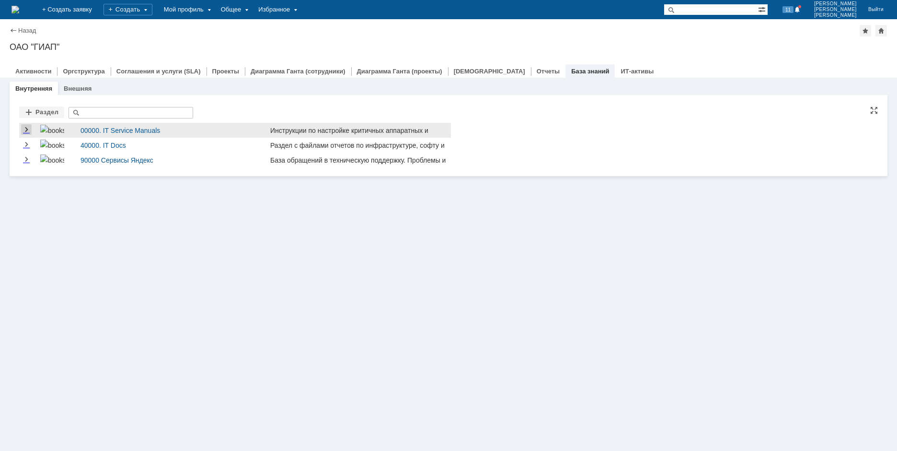
click at [26, 130] on link "Expand" at bounding box center [26, 130] width 11 height 8
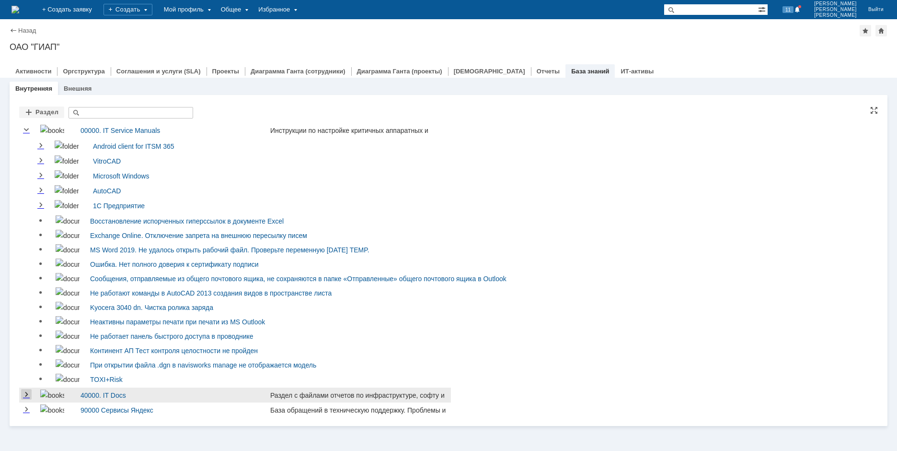
click at [25, 398] on link "Expand" at bounding box center [26, 395] width 11 height 8
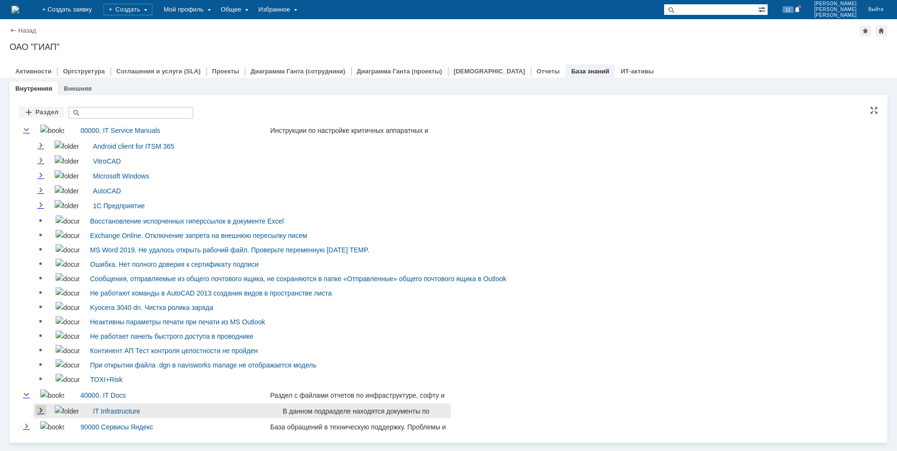
click at [39, 412] on link "Expand" at bounding box center [40, 410] width 11 height 8
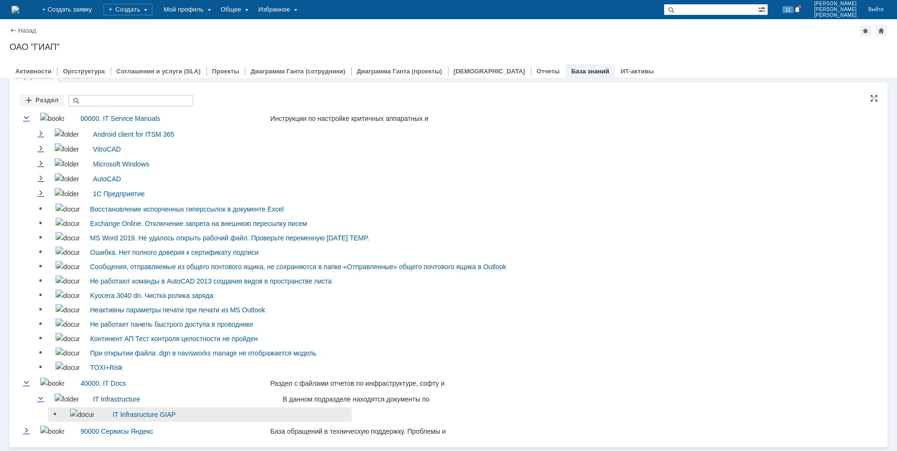
click at [57, 411] on link at bounding box center [56, 414] width 12 height 12
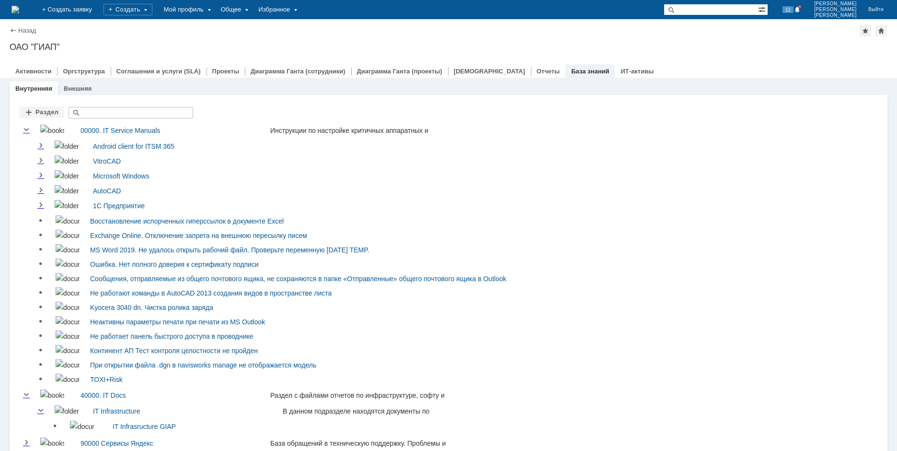
click at [19, 7] on img at bounding box center [16, 10] width 8 height 8
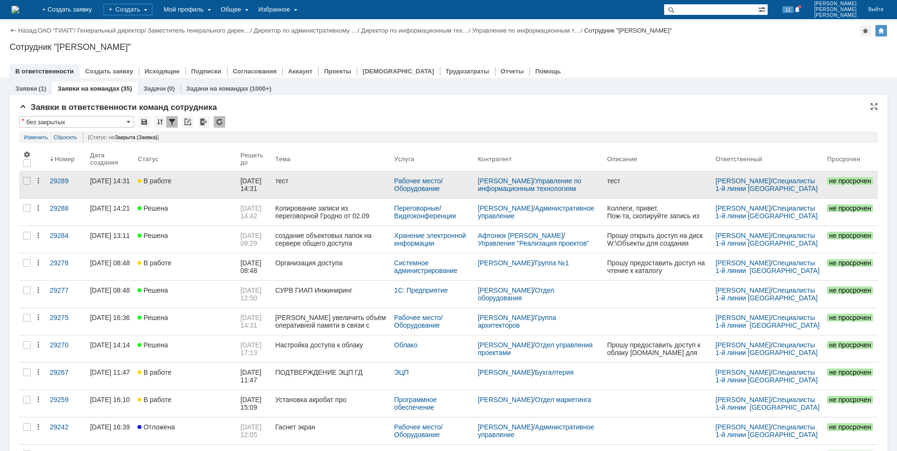
click at [104, 181] on div "[DATE] 14:31" at bounding box center [110, 181] width 40 height 8
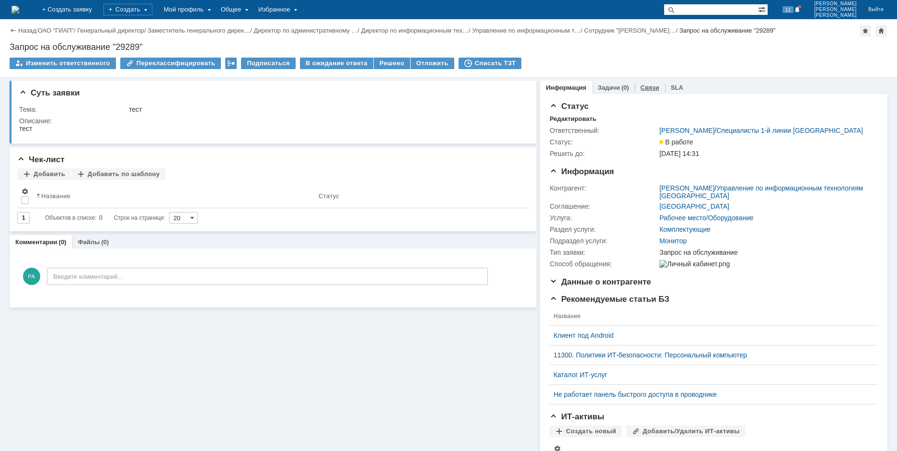
click at [641, 87] on link "Связи" at bounding box center [650, 87] width 19 height 7
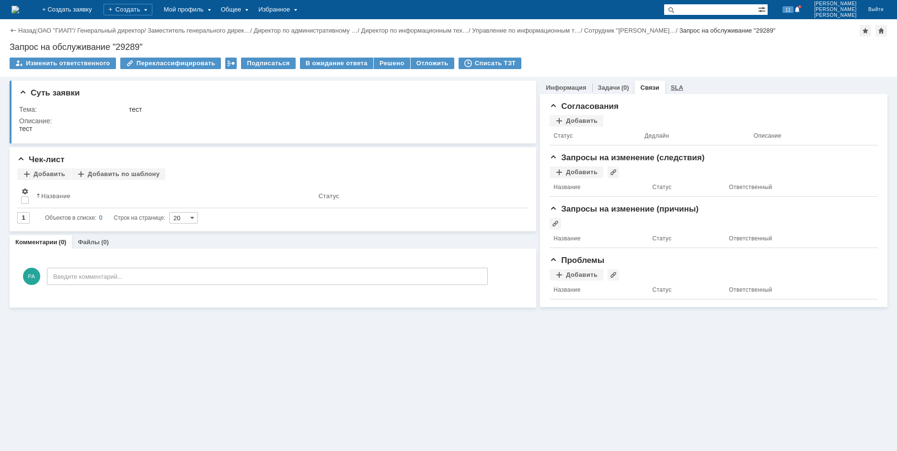
click at [678, 86] on link "SLA" at bounding box center [677, 87] width 12 height 7
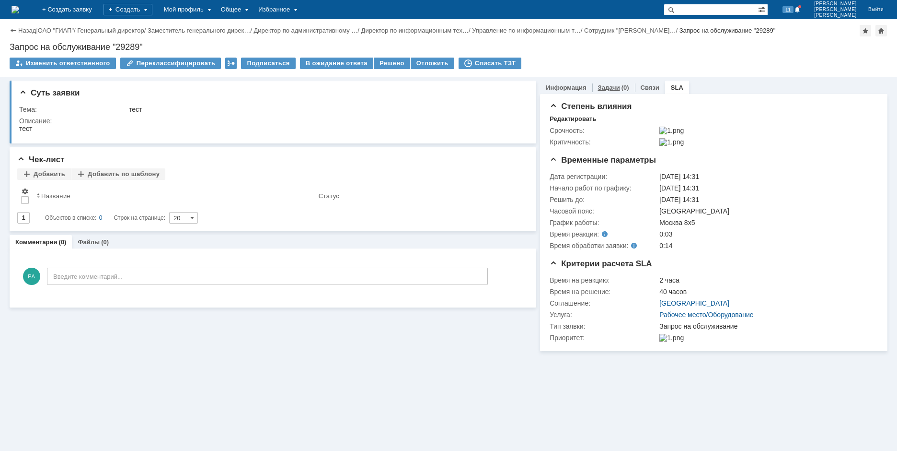
click at [616, 87] on link "Задачи" at bounding box center [609, 87] width 22 height 7
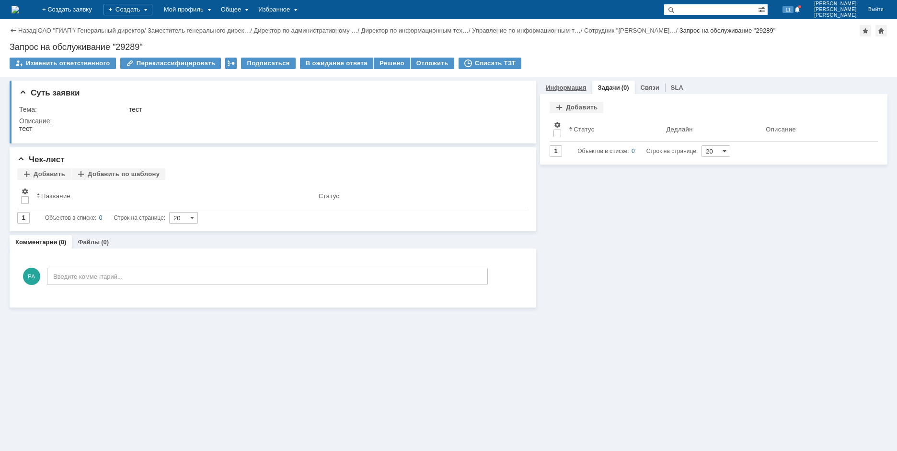
click at [581, 88] on link "Информация" at bounding box center [566, 87] width 40 height 7
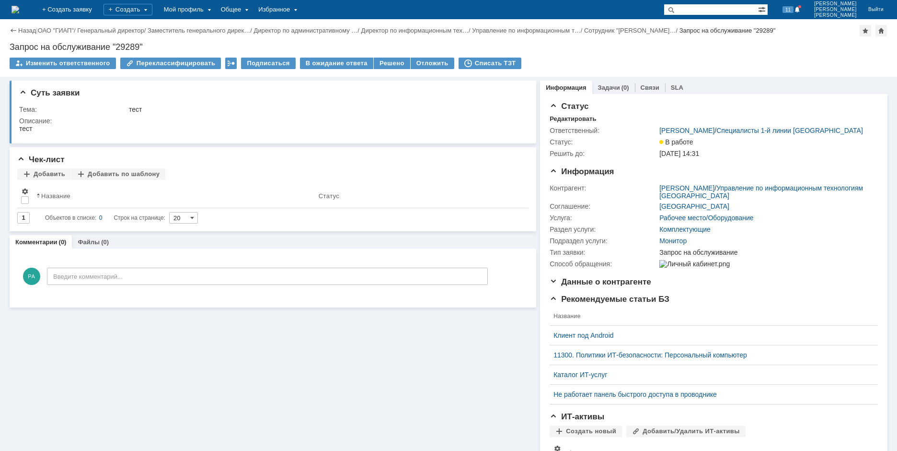
click at [19, 10] on img at bounding box center [16, 10] width 8 height 8
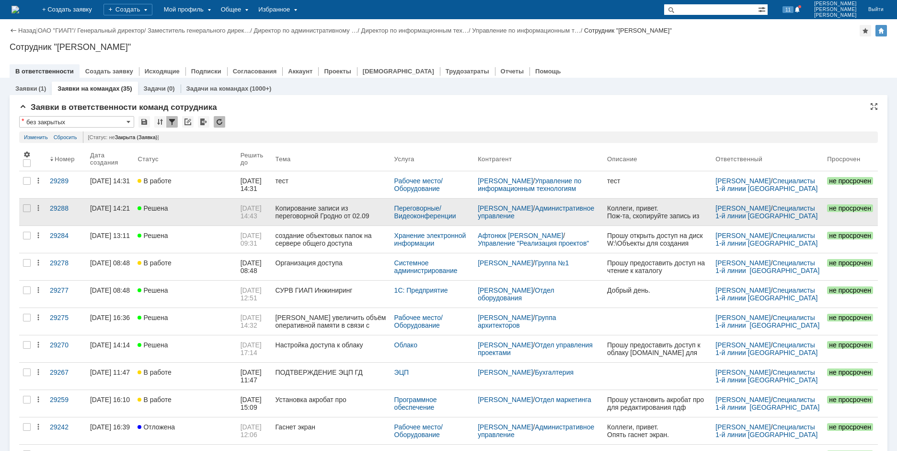
click at [324, 209] on div "Копирование записи из переговорной Гродно от 02.09" at bounding box center [331, 211] width 111 height 15
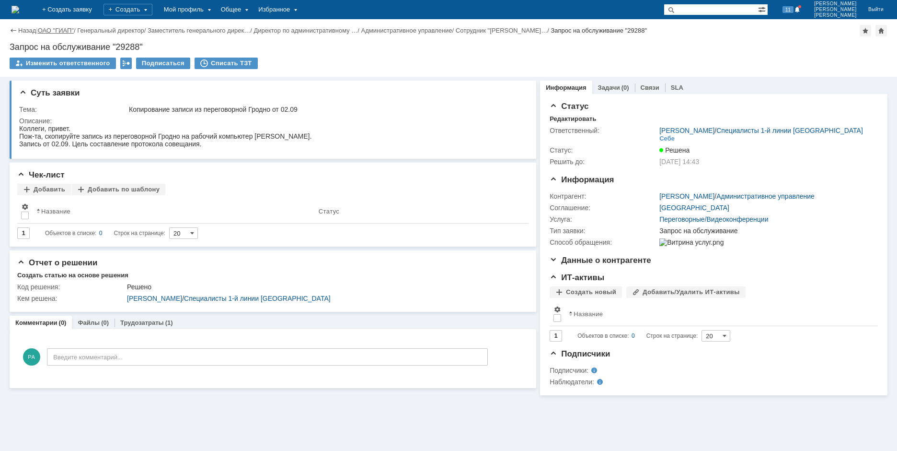
click at [61, 29] on link "ОАО "ГИАП"" at bounding box center [56, 30] width 36 height 7
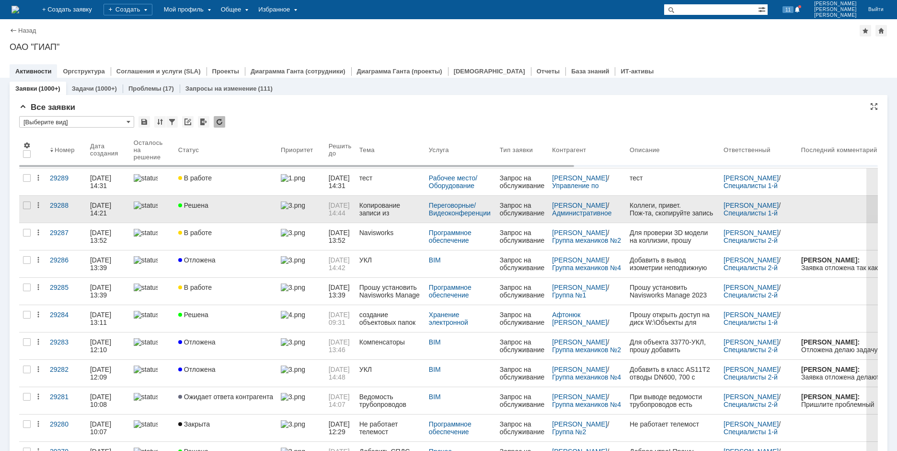
click at [97, 209] on div "[DATE] 14:21" at bounding box center [101, 208] width 23 height 15
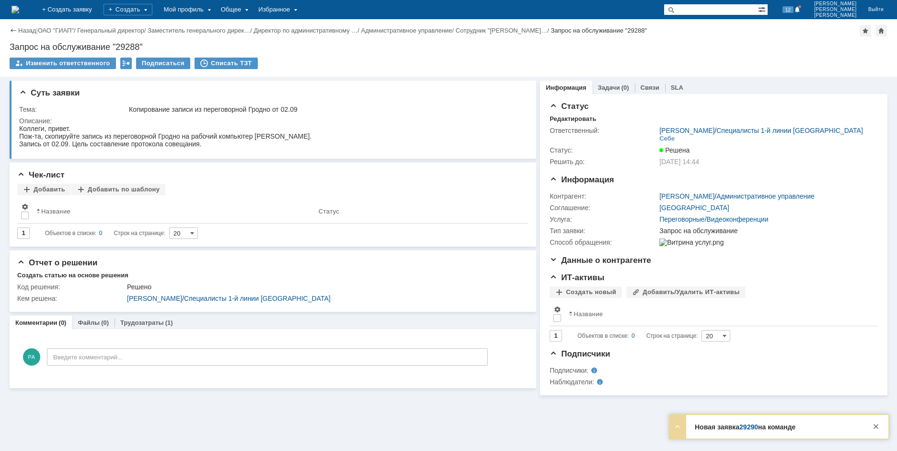
click at [19, 13] on img at bounding box center [16, 10] width 8 height 8
